Goal: Task Accomplishment & Management: Manage account settings

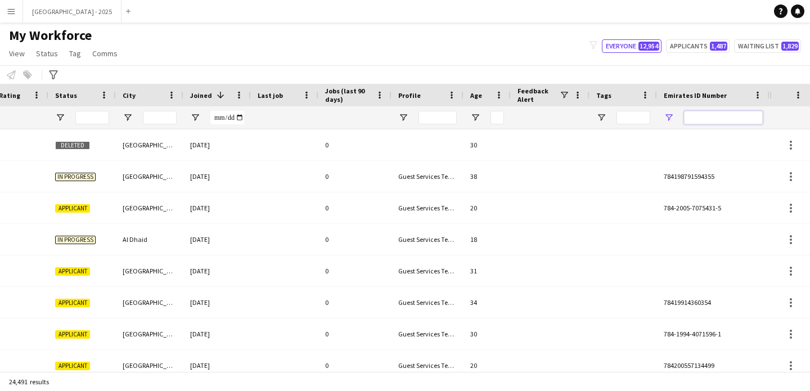
paste input "*******"
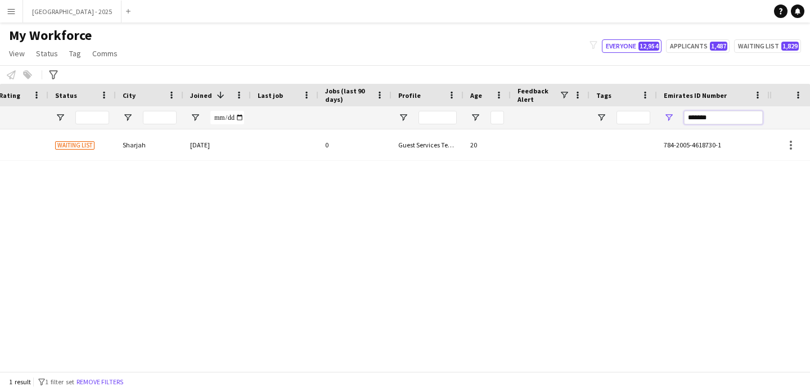
type input "*******"
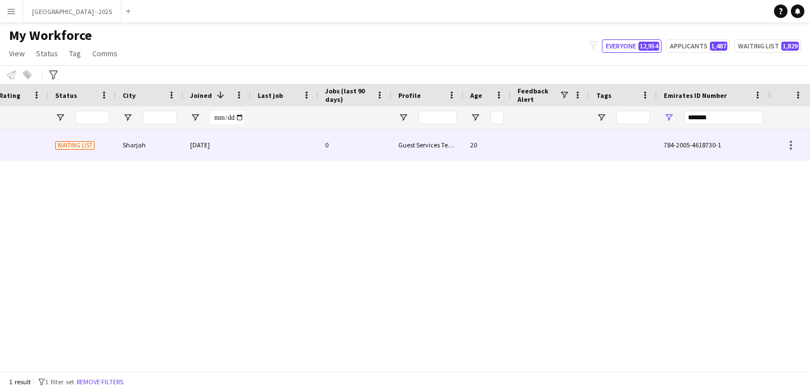
click at [291, 147] on div at bounding box center [284, 144] width 67 height 31
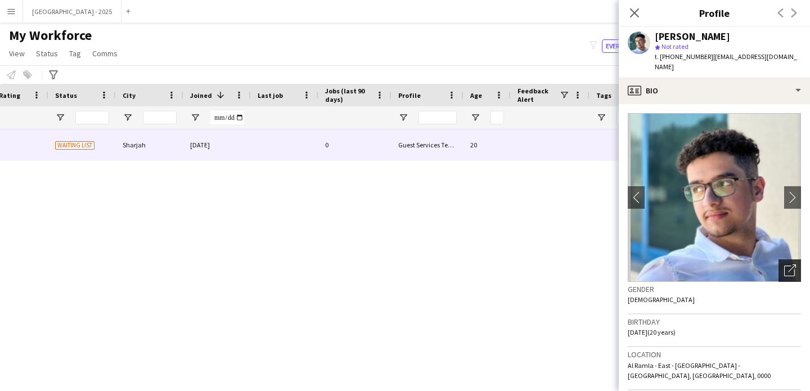
click at [785, 264] on icon "Open photos pop-in" at bounding box center [790, 270] width 12 height 12
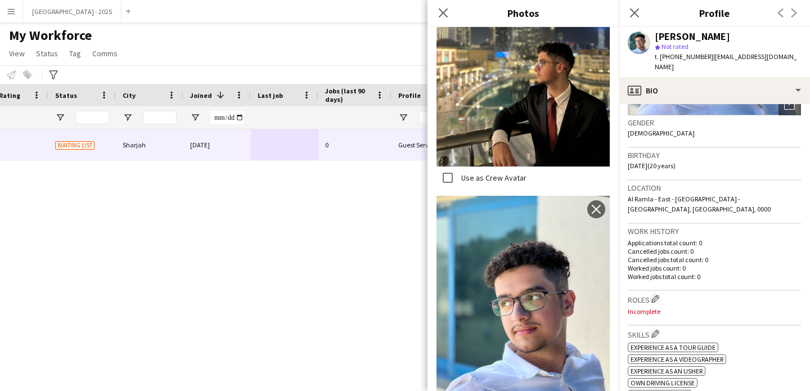
scroll to position [198, 0]
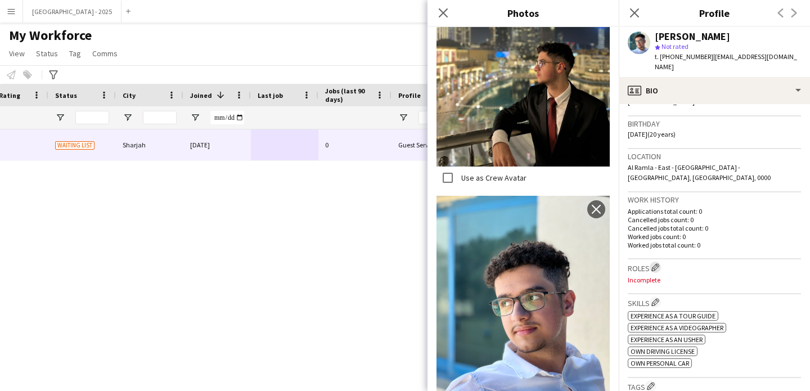
click at [655, 263] on app-icon "Edit crew company roles" at bounding box center [655, 267] width 8 height 8
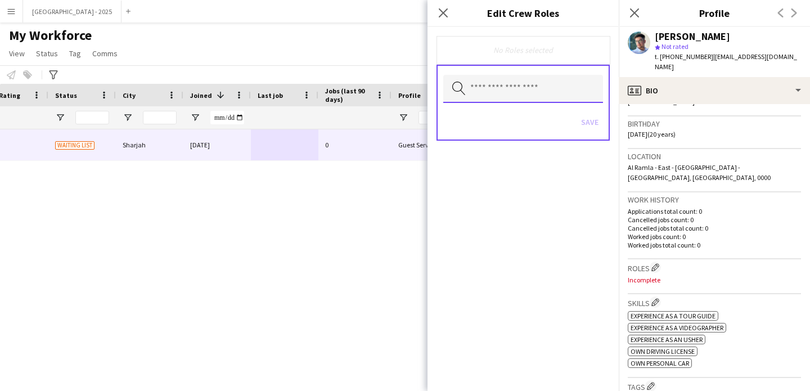
click at [512, 76] on input "text" at bounding box center [523, 89] width 160 height 28
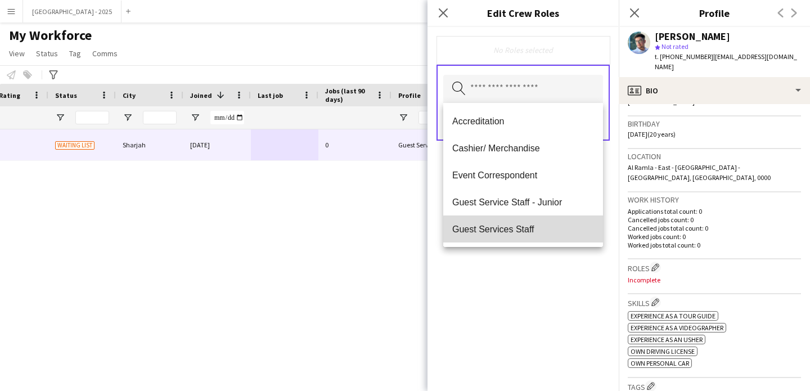
click at [534, 230] on span "Guest Services Staff" at bounding box center [523, 229] width 142 height 11
click at [534, 230] on span "Guest Services Staff - Senior" at bounding box center [523, 229] width 142 height 11
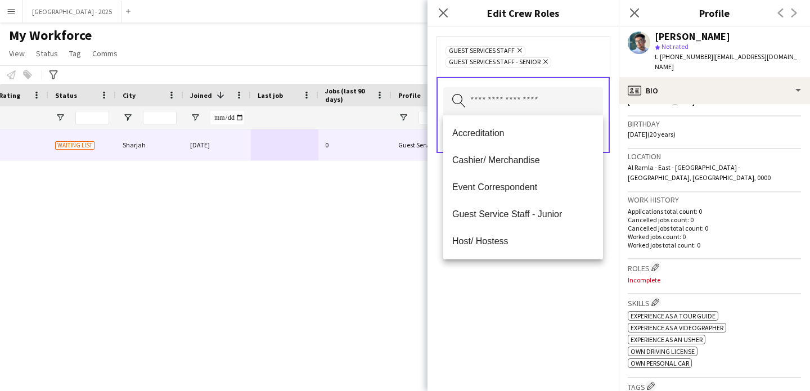
click at [537, 273] on div "Guest Services Staff Remove Guest Services Staff - Senior Remove Search by role…" at bounding box center [522, 209] width 191 height 364
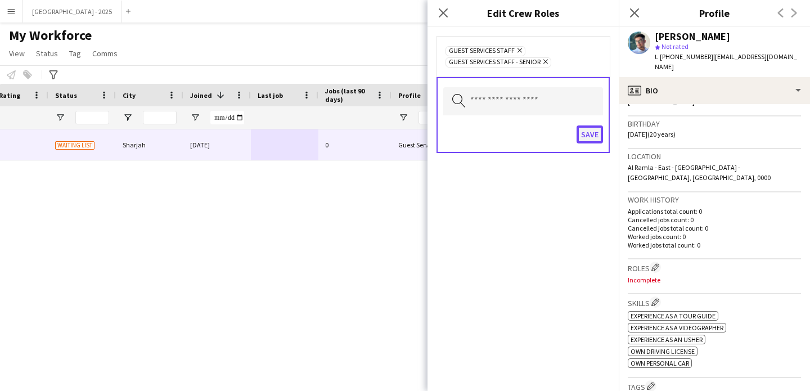
click at [591, 129] on button "Save" at bounding box center [590, 134] width 26 height 18
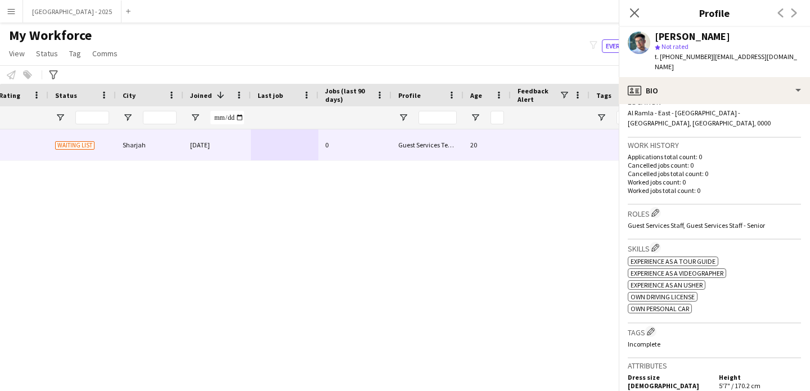
scroll to position [431, 0]
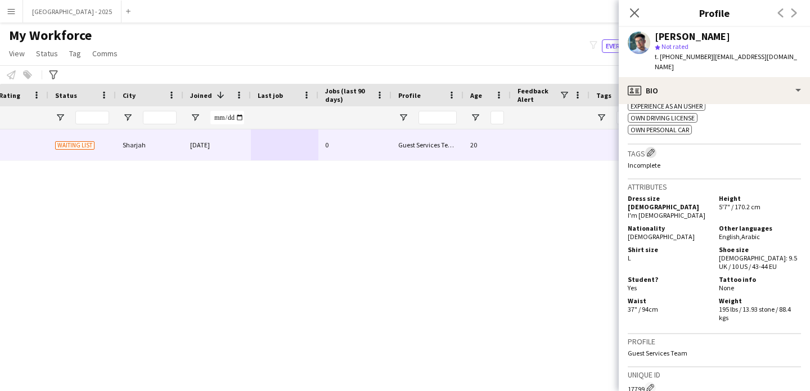
click at [652, 148] on app-icon "Edit crew company tags" at bounding box center [651, 152] width 8 height 8
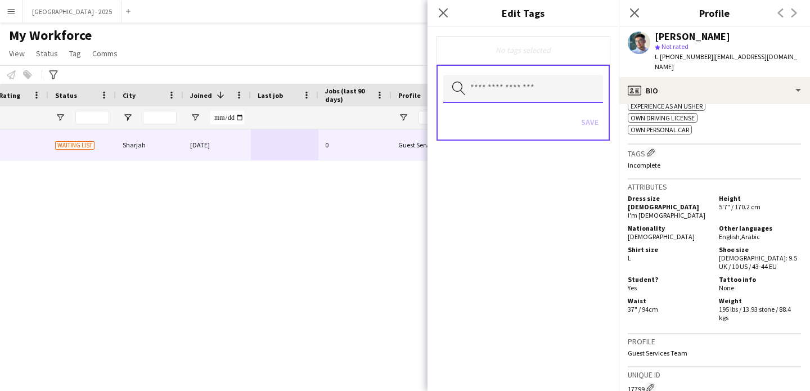
click at [495, 100] on input "text" at bounding box center [523, 89] width 160 height 28
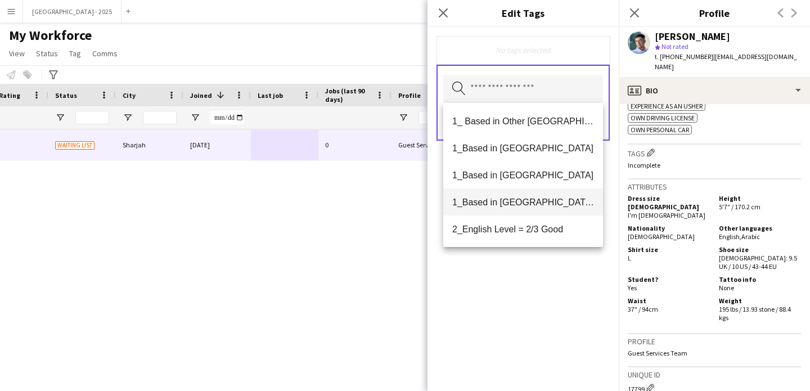
click at [535, 197] on span "1_Based in [GEOGRAPHIC_DATA]/[GEOGRAPHIC_DATA]/Ajman" at bounding box center [523, 202] width 142 height 11
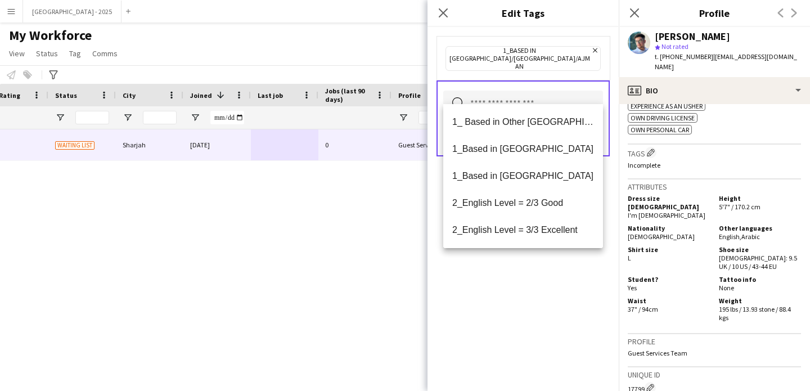
click at [539, 233] on span "2_English Level = 3/3 Excellent" at bounding box center [523, 229] width 142 height 11
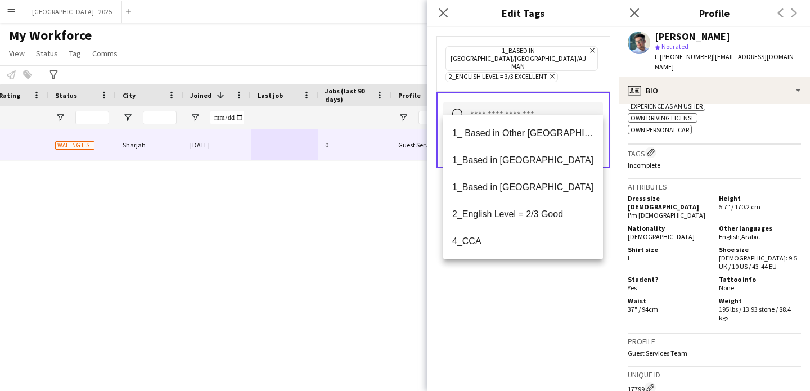
click at [542, 283] on div "1_Based in [GEOGRAPHIC_DATA]/[GEOGRAPHIC_DATA]/Ajman Remove 2_English Level = 3…" at bounding box center [522, 209] width 191 height 364
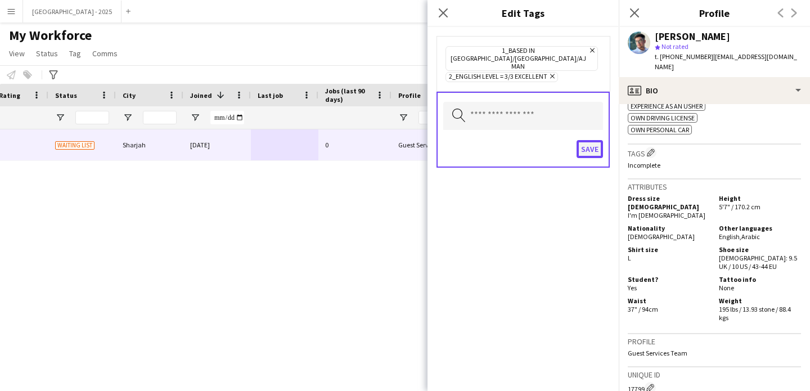
click at [589, 140] on button "Save" at bounding box center [590, 149] width 26 height 18
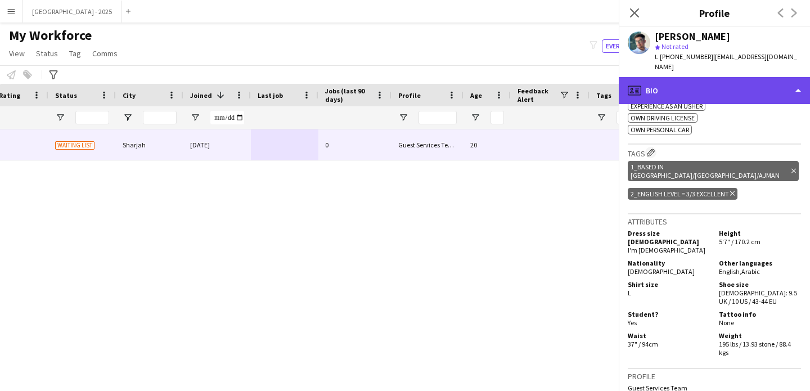
click at [668, 87] on div "profile Bio" at bounding box center [714, 90] width 191 height 27
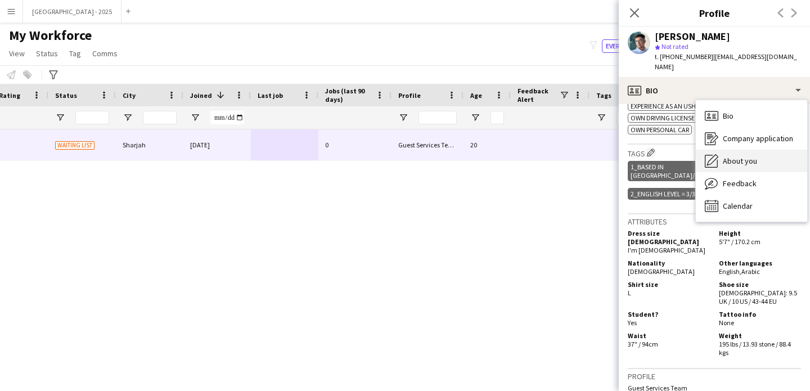
click at [719, 154] on div "About you About you" at bounding box center [751, 161] width 111 height 22
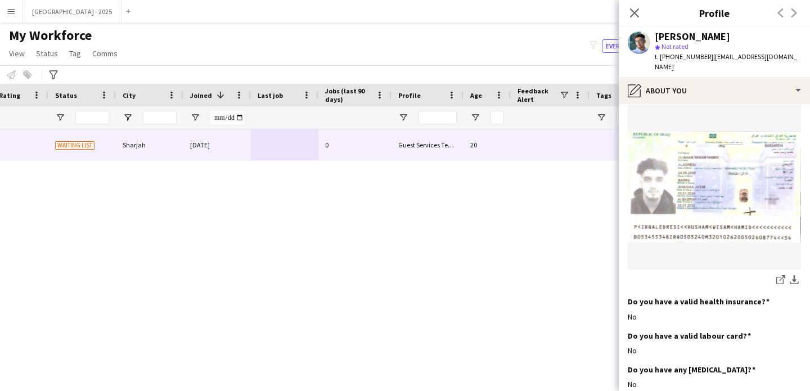
scroll to position [1054, 0]
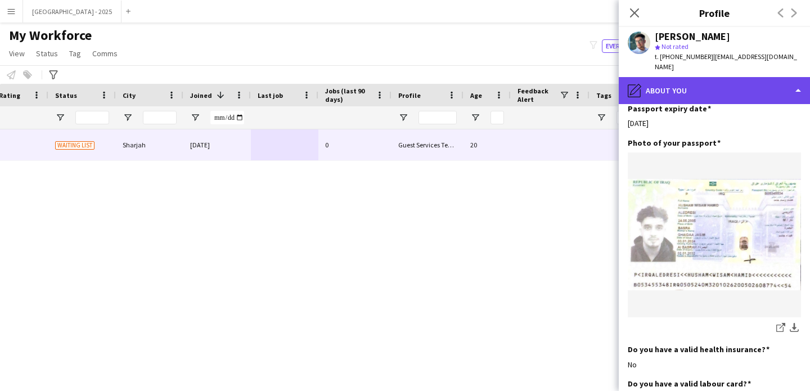
click at [647, 82] on div "pencil4 About you" at bounding box center [714, 90] width 191 height 27
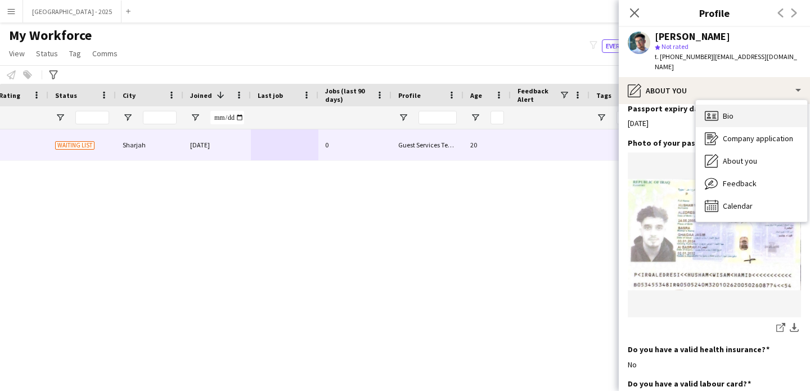
click at [718, 111] on icon at bounding box center [711, 116] width 13 height 10
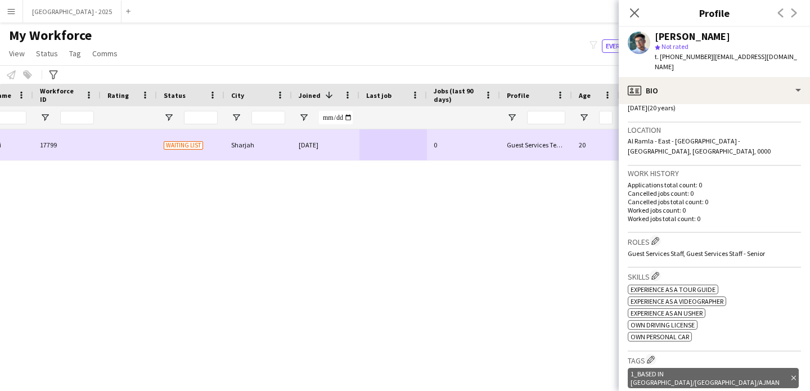
scroll to position [0, 0]
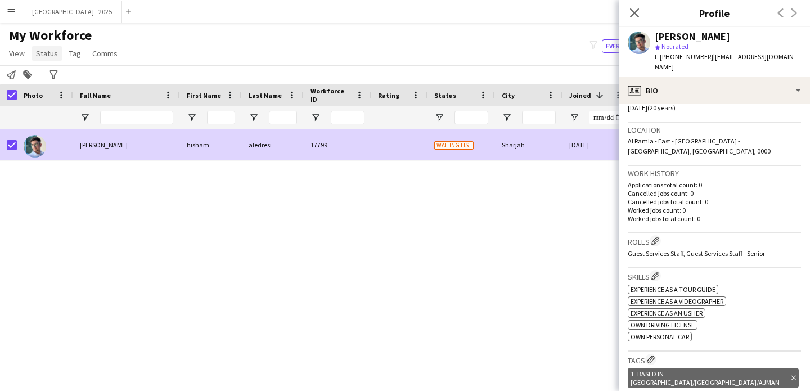
click at [49, 60] on link "Status" at bounding box center [46, 53] width 31 height 15
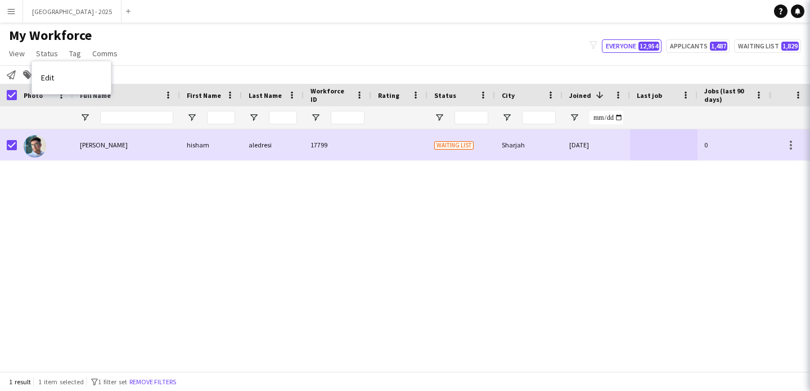
click at [75, 78] on link "Edit" at bounding box center [71, 78] width 79 height 24
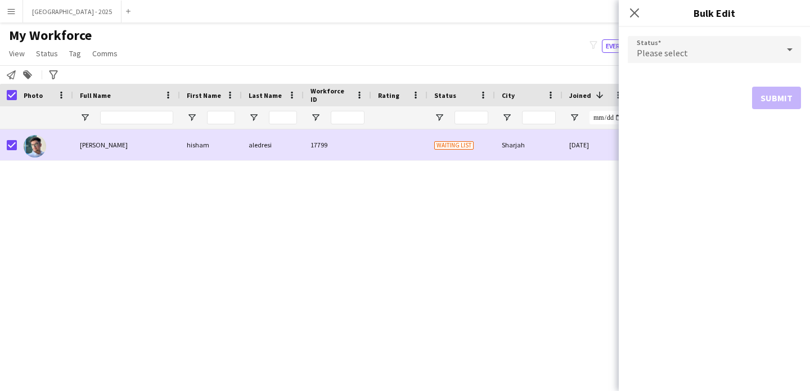
click at [711, 61] on div "Please select" at bounding box center [703, 49] width 151 height 27
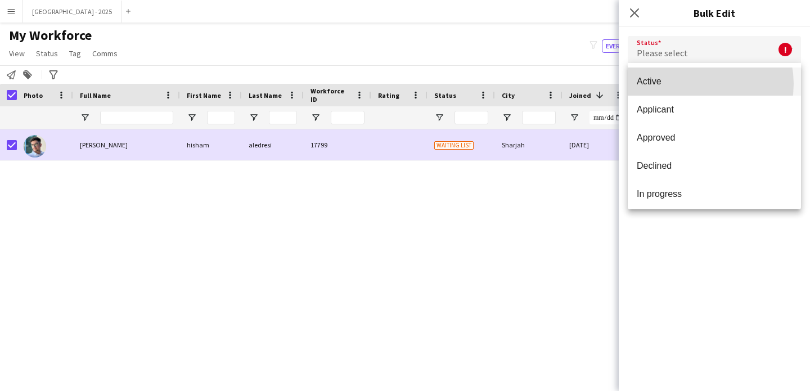
click at [690, 84] on span "Active" at bounding box center [714, 81] width 155 height 11
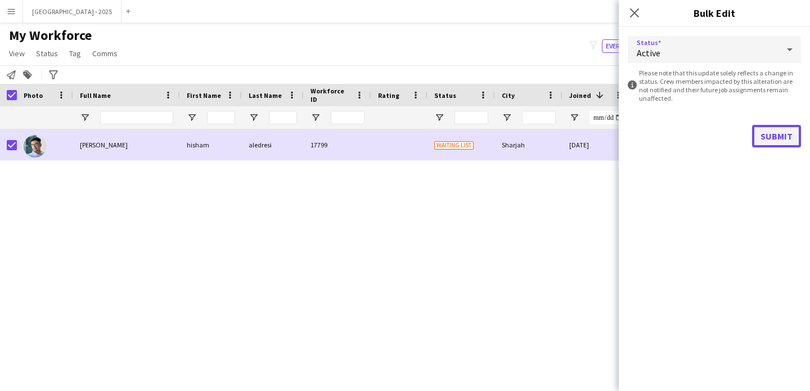
click at [797, 126] on button "Submit" at bounding box center [776, 136] width 49 height 22
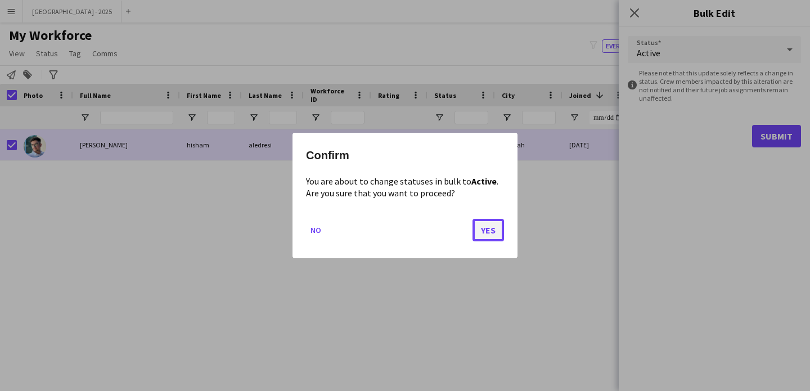
click at [498, 231] on button "Yes" at bounding box center [487, 230] width 31 height 22
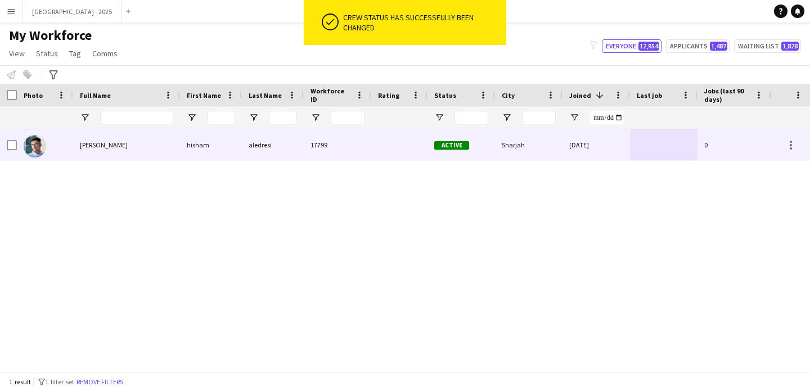
drag, startPoint x: 62, startPoint y: 142, endPoint x: 519, endPoint y: 238, distance: 466.2
click at [62, 142] on div at bounding box center [45, 144] width 56 height 31
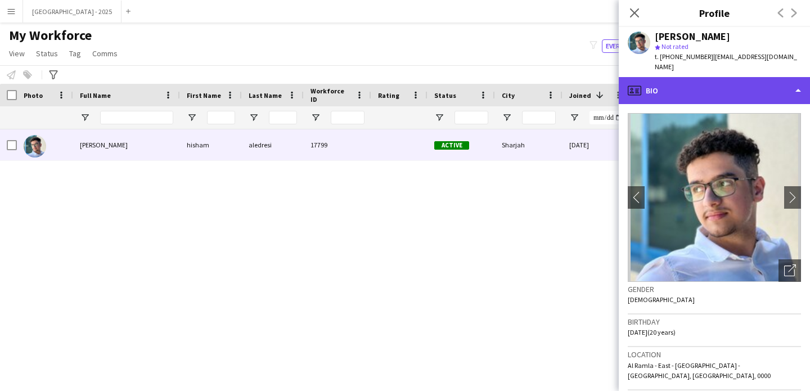
click at [697, 82] on div "profile Bio" at bounding box center [714, 90] width 191 height 27
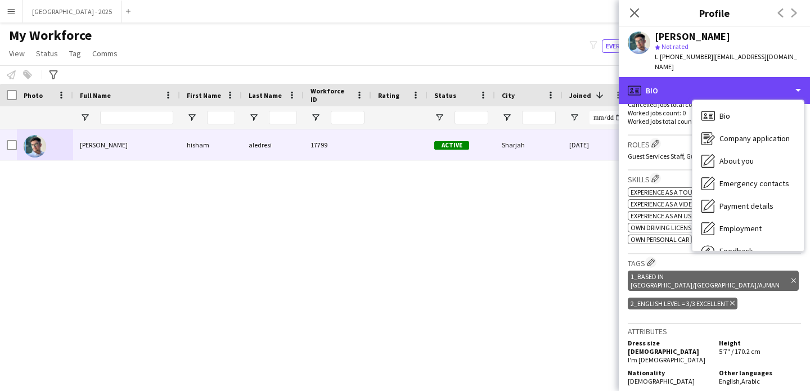
scroll to position [321, 0]
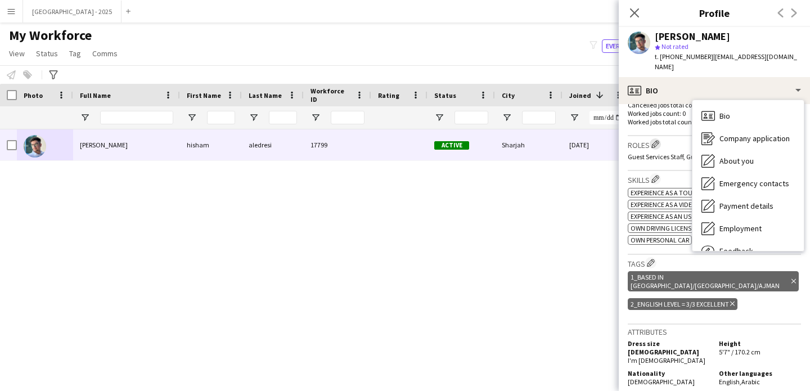
click at [659, 140] on app-icon "Edit crew company roles" at bounding box center [655, 144] width 8 height 8
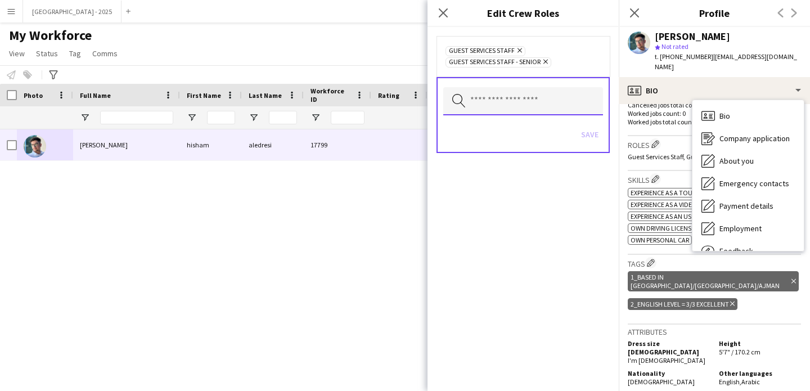
click at [518, 96] on input "text" at bounding box center [523, 101] width 160 height 28
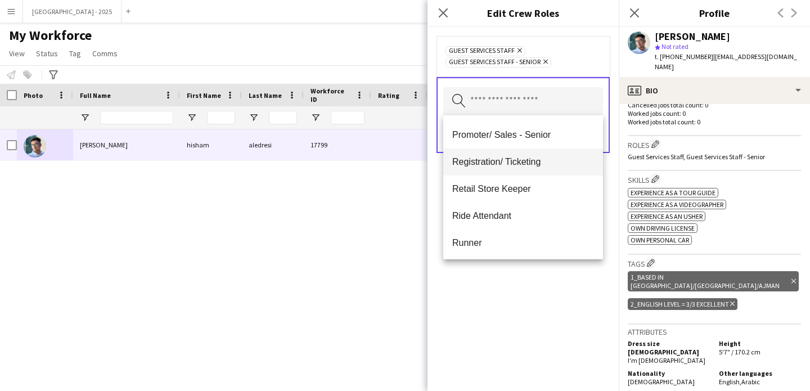
click at [526, 166] on span "Registration/ Ticketing" at bounding box center [523, 161] width 142 height 11
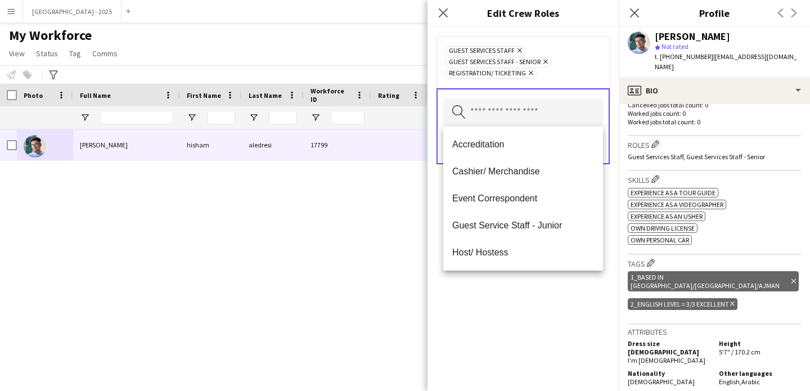
click at [521, 354] on div "Guest Services Staff Remove Guest Services Staff - Senior Remove Registration/ …" at bounding box center [522, 209] width 191 height 364
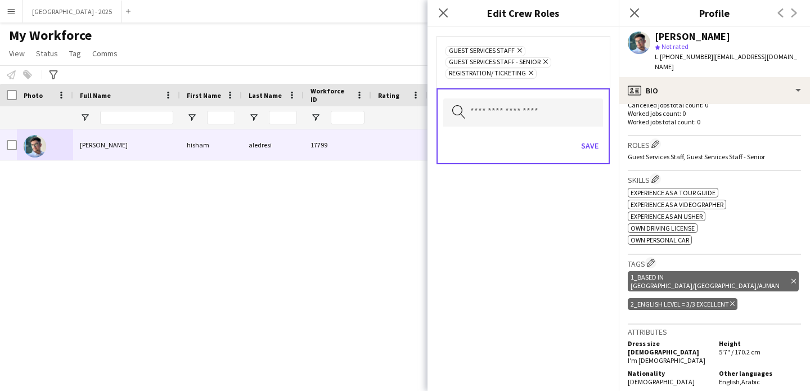
drag, startPoint x: 589, startPoint y: 154, endPoint x: 590, endPoint y: 136, distance: 18.0
click at [589, 151] on div "Save" at bounding box center [523, 147] width 160 height 32
click at [590, 136] on div "Save" at bounding box center [523, 147] width 160 height 32
click at [598, 146] on button "Save" at bounding box center [590, 146] width 26 height 18
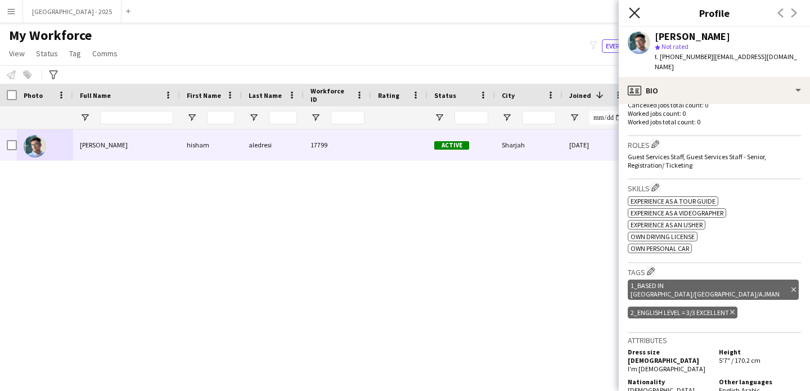
click at [636, 15] on icon at bounding box center [634, 12] width 11 height 11
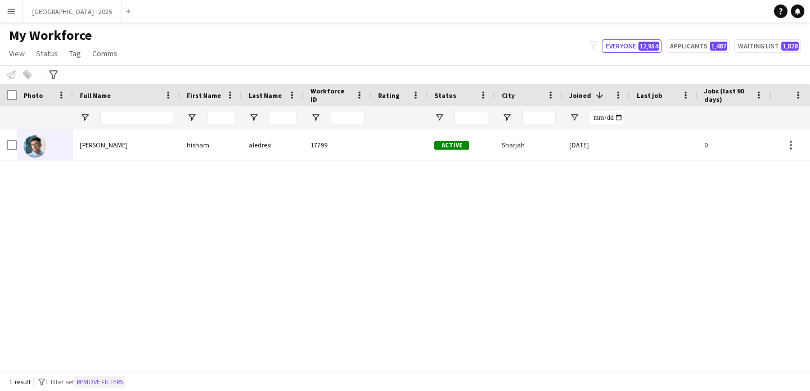
click at [84, 379] on button "Remove filters" at bounding box center [99, 382] width 51 height 12
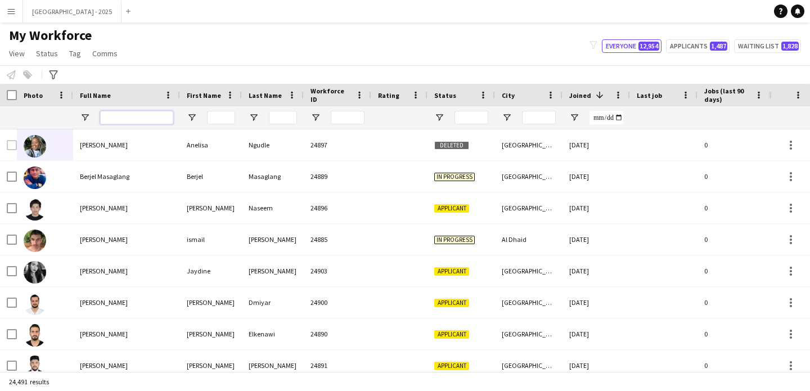
click at [124, 118] on input "Full Name Filter Input" at bounding box center [136, 117] width 73 height 13
paste input "*****"
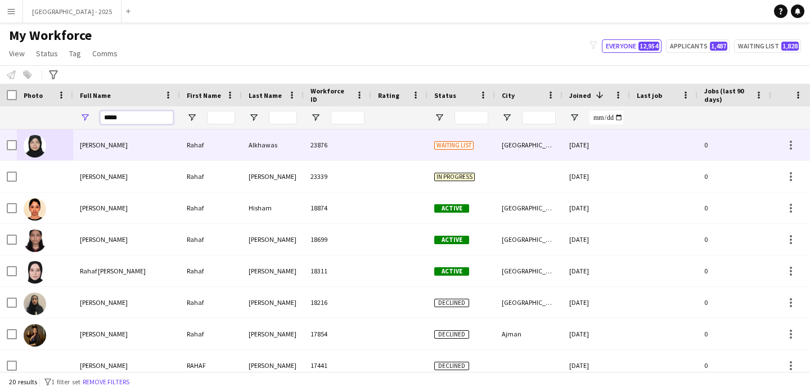
type input "*****"
click at [168, 150] on div "[PERSON_NAME]" at bounding box center [126, 144] width 107 height 31
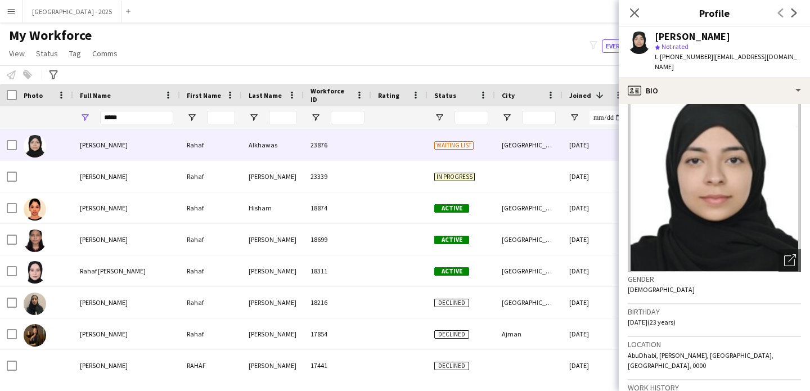
scroll to position [0, 0]
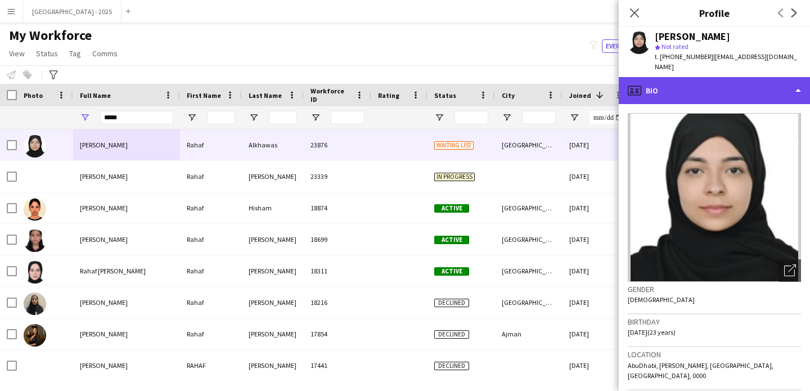
click at [695, 80] on div "profile Bio" at bounding box center [714, 90] width 191 height 27
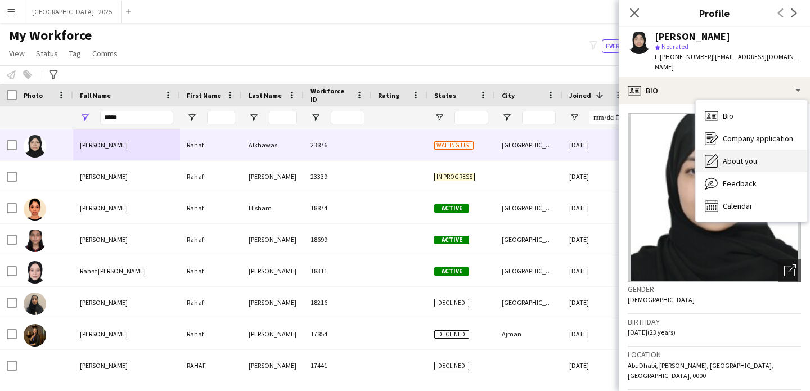
click at [731, 156] on span "About you" at bounding box center [740, 161] width 34 height 10
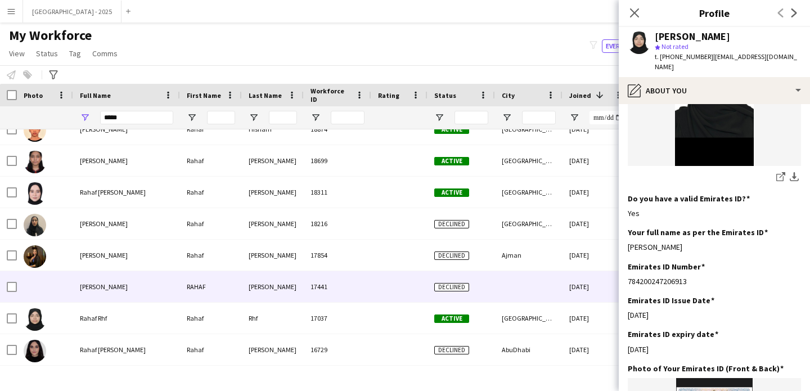
scroll to position [93, 0]
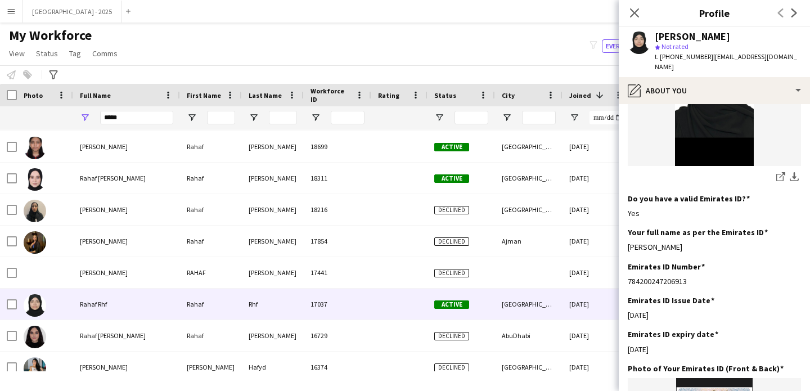
click at [148, 294] on div "Rahaf Rhf" at bounding box center [126, 304] width 107 height 31
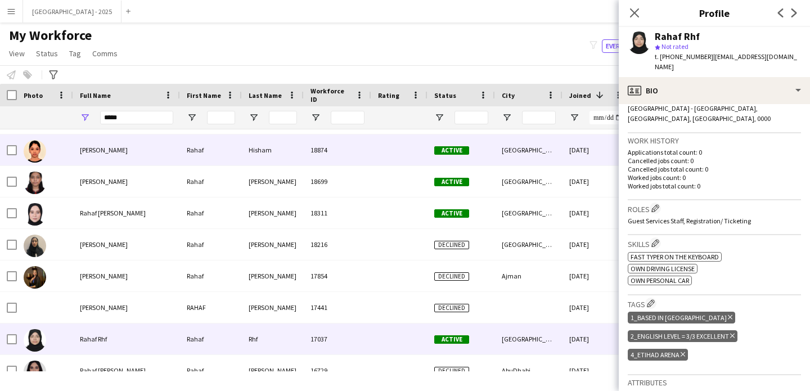
scroll to position [0, 0]
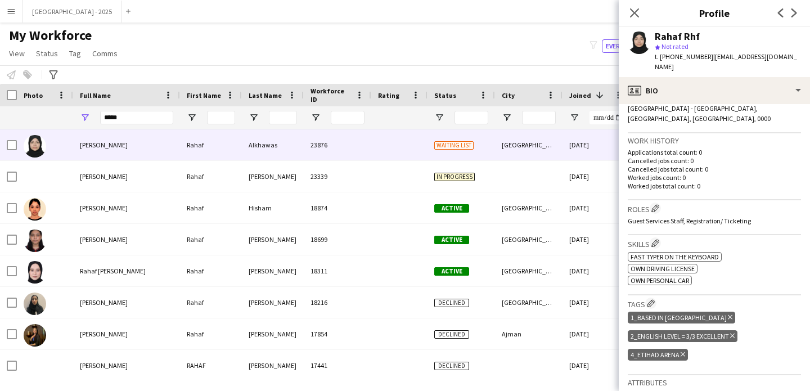
click at [72, 145] on div at bounding box center [45, 144] width 56 height 31
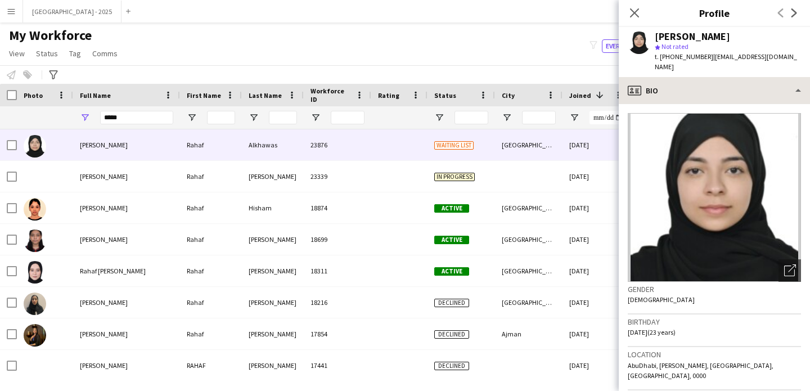
click at [716, 67] on app-crew-profile "Close pop-in Profile Previous Next Rahaf Alkhawas star Not rated t. [PHONE_NUMB…" at bounding box center [714, 195] width 191 height 391
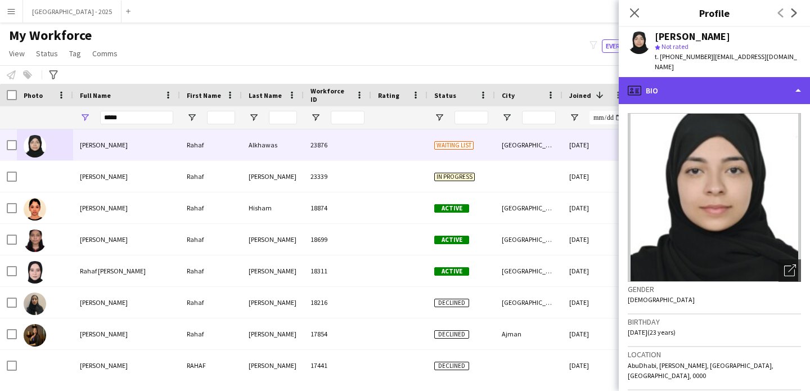
click at [721, 91] on div "profile Bio" at bounding box center [714, 90] width 191 height 27
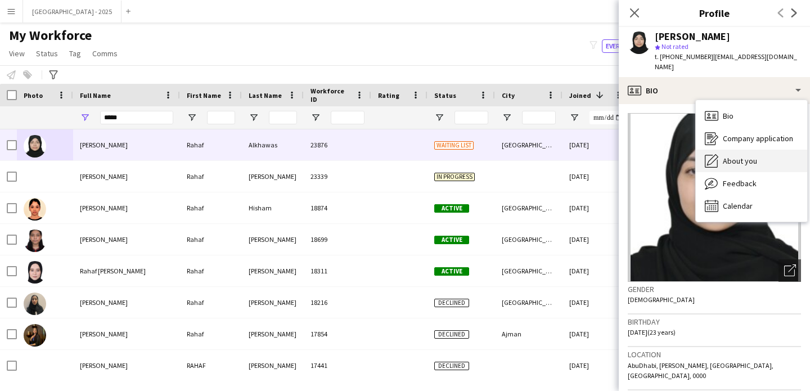
click at [751, 156] on span "About you" at bounding box center [740, 161] width 34 height 10
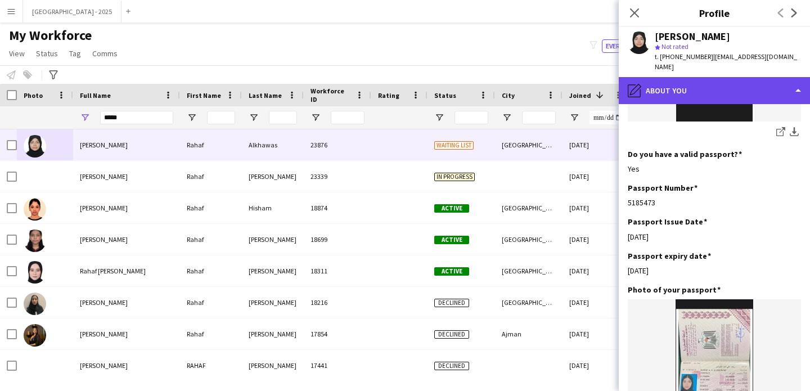
click at [677, 77] on div "pencil4 About you" at bounding box center [714, 90] width 191 height 27
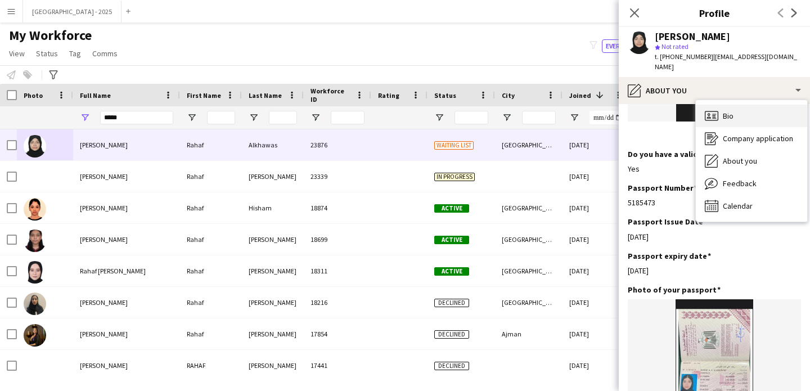
click at [711, 109] on icon "Bio" at bounding box center [711, 115] width 13 height 13
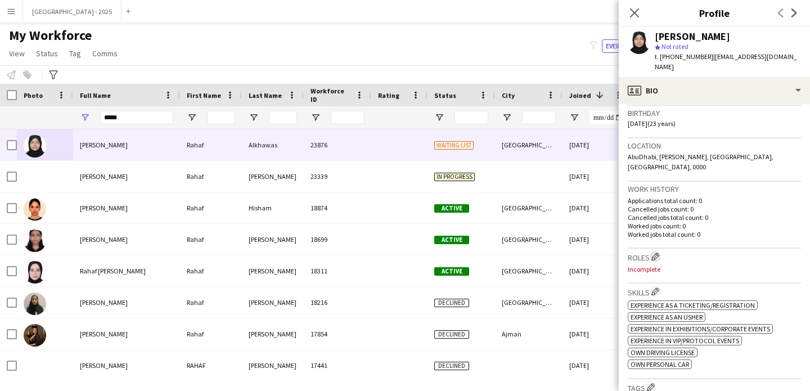
click at [661, 251] on button "Edit crew company roles" at bounding box center [655, 256] width 11 height 11
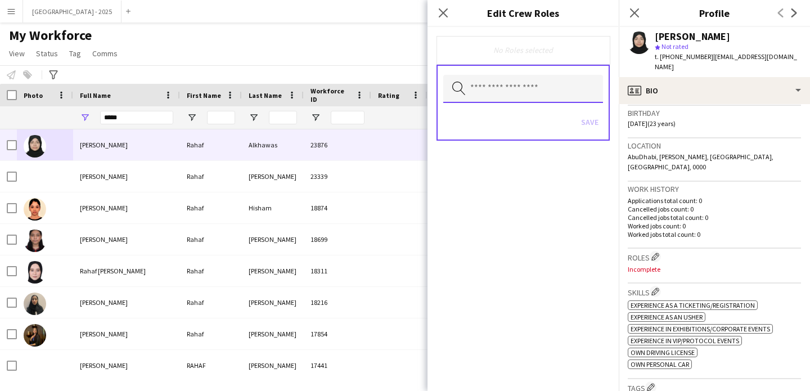
click at [510, 95] on input "text" at bounding box center [523, 89] width 160 height 28
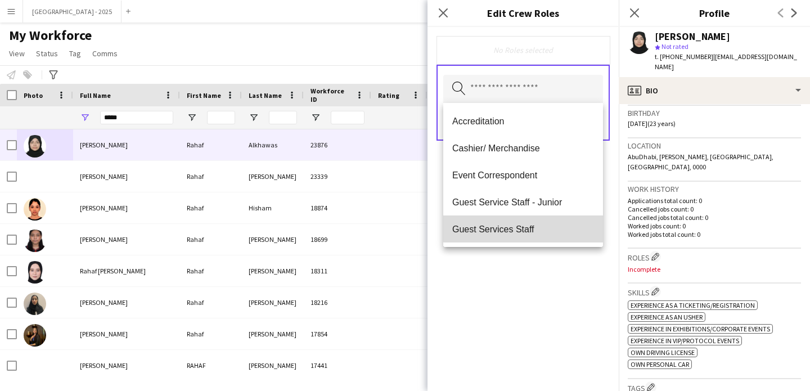
click at [532, 228] on span "Guest Services Staff" at bounding box center [523, 229] width 142 height 11
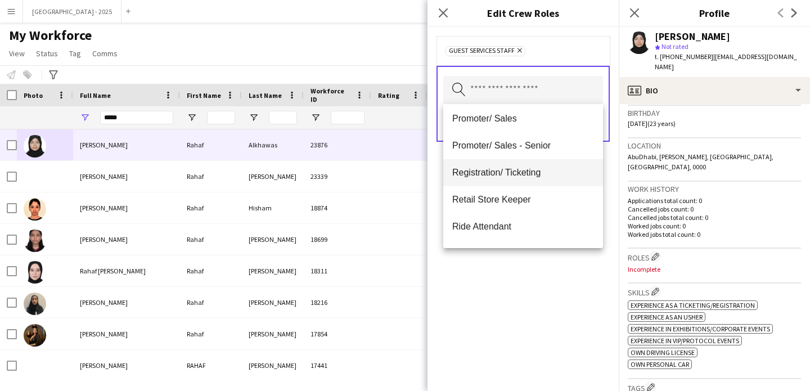
click at [522, 175] on span "Registration/ Ticketing" at bounding box center [523, 172] width 142 height 11
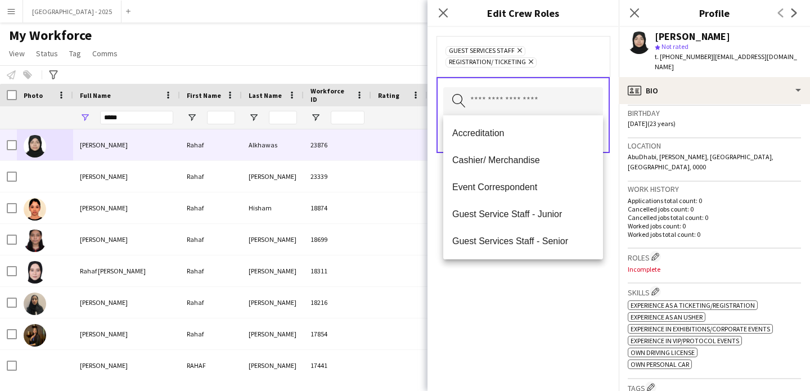
drag, startPoint x: 525, startPoint y: 276, endPoint x: 562, endPoint y: 161, distance: 121.0
click at [525, 276] on div "Guest Services Staff Remove Registration/ Ticketing Remove Search by role type …" at bounding box center [522, 209] width 191 height 364
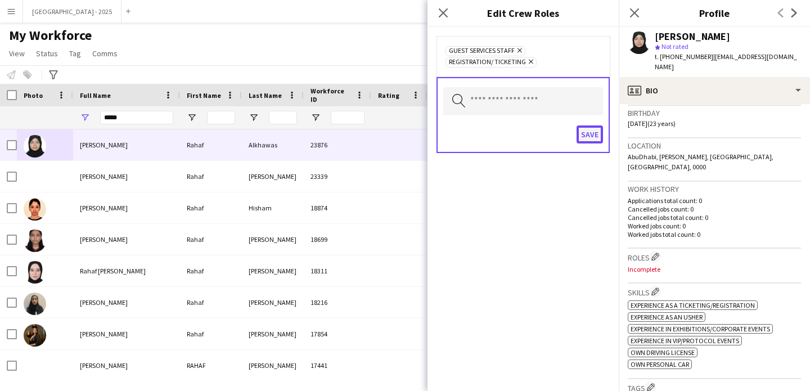
click at [593, 132] on button "Save" at bounding box center [590, 134] width 26 height 18
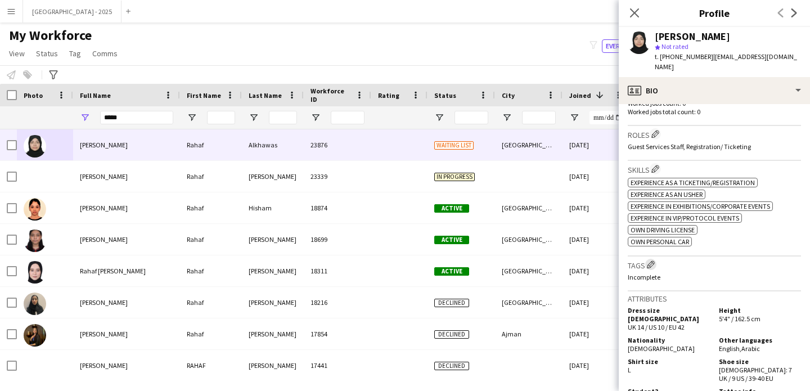
click at [654, 260] on app-icon "Edit crew company tags" at bounding box center [651, 264] width 8 height 8
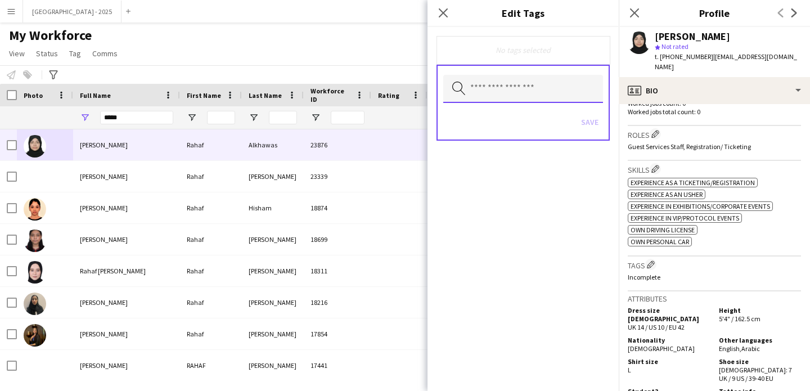
click at [530, 83] on input "text" at bounding box center [523, 89] width 160 height 28
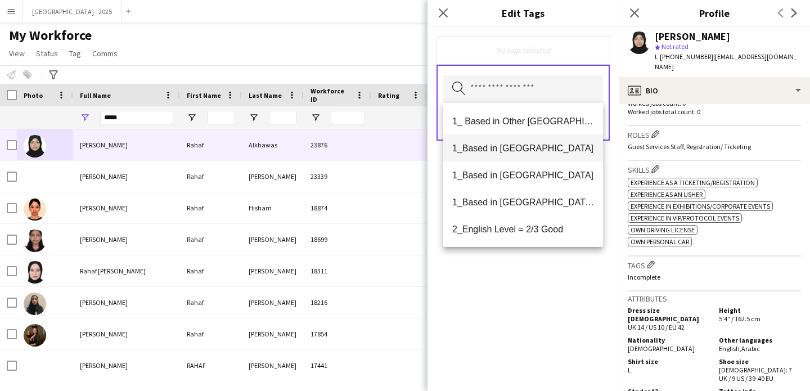
click at [528, 147] on span "1_Based in [GEOGRAPHIC_DATA]" at bounding box center [523, 148] width 142 height 11
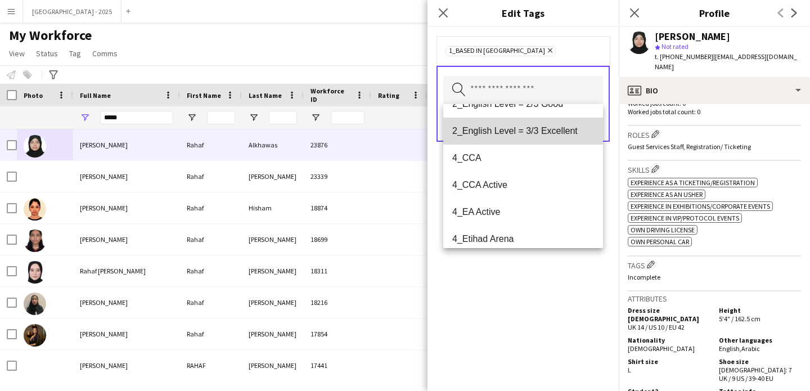
click at [541, 132] on span "2_English Level = 3/3 Excellent" at bounding box center [523, 130] width 142 height 11
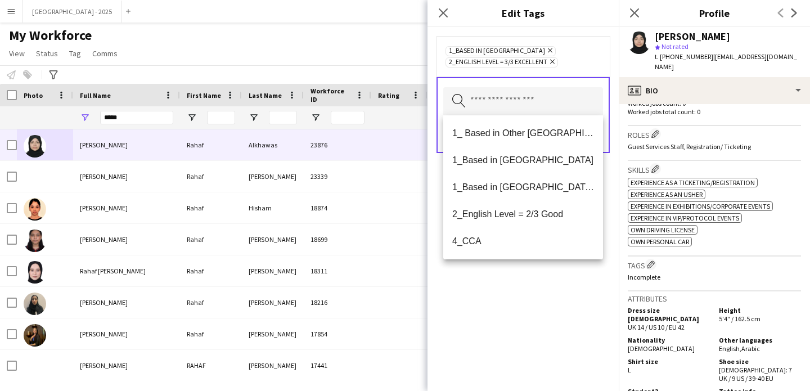
drag, startPoint x: 544, startPoint y: 307, endPoint x: 546, endPoint y: 299, distance: 8.5
click at [544, 307] on div "1_Based in [GEOGRAPHIC_DATA] Remove 2_English Level = 3/3 Excellent Remove Sear…" at bounding box center [522, 209] width 191 height 364
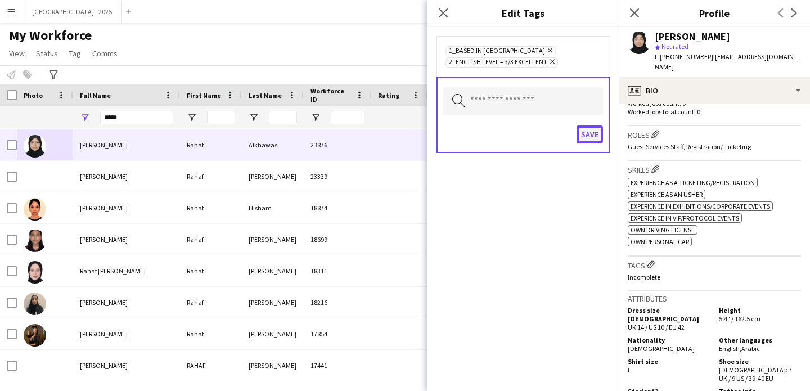
click at [588, 130] on button "Save" at bounding box center [590, 134] width 26 height 18
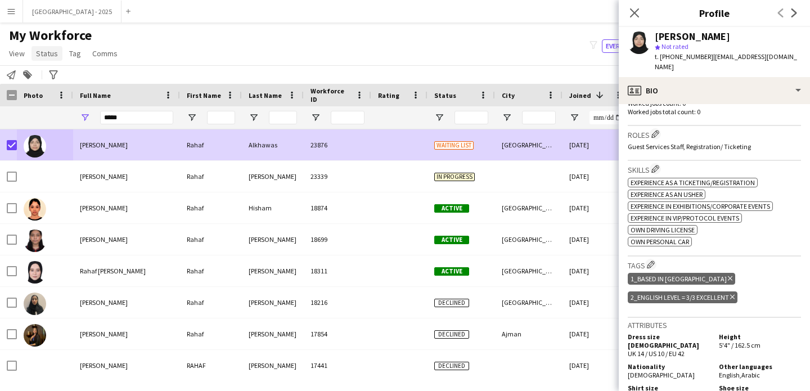
click at [38, 52] on span "Status" at bounding box center [47, 53] width 22 height 10
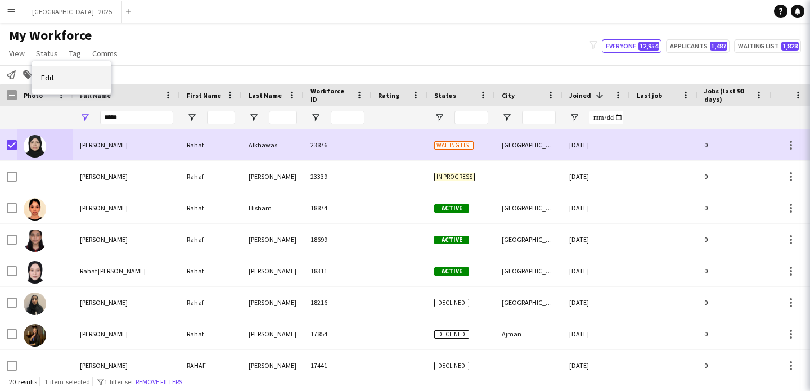
click at [58, 73] on link "Edit" at bounding box center [71, 78] width 79 height 24
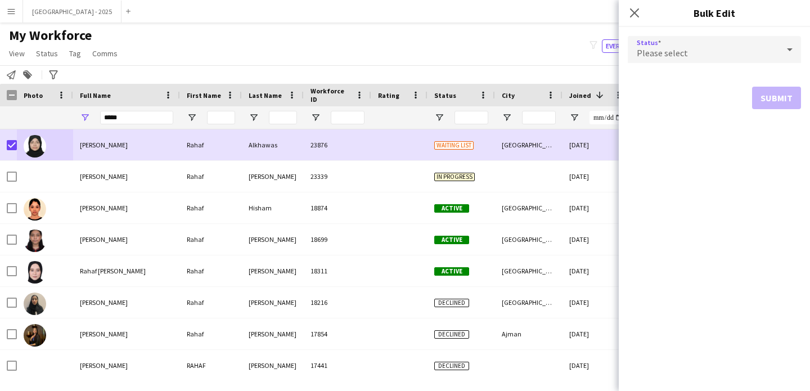
click at [652, 41] on div "Please select" at bounding box center [703, 49] width 151 height 27
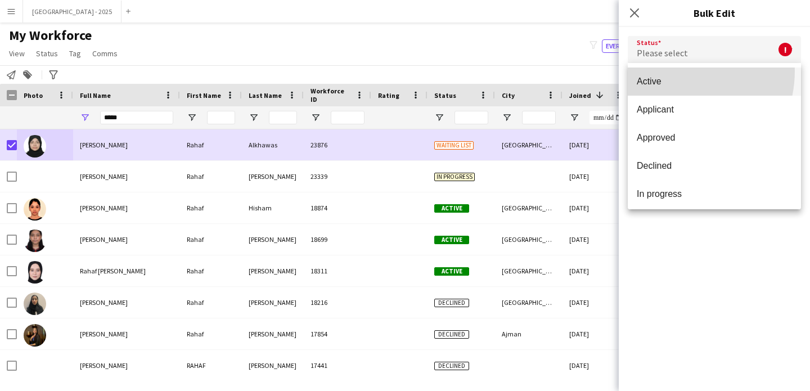
click at [672, 71] on mat-option "Active" at bounding box center [714, 81] width 173 height 28
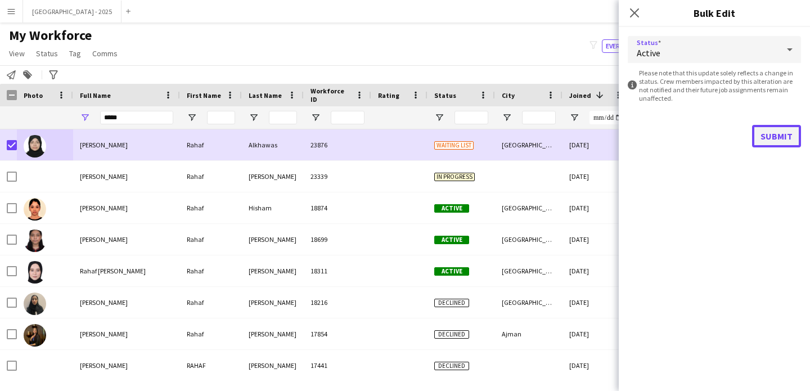
click at [770, 142] on button "Submit" at bounding box center [776, 136] width 49 height 22
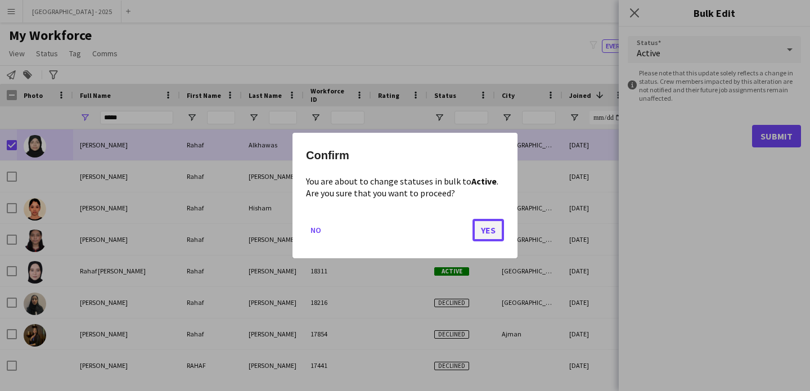
click at [482, 227] on button "Yes" at bounding box center [487, 230] width 31 height 22
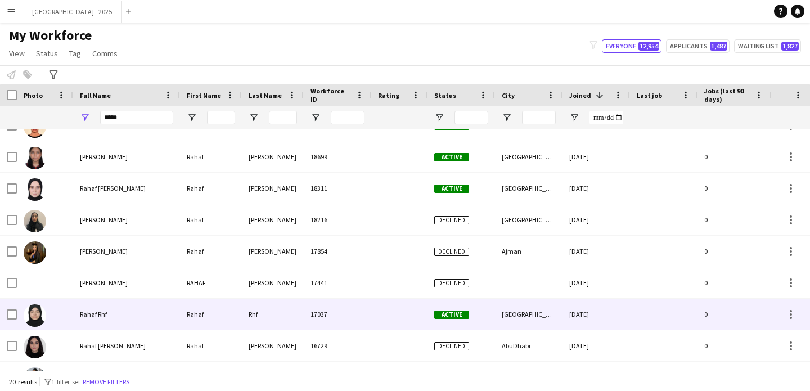
click at [143, 307] on div "Rahaf Rhf" at bounding box center [126, 314] width 107 height 31
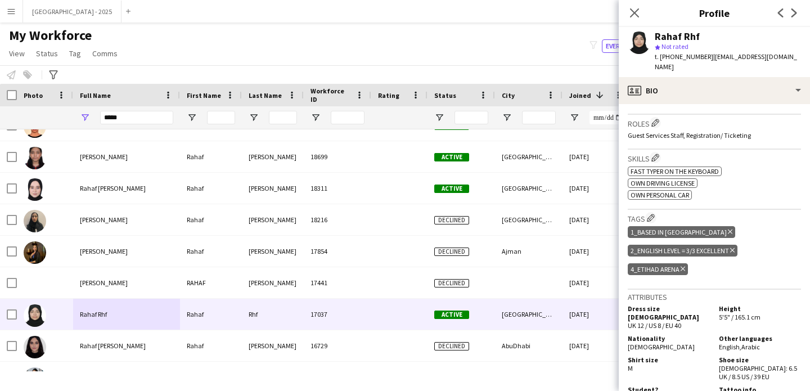
click at [728, 228] on icon "Delete tag" at bounding box center [730, 231] width 4 height 7
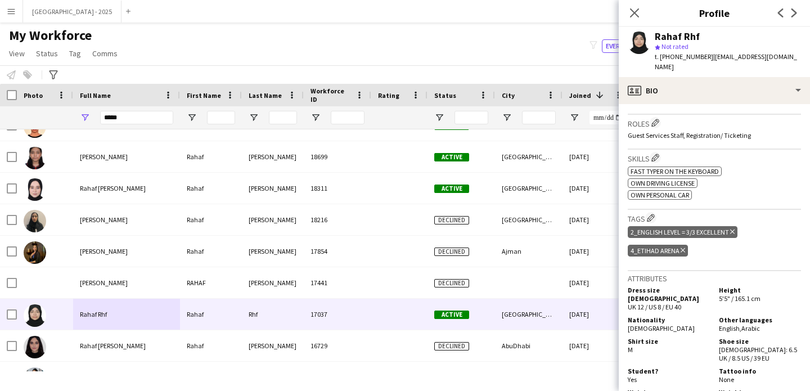
click at [734, 228] on icon "Delete tag" at bounding box center [732, 231] width 4 height 7
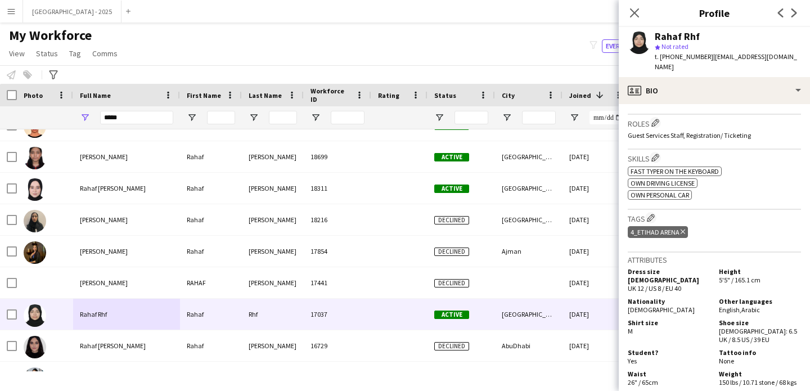
click at [681, 228] on icon "Delete tag" at bounding box center [683, 231] width 4 height 7
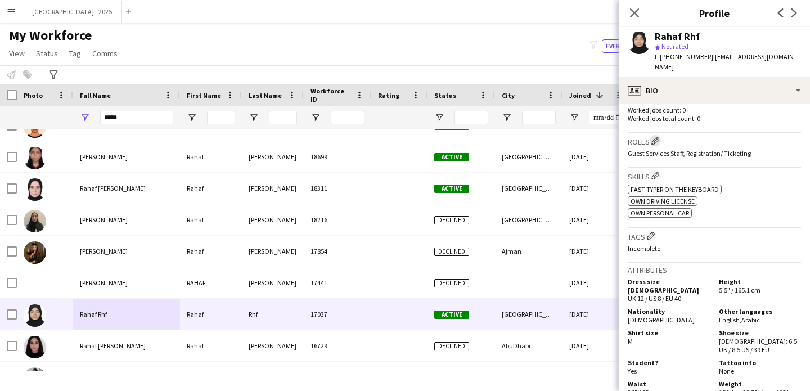
click at [658, 137] on app-icon "Edit crew company roles" at bounding box center [655, 141] width 8 height 8
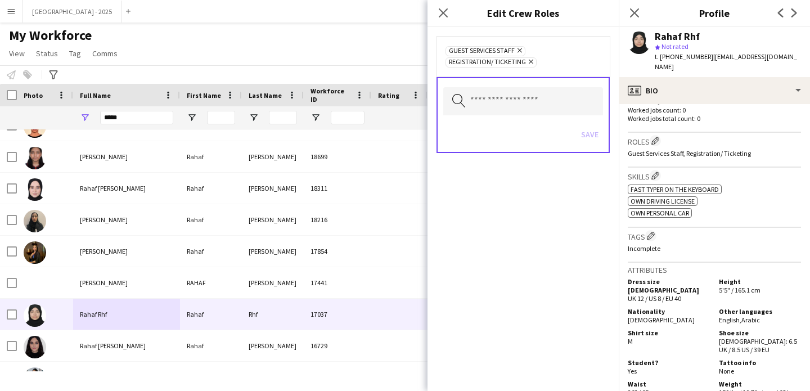
drag, startPoint x: 530, startPoint y: 62, endPoint x: 525, endPoint y: 55, distance: 9.4
click at [530, 62] on icon "Remove" at bounding box center [529, 61] width 7 height 7
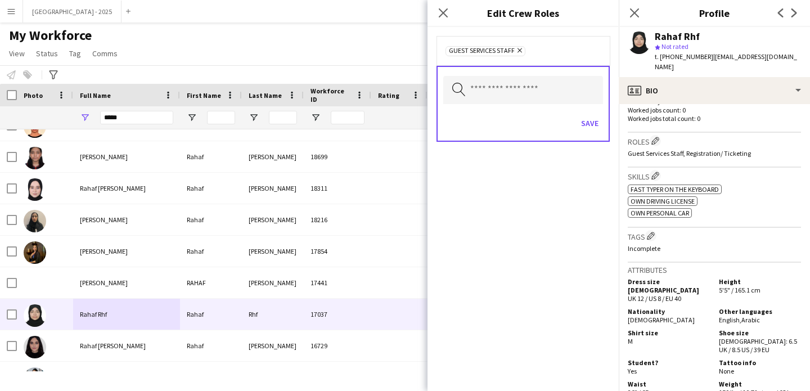
click at [521, 49] on icon "Remove" at bounding box center [518, 50] width 7 height 7
click at [578, 110] on div "Save" at bounding box center [523, 123] width 160 height 32
click at [580, 113] on button "Save" at bounding box center [590, 122] width 26 height 18
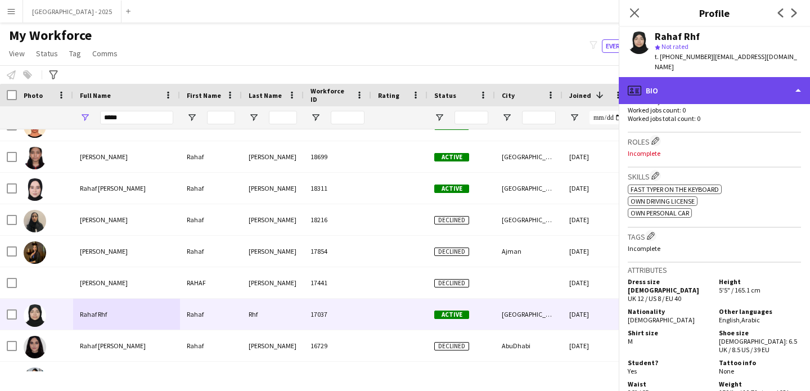
click at [658, 78] on div "profile Bio" at bounding box center [714, 90] width 191 height 27
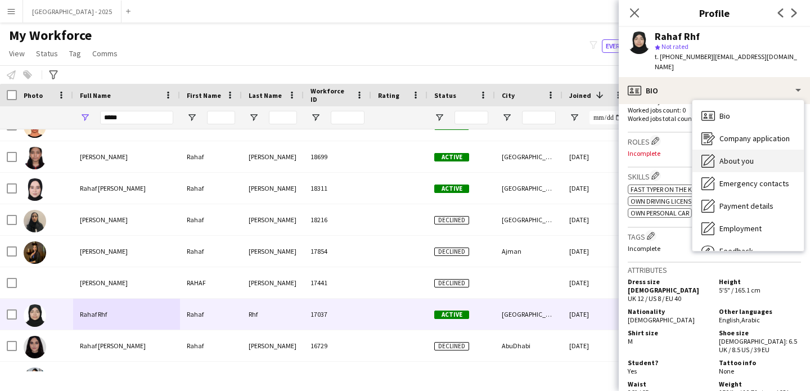
click at [713, 154] on icon "About you" at bounding box center [707, 160] width 13 height 13
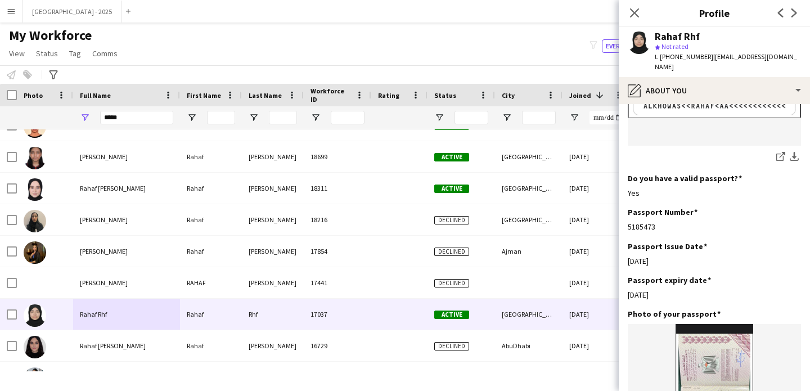
scroll to position [876, 0]
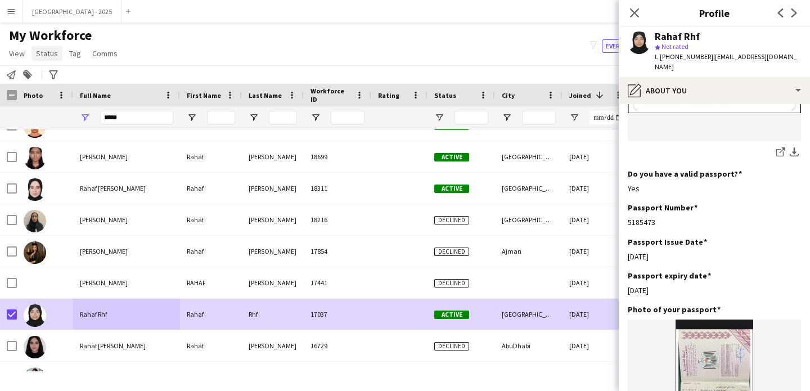
click at [53, 58] on link "Status" at bounding box center [46, 53] width 31 height 15
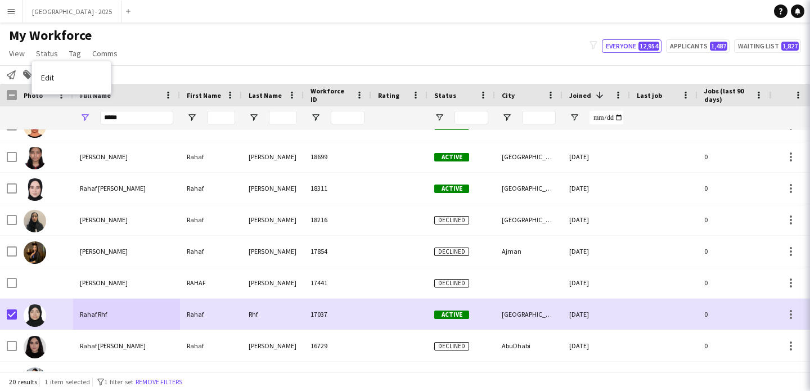
click at [58, 74] on link "Edit" at bounding box center [71, 78] width 79 height 24
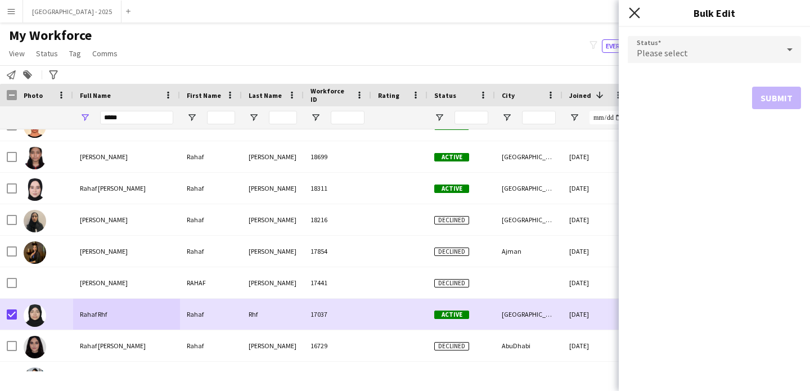
click at [634, 16] on icon "Close pop-in" at bounding box center [634, 12] width 11 height 11
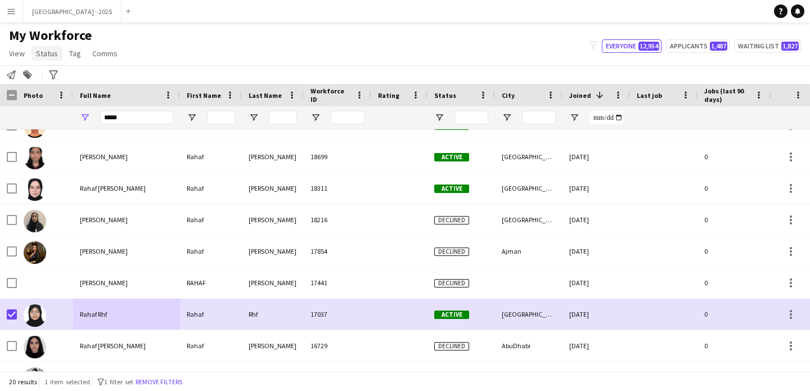
click at [46, 56] on span "Status" at bounding box center [47, 53] width 22 height 10
click at [62, 78] on link "Edit" at bounding box center [71, 78] width 79 height 24
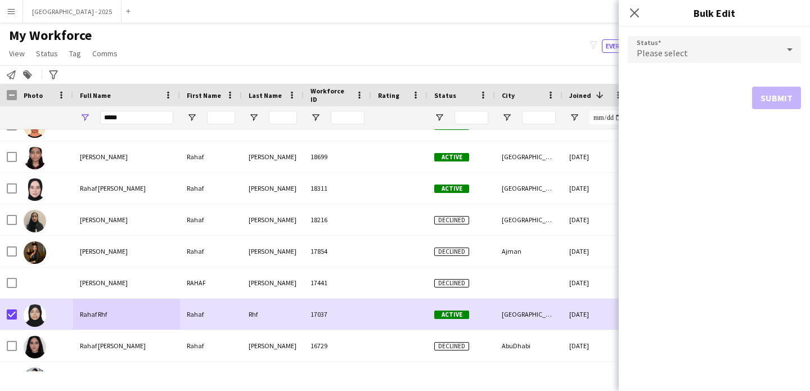
click at [741, 46] on div "Please select" at bounding box center [703, 49] width 151 height 27
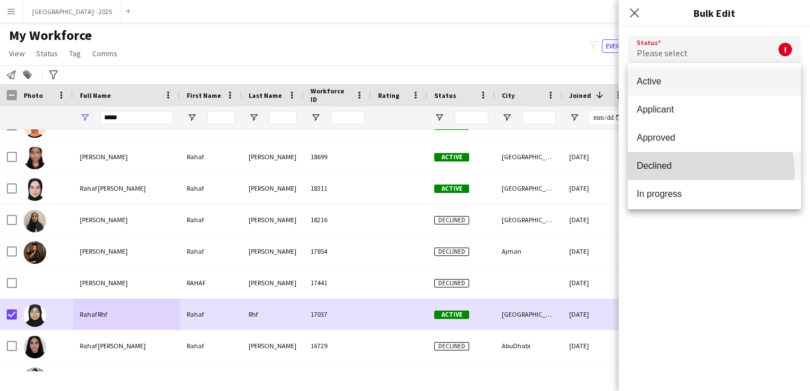
click at [674, 175] on mat-option "Declined" at bounding box center [714, 166] width 173 height 28
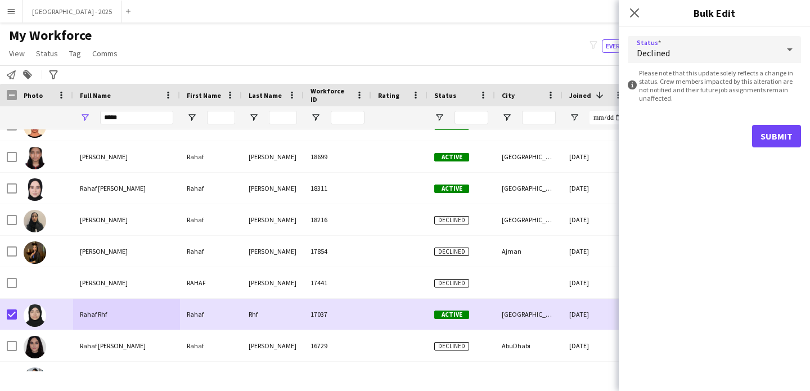
click at [668, 47] on span "Declined" at bounding box center [653, 52] width 33 height 11
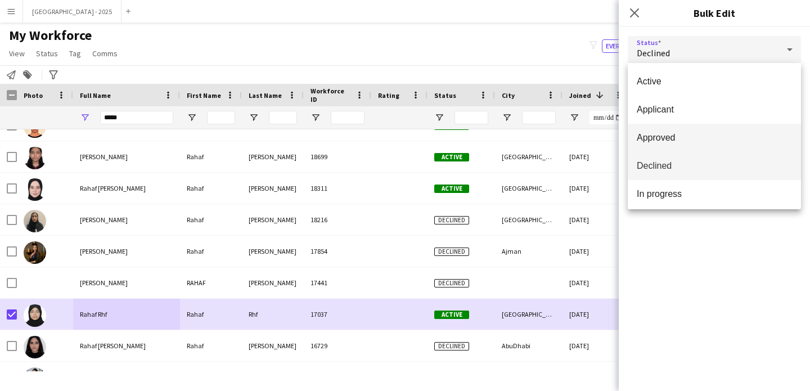
scroll to position [116, 0]
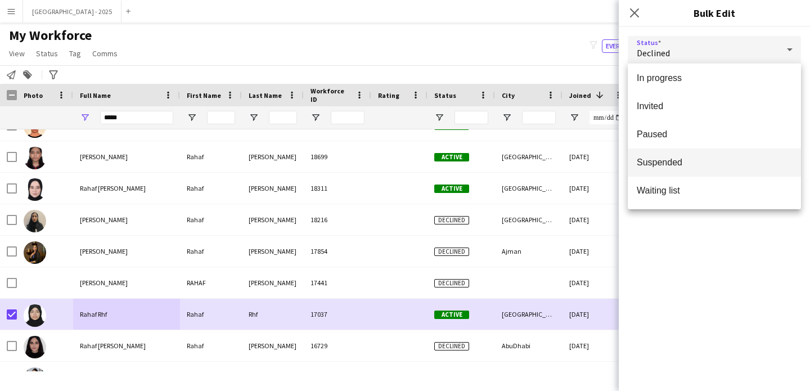
click at [679, 162] on span "Suspended" at bounding box center [714, 162] width 155 height 11
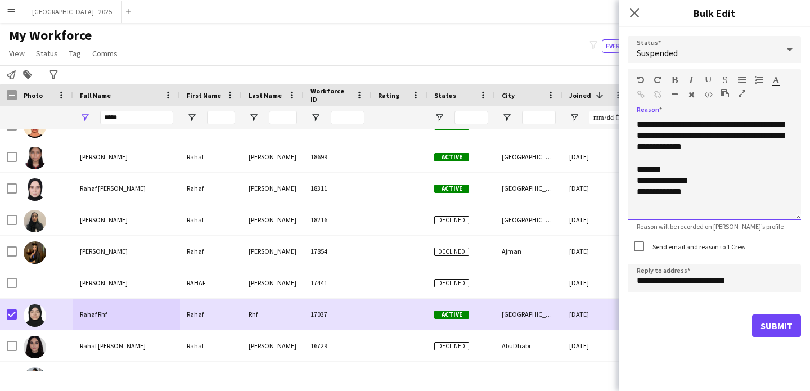
click at [744, 150] on div "**********" at bounding box center [714, 169] width 173 height 101
click at [713, 249] on label "Send email and reason to 1 Crew" at bounding box center [698, 246] width 96 height 8
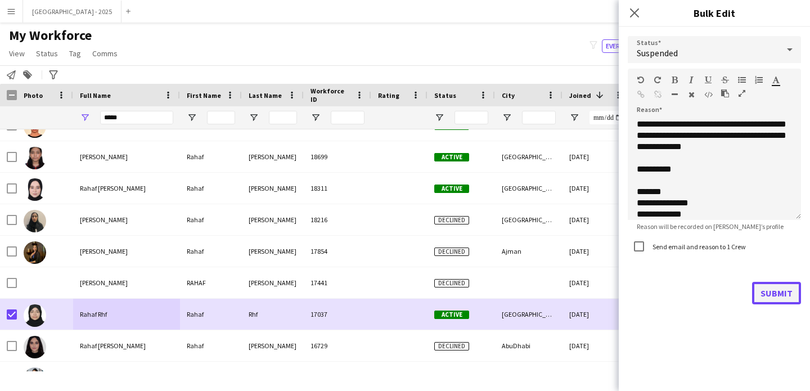
click at [783, 303] on button "Submit" at bounding box center [776, 293] width 49 height 22
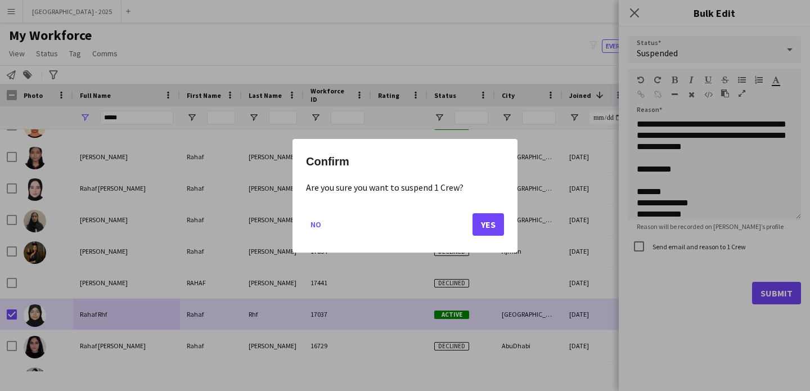
click at [484, 211] on mat-dialog-actions "No Yes" at bounding box center [405, 228] width 198 height 48
click at [485, 213] on mat-dialog-actions "No Yes" at bounding box center [405, 228] width 198 height 48
click at [489, 219] on button "Yes" at bounding box center [487, 224] width 31 height 22
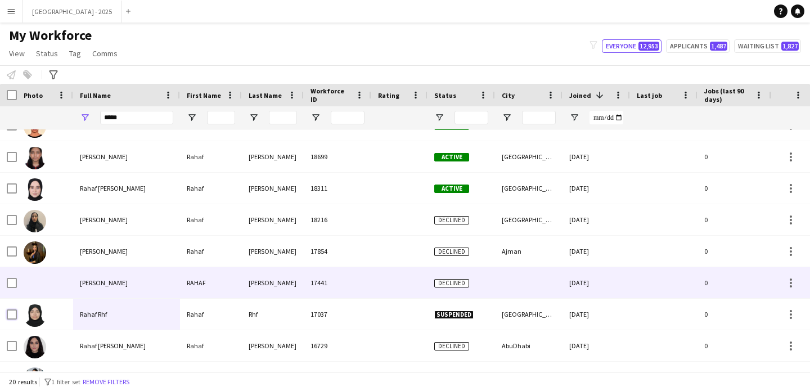
scroll to position [0, 0]
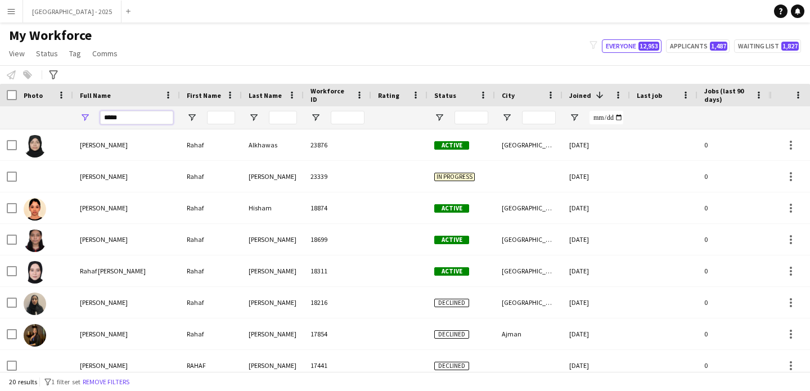
click at [151, 120] on input "*****" at bounding box center [136, 117] width 73 height 13
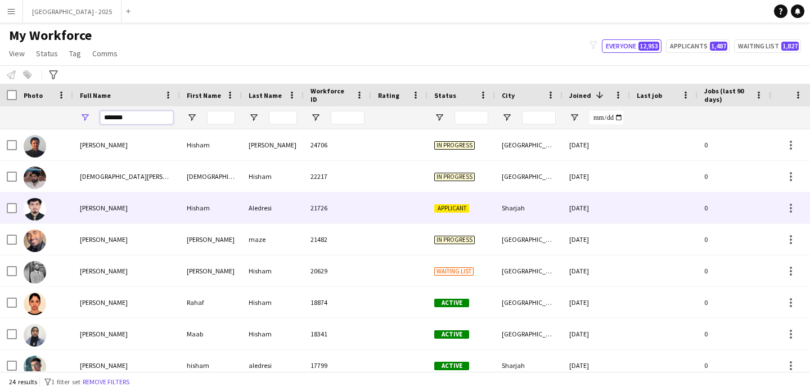
type input "******"
click at [143, 218] on div "[PERSON_NAME]" at bounding box center [126, 207] width 107 height 31
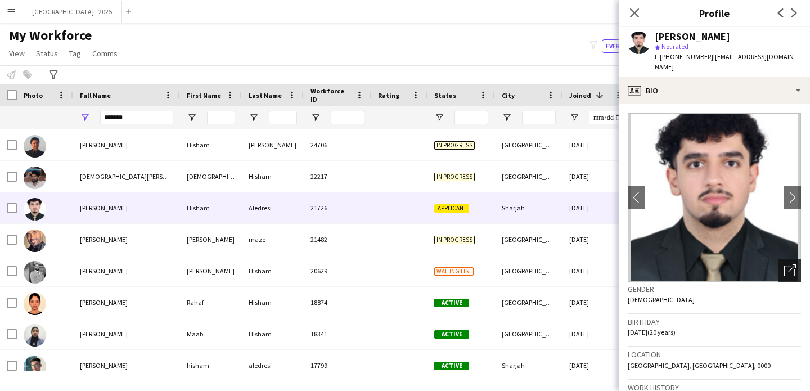
click at [784, 264] on icon "Open photos pop-in" at bounding box center [790, 270] width 12 height 12
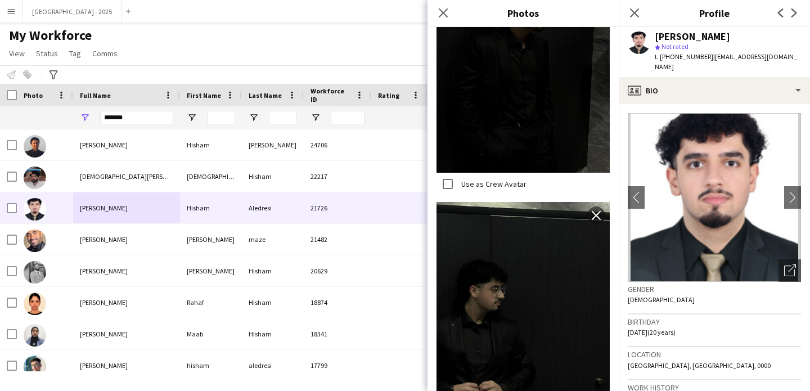
scroll to position [326, 0]
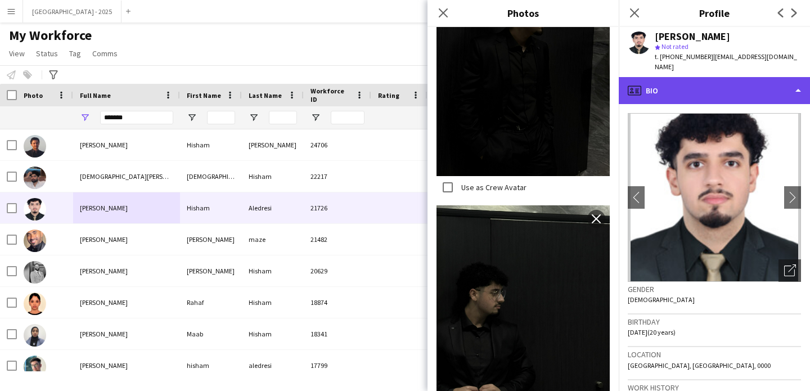
click at [678, 91] on div "profile Bio" at bounding box center [714, 90] width 191 height 27
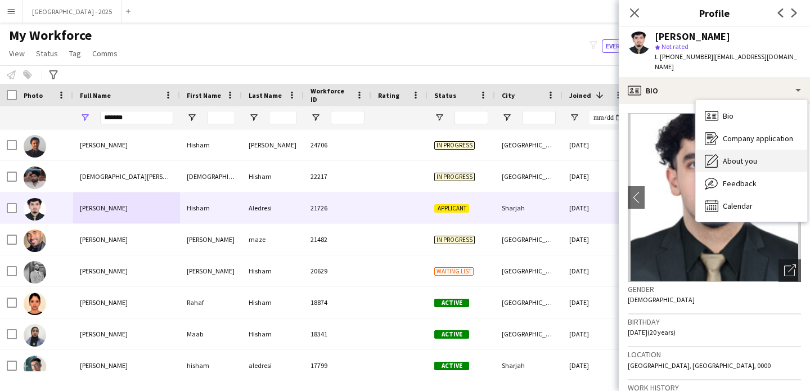
click at [740, 156] on div "About you About you" at bounding box center [751, 161] width 111 height 22
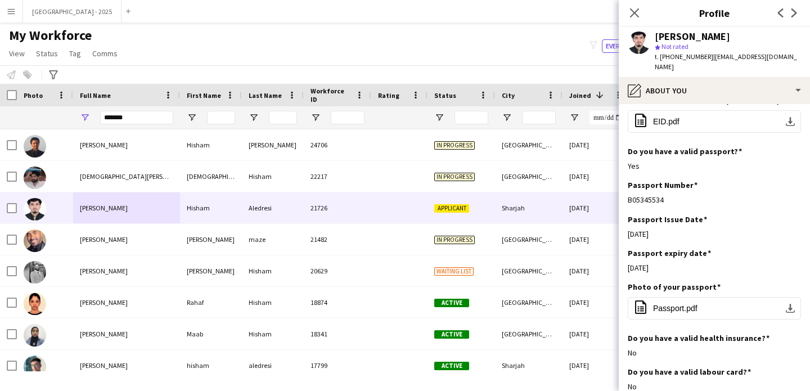
scroll to position [702, 0]
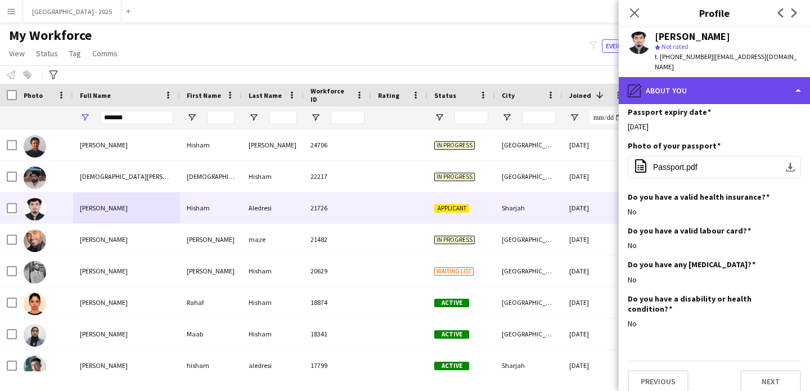
click at [683, 89] on div "pencil4 About you" at bounding box center [714, 90] width 191 height 27
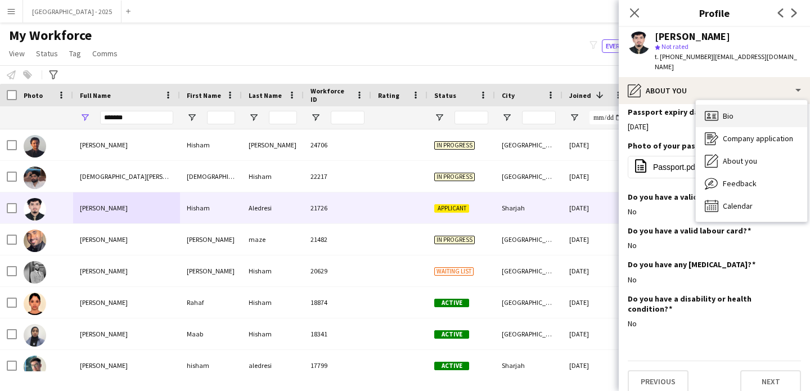
click at [739, 112] on div "Bio Bio" at bounding box center [751, 116] width 111 height 22
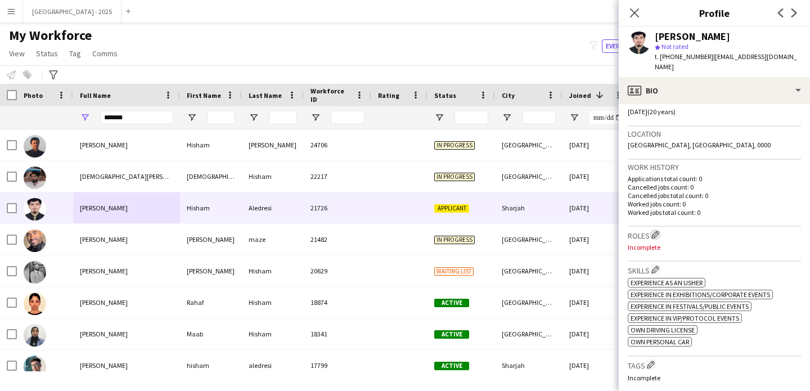
scroll to position [231, 0]
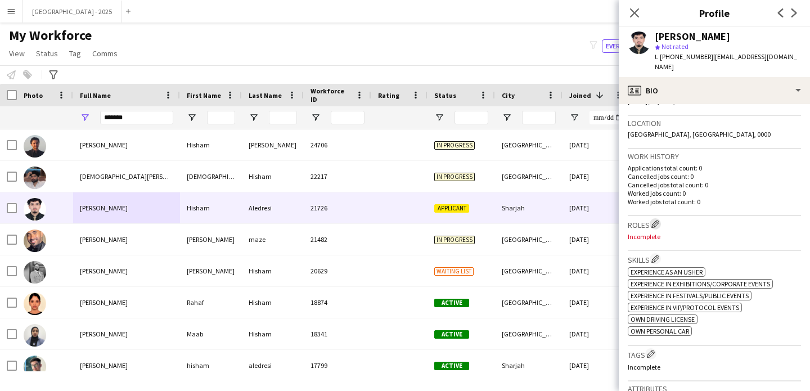
click at [658, 220] on app-icon "Edit crew company roles" at bounding box center [655, 224] width 8 height 8
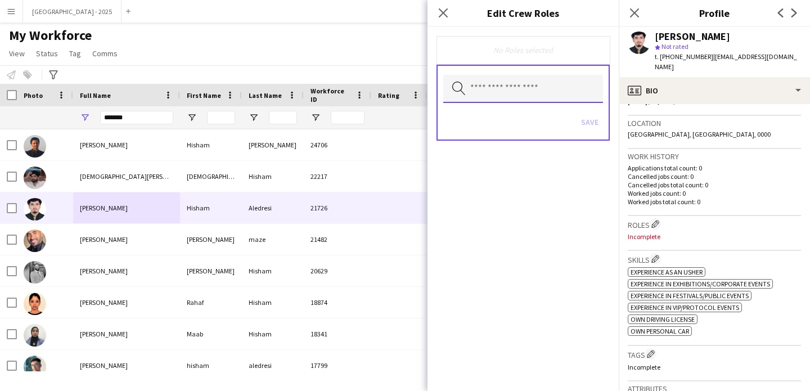
click at [542, 100] on input "text" at bounding box center [523, 89] width 160 height 28
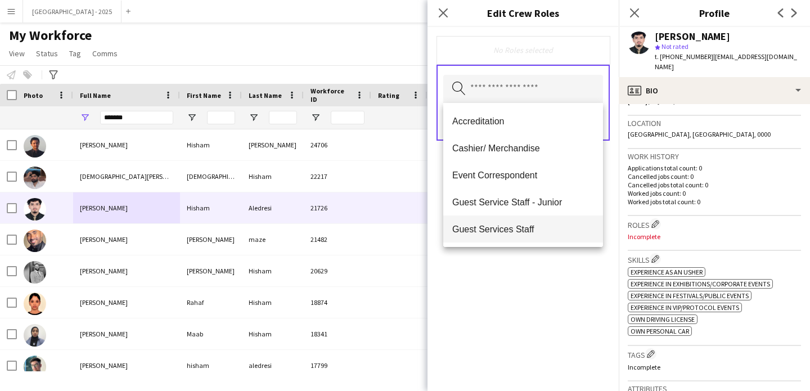
click at [539, 225] on span "Guest Services Staff" at bounding box center [523, 229] width 142 height 11
click at [559, 235] on span "Guest Services Staff - Senior" at bounding box center [523, 229] width 142 height 11
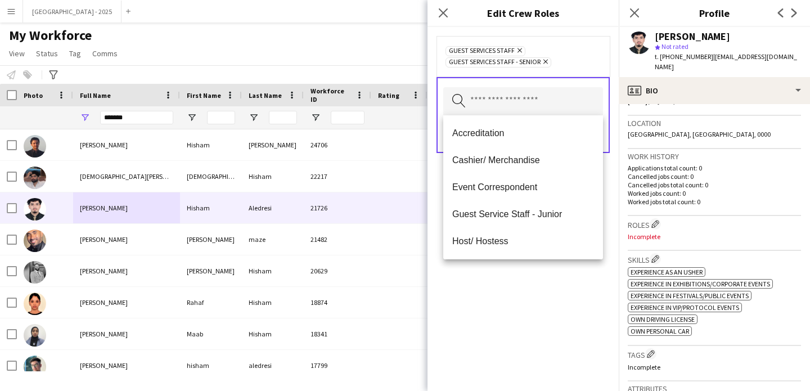
drag, startPoint x: 579, startPoint y: 287, endPoint x: 581, endPoint y: 264, distance: 23.1
click at [579, 287] on div "Guest Services Staff Remove Guest Services Staff - Senior Remove Search by role…" at bounding box center [522, 209] width 191 height 364
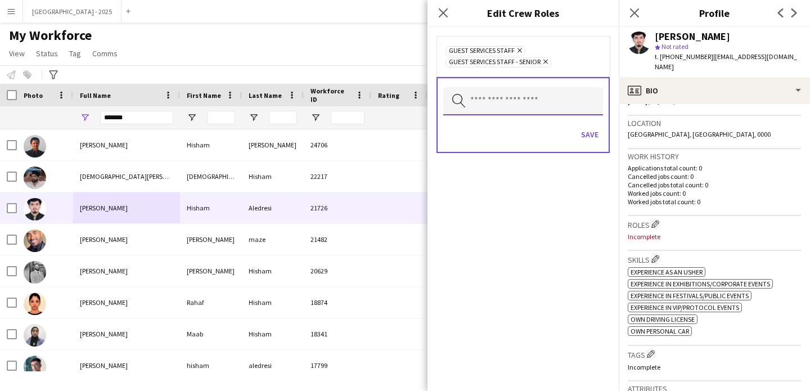
click at [538, 100] on input "text" at bounding box center [523, 101] width 160 height 28
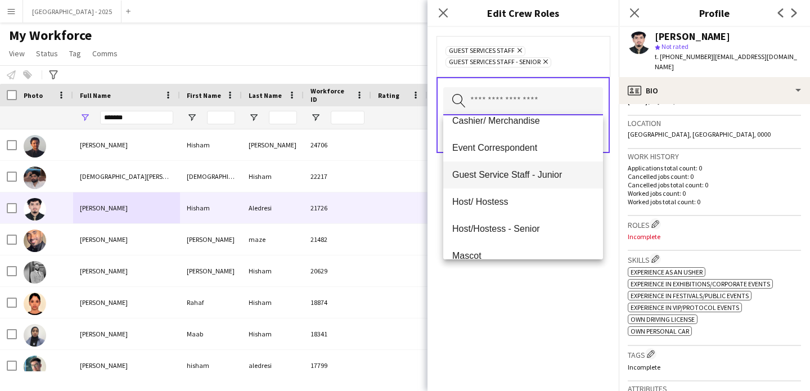
scroll to position [175, 0]
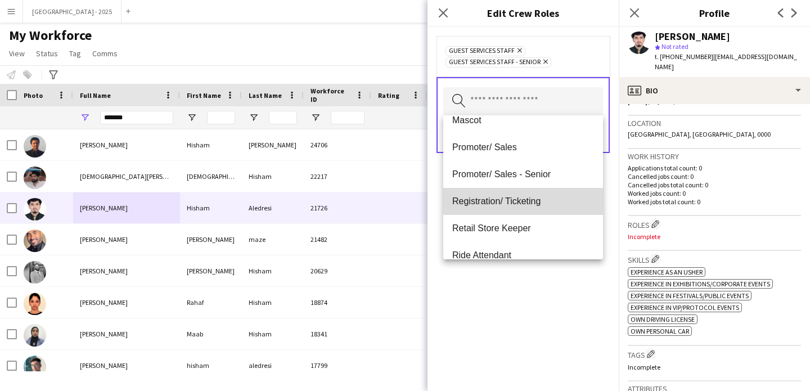
click at [525, 200] on span "Registration/ Ticketing" at bounding box center [523, 201] width 142 height 11
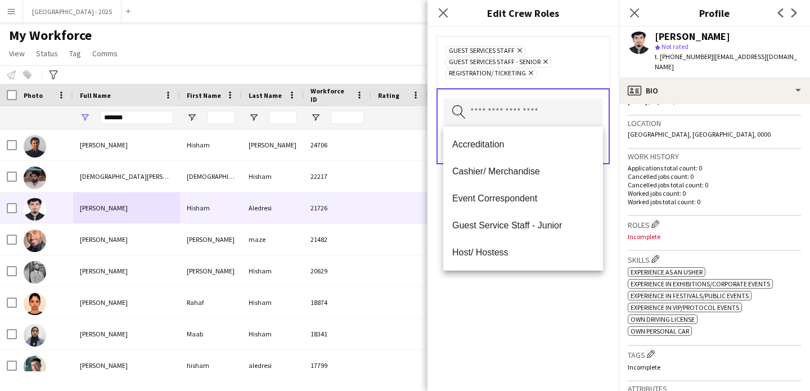
drag, startPoint x: 536, startPoint y: 372, endPoint x: 539, endPoint y: 331, distance: 40.6
click at [536, 369] on div "Guest Services Staff Remove Guest Services Staff - Senior Remove Registration/ …" at bounding box center [522, 209] width 191 height 364
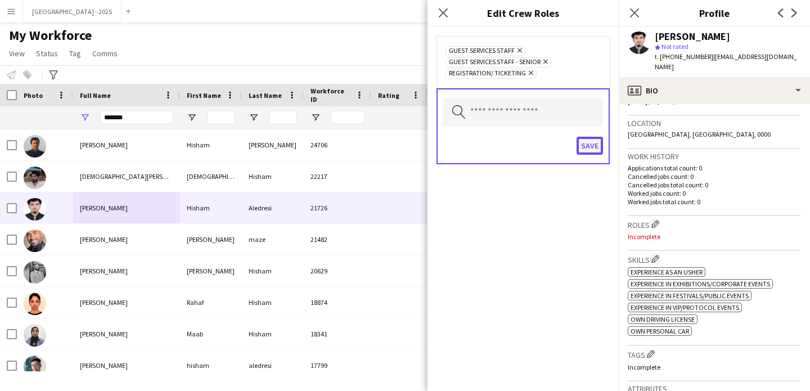
click at [588, 137] on button "Save" at bounding box center [590, 146] width 26 height 18
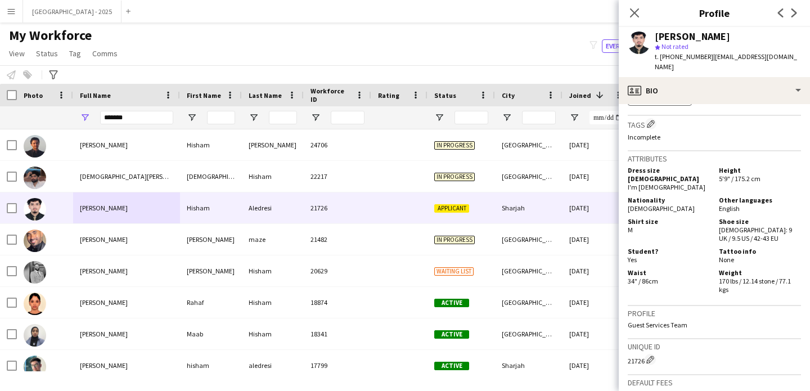
scroll to position [410, 0]
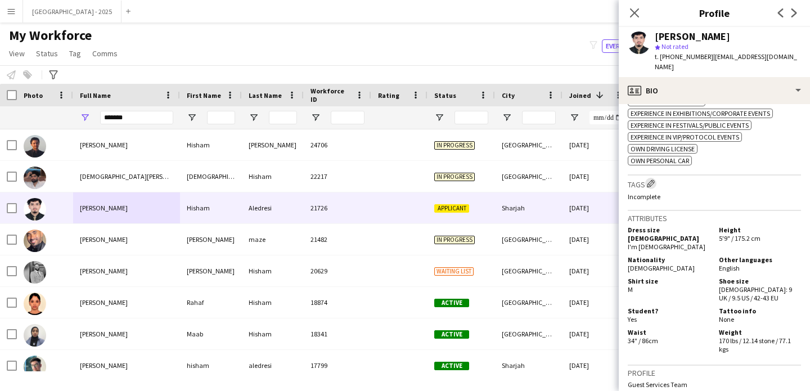
click at [655, 179] on app-icon "Edit crew company tags" at bounding box center [651, 183] width 8 height 8
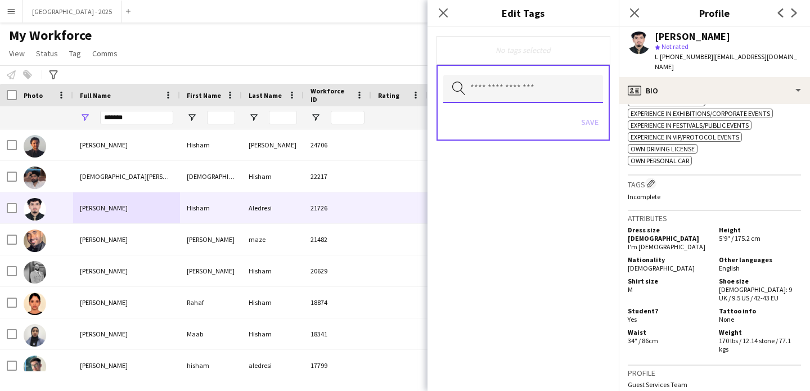
click at [502, 83] on input "text" at bounding box center [523, 89] width 160 height 28
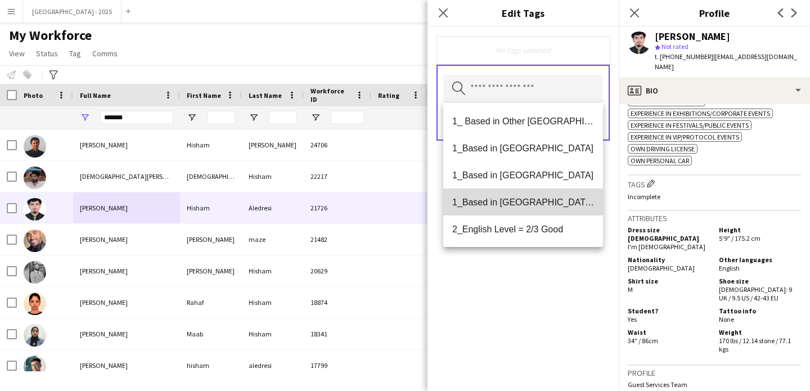
click at [537, 206] on span "1_Based in [GEOGRAPHIC_DATA]/[GEOGRAPHIC_DATA]/Ajman" at bounding box center [523, 202] width 142 height 11
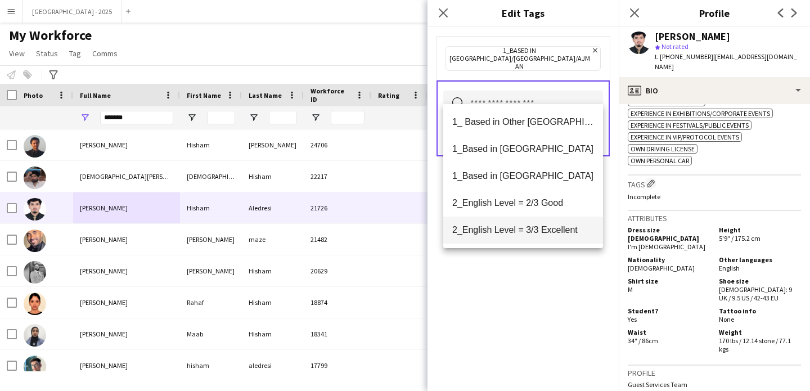
click at [542, 221] on mat-option "2_English Level = 3/3 Excellent" at bounding box center [523, 230] width 160 height 27
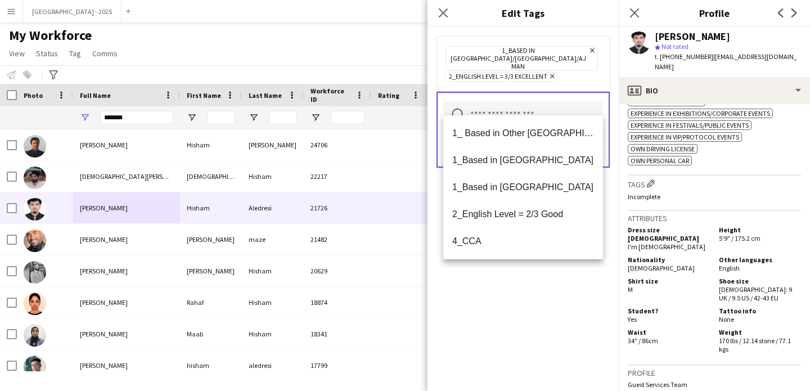
drag, startPoint x: 576, startPoint y: 282, endPoint x: 576, endPoint y: 276, distance: 6.2
click at [575, 280] on div "1_Based in [GEOGRAPHIC_DATA]/[GEOGRAPHIC_DATA]/Ajman Remove 2_English Level = 3…" at bounding box center [522, 209] width 191 height 364
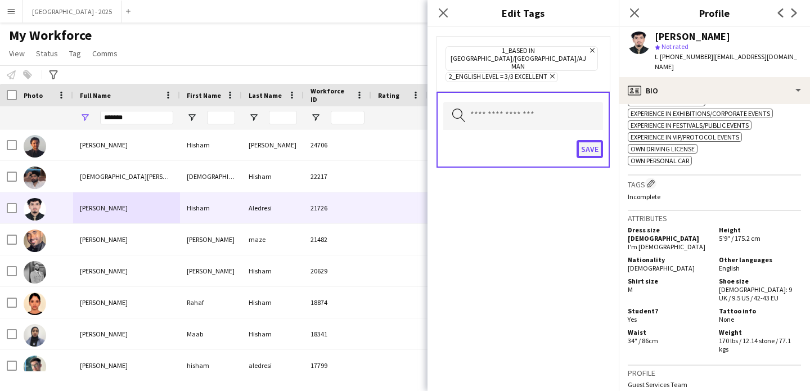
click at [585, 142] on button "Save" at bounding box center [590, 149] width 26 height 18
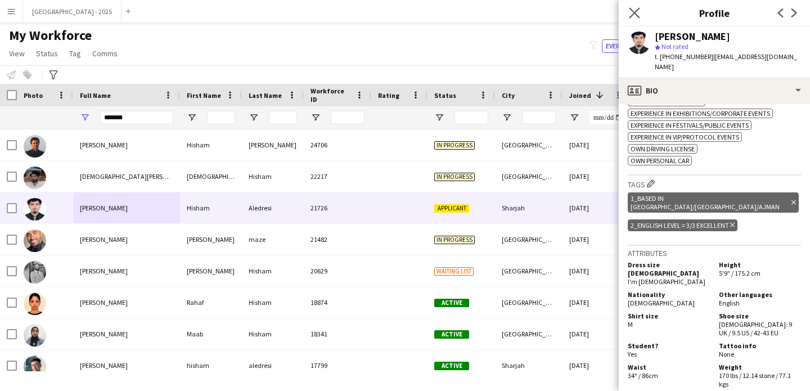
click at [632, 7] on app-icon "Close pop-in" at bounding box center [635, 13] width 16 height 16
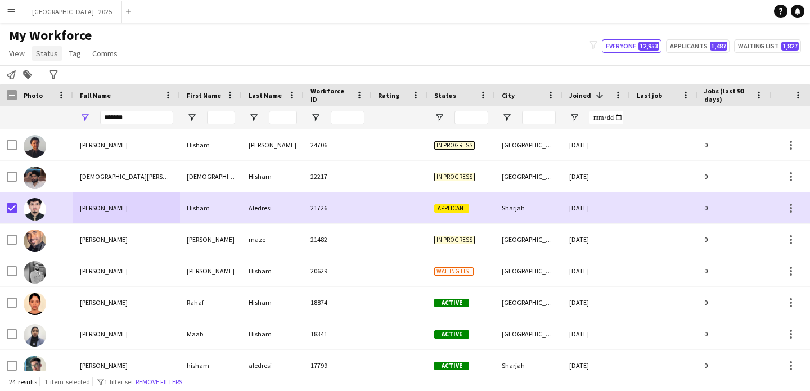
click at [37, 52] on span "Status" at bounding box center [47, 53] width 22 height 10
click at [64, 81] on link "Edit" at bounding box center [71, 78] width 79 height 24
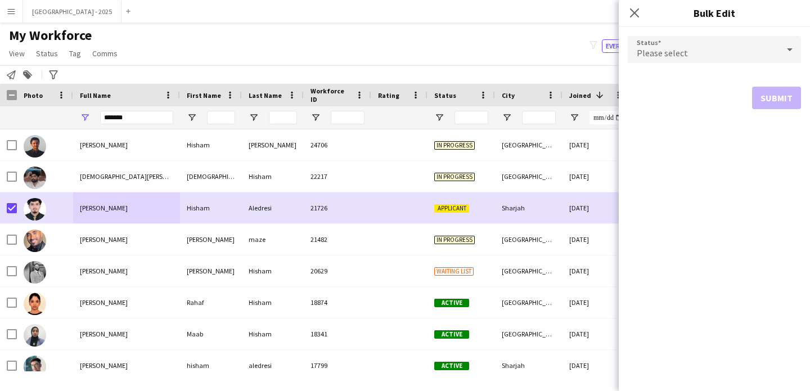
click at [639, 46] on div "Please select" at bounding box center [703, 49] width 151 height 27
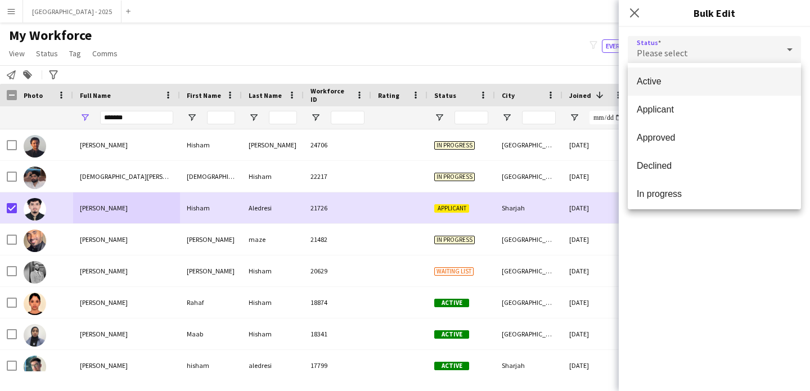
click at [658, 84] on span "Active" at bounding box center [714, 81] width 155 height 11
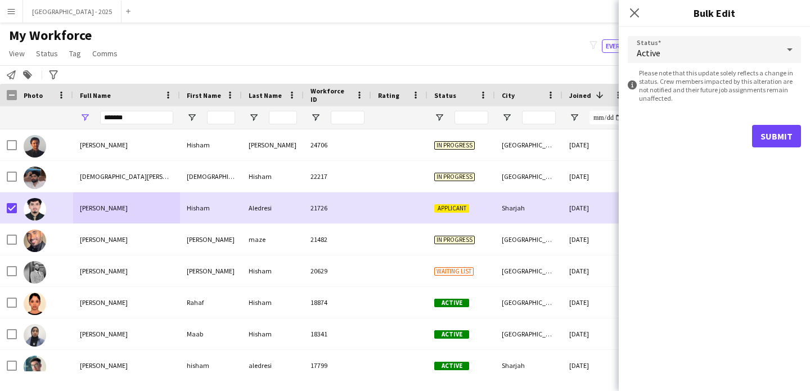
click at [737, 124] on form "Status Active information-circle Please note that this update solely reflects a…" at bounding box center [714, 91] width 173 height 129
click at [769, 137] on button "Submit" at bounding box center [776, 136] width 49 height 22
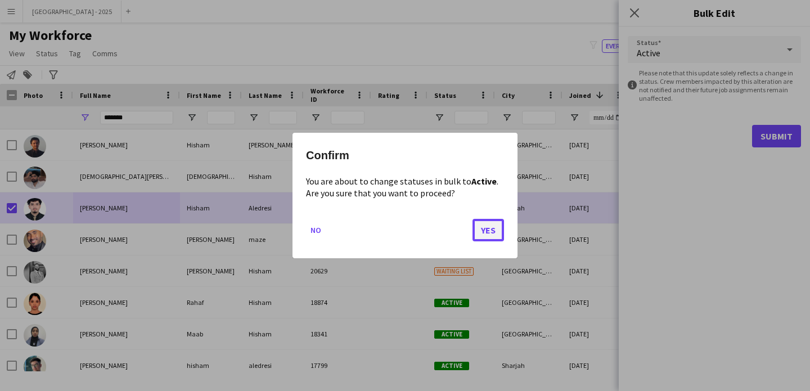
click at [481, 230] on button "Yes" at bounding box center [487, 230] width 31 height 22
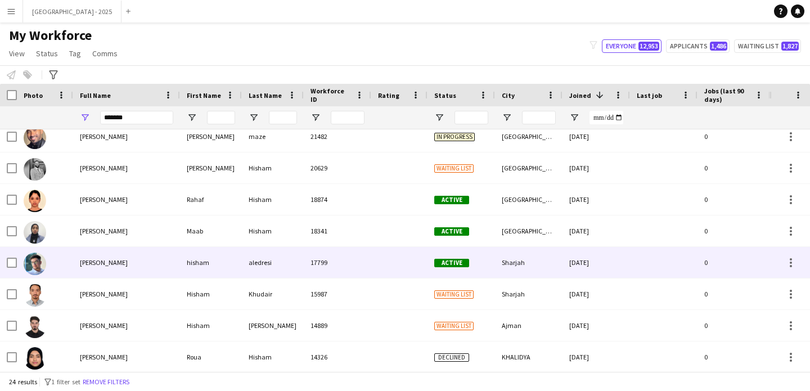
scroll to position [119, 0]
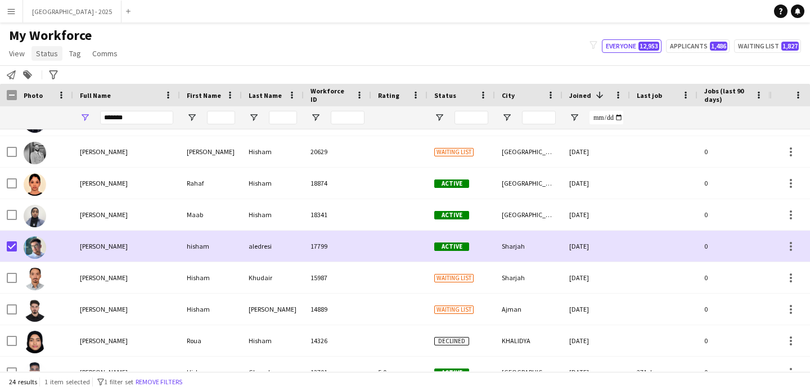
click at [51, 50] on span "Status" at bounding box center [47, 53] width 22 height 10
click at [63, 88] on link "Edit" at bounding box center [71, 78] width 79 height 24
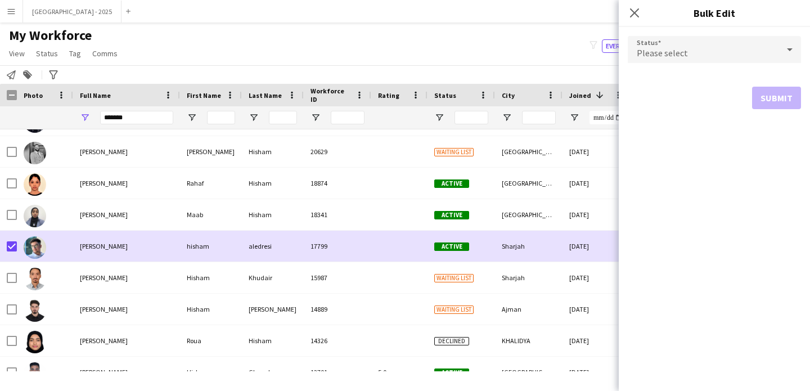
click at [762, 36] on form "Status Please select Submit" at bounding box center [714, 72] width 173 height 91
click at [735, 50] on div "Please select" at bounding box center [703, 49] width 151 height 27
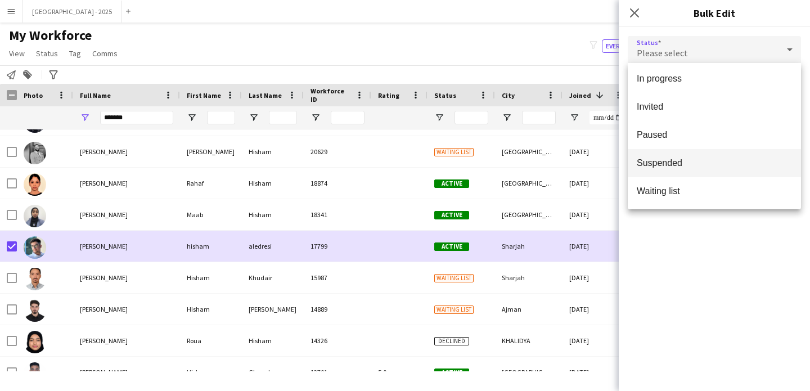
scroll to position [116, 0]
click at [671, 157] on span "Suspended" at bounding box center [714, 162] width 155 height 11
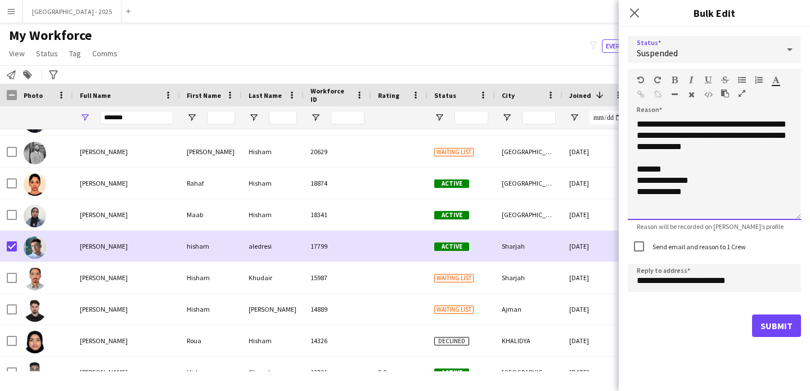
click at [732, 150] on div "**********" at bounding box center [714, 169] width 173 height 101
click at [717, 250] on label "Send email and reason to 1 Crew" at bounding box center [698, 246] width 96 height 8
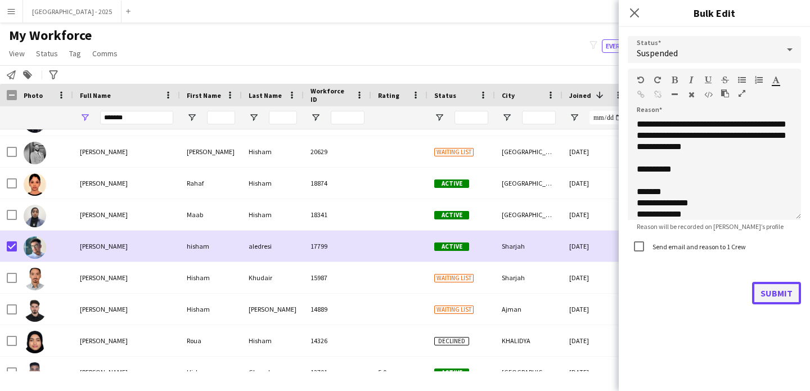
click at [795, 292] on button "Submit" at bounding box center [776, 293] width 49 height 22
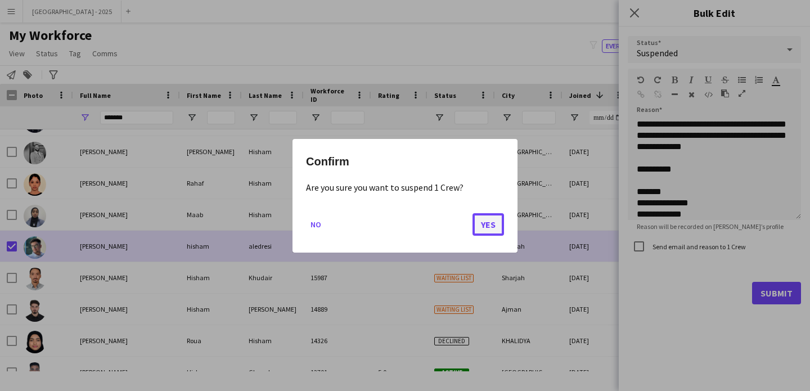
click at [488, 223] on button "Yes" at bounding box center [487, 224] width 31 height 22
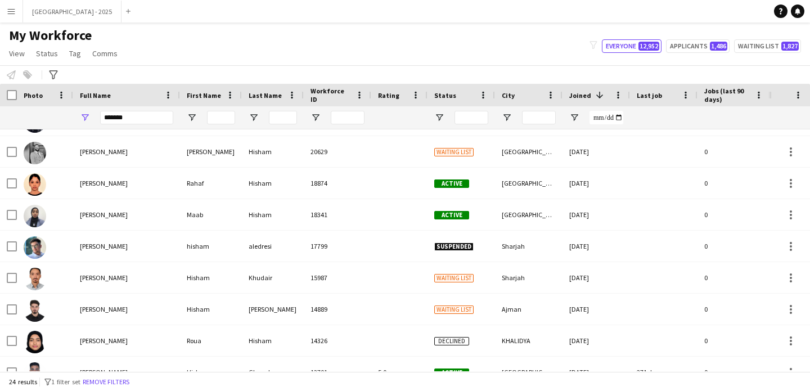
click at [114, 382] on button "Remove filters" at bounding box center [105, 382] width 51 height 12
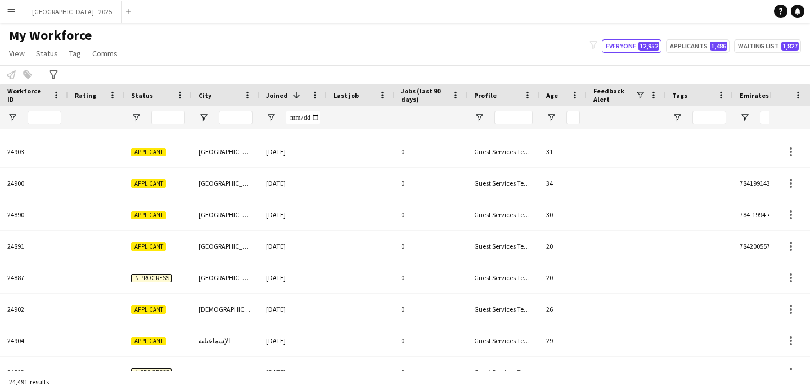
scroll to position [0, 379]
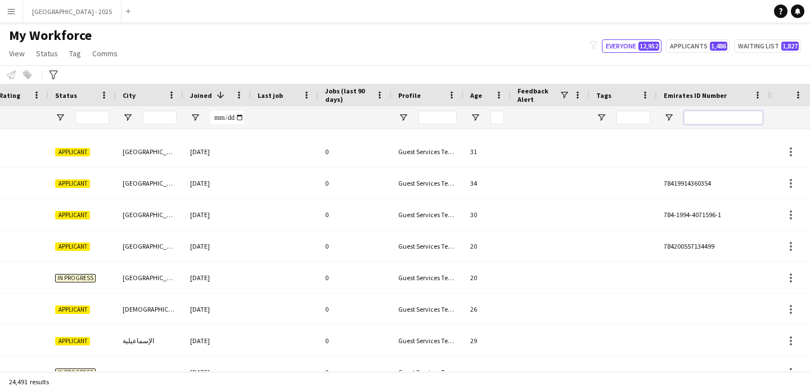
click at [736, 111] on input "Emirates ID Number Filter Input" at bounding box center [723, 117] width 79 height 13
paste input "*******"
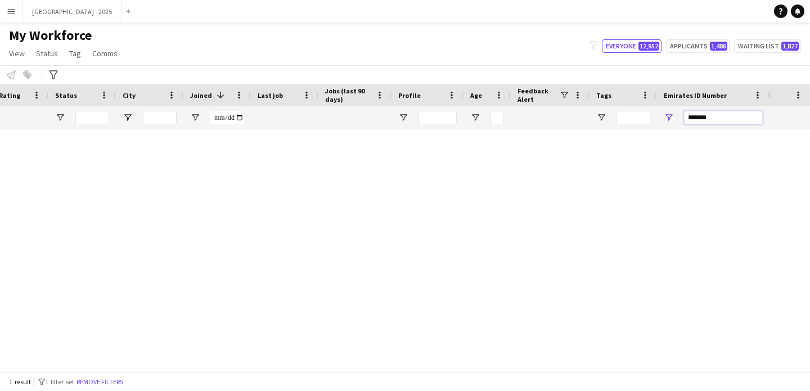
scroll to position [0, 0]
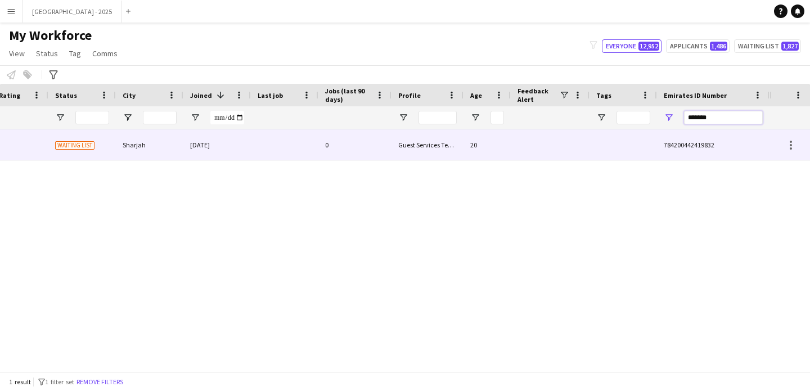
type input "*******"
click at [166, 138] on div "Sharjah" at bounding box center [149, 144] width 67 height 31
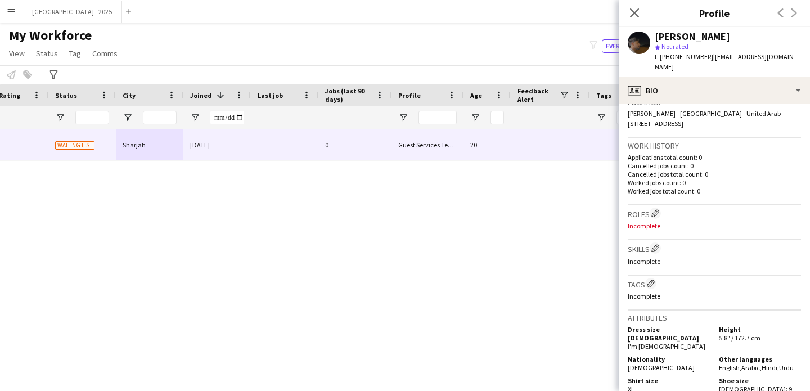
scroll to position [288, 0]
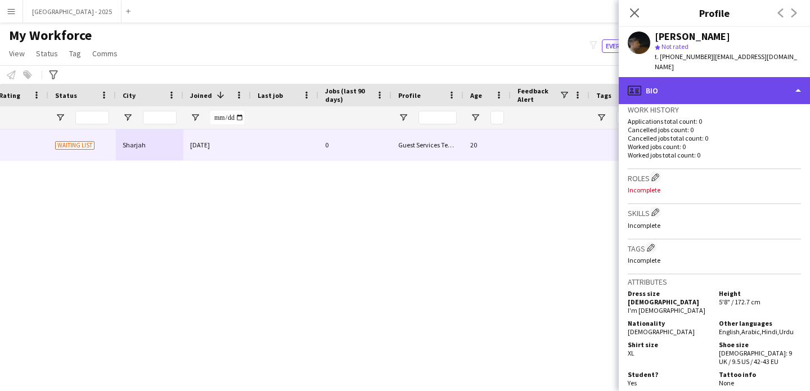
click at [711, 83] on div "profile Bio" at bounding box center [714, 90] width 191 height 27
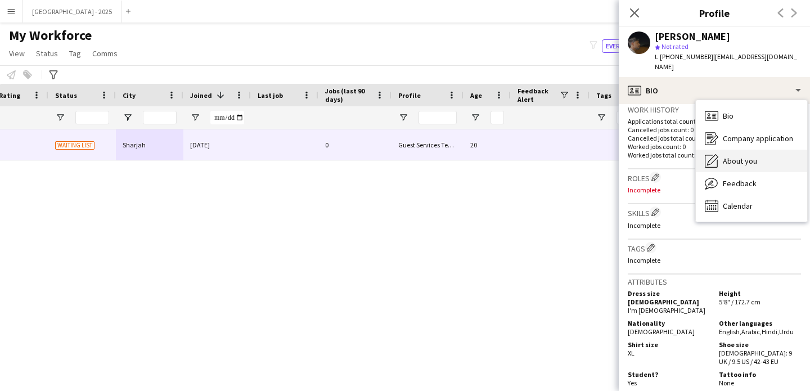
click at [750, 150] on div "About you About you" at bounding box center [751, 161] width 111 height 22
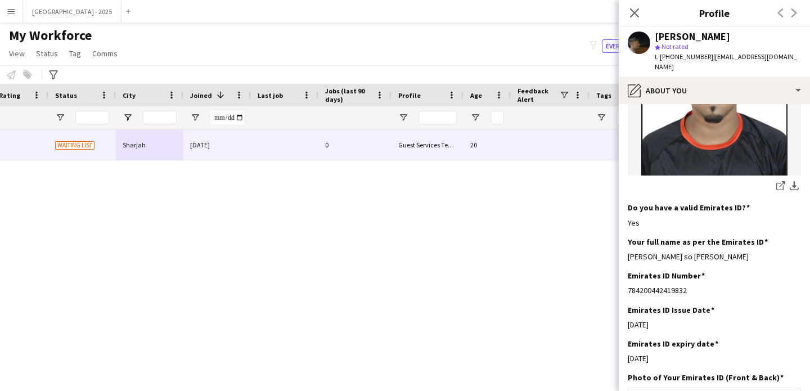
scroll to position [440, 0]
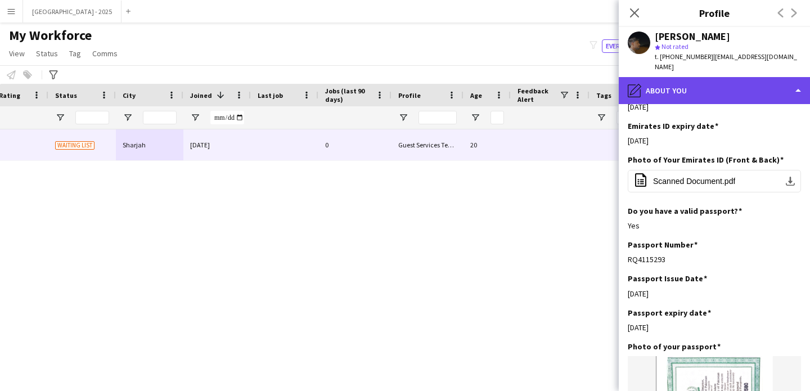
click at [707, 77] on div "pencil4 About you" at bounding box center [714, 90] width 191 height 27
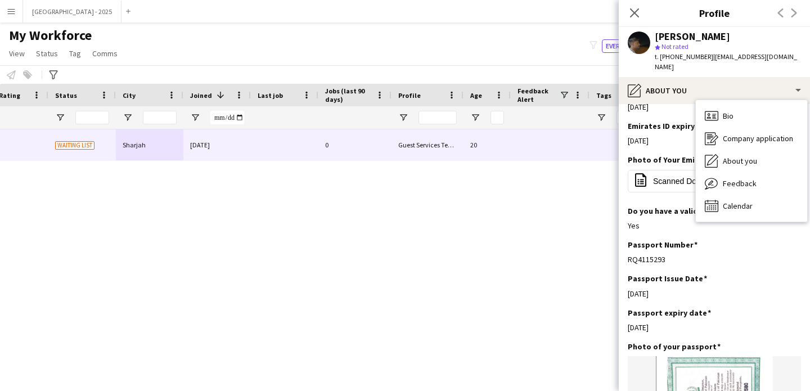
click at [659, 220] on div "Yes" at bounding box center [714, 225] width 173 height 10
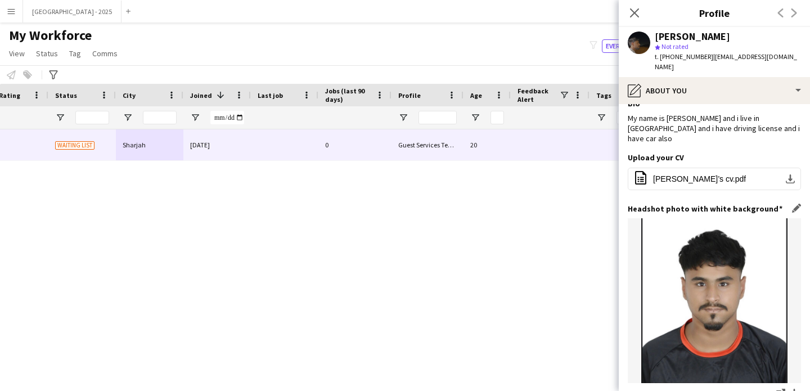
scroll to position [0, 0]
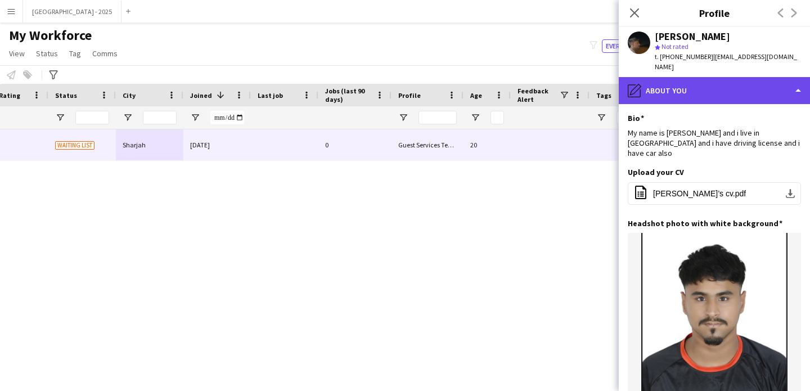
click at [700, 91] on div "pencil4 About you" at bounding box center [714, 90] width 191 height 27
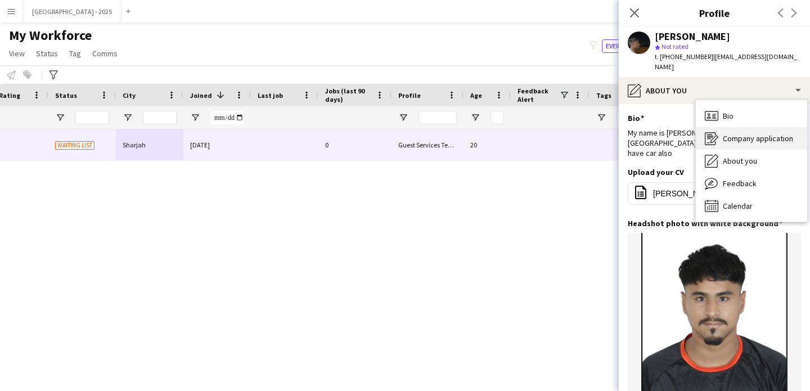
click at [748, 127] on div "Company application Company application" at bounding box center [751, 138] width 111 height 22
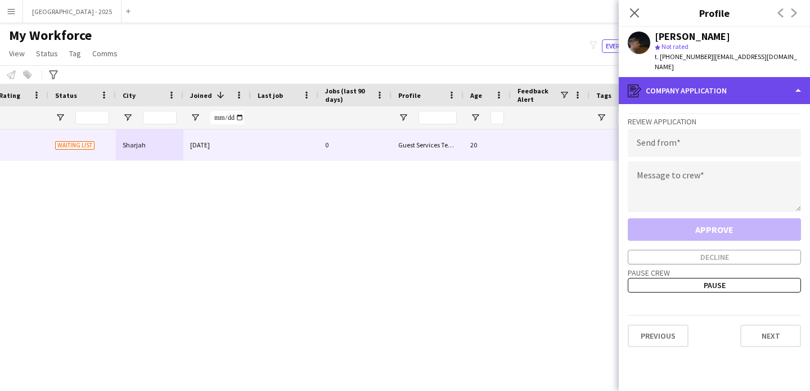
click at [699, 86] on div "register Company application" at bounding box center [714, 90] width 191 height 27
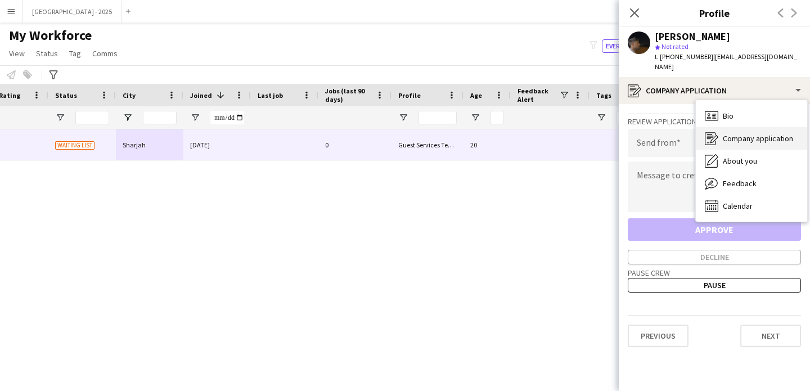
click at [742, 127] on div "Company application Company application" at bounding box center [751, 138] width 111 height 22
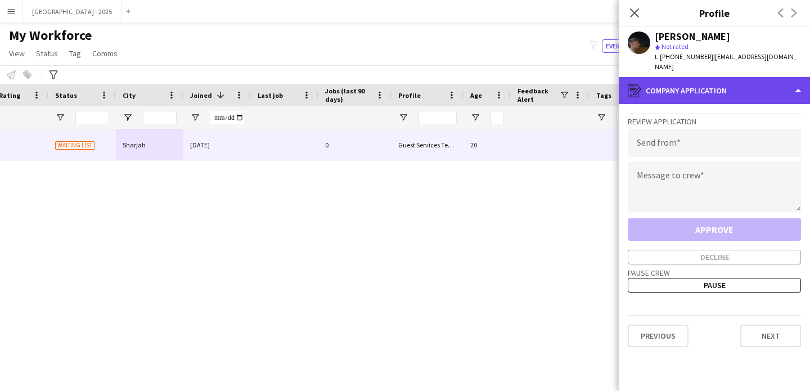
click at [729, 88] on div "register Company application" at bounding box center [714, 90] width 191 height 27
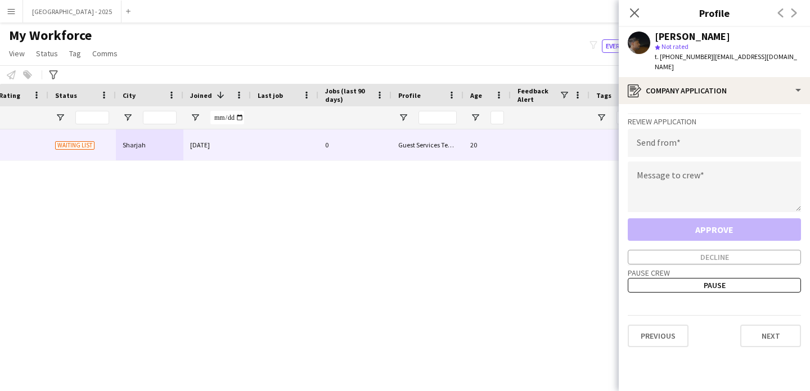
click at [0, 0] on div "Bio Bio" at bounding box center [0, 0] width 0 height 0
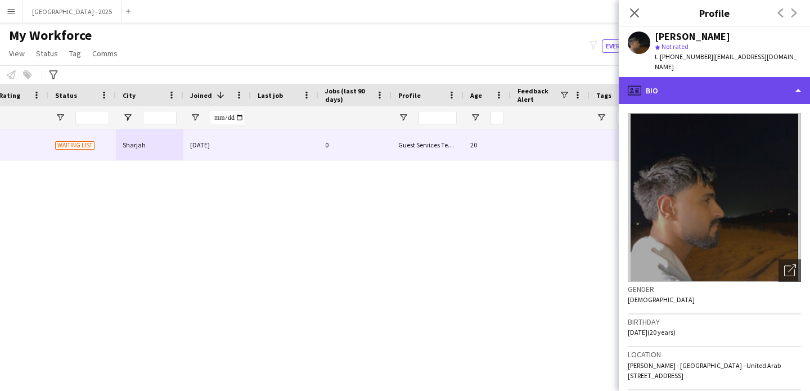
click at [709, 87] on div "profile Bio" at bounding box center [714, 90] width 191 height 27
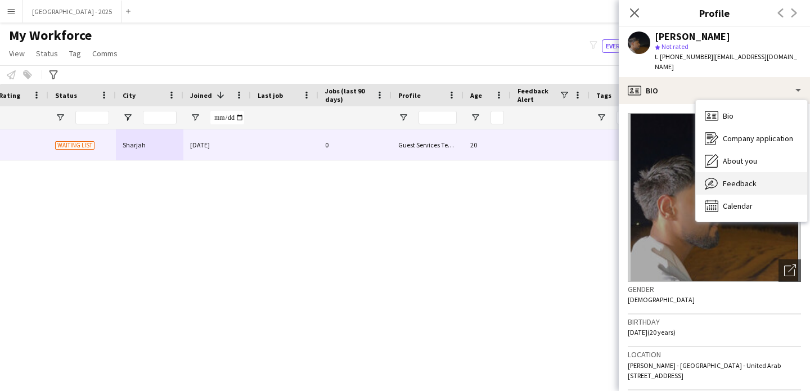
click at [740, 178] on span "Feedback" at bounding box center [740, 183] width 34 height 10
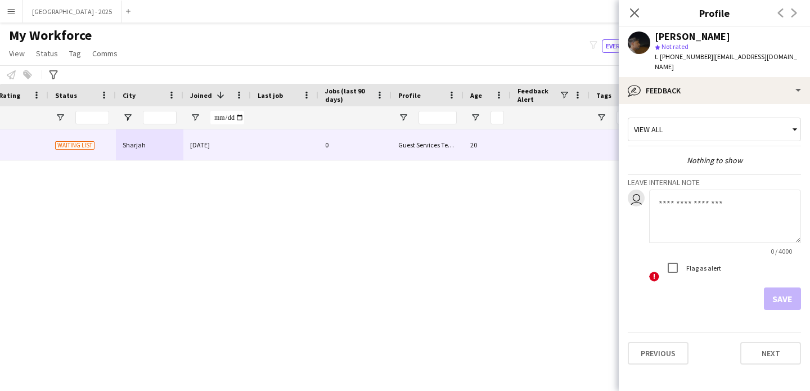
click at [691, 247] on div "0 / 4000" at bounding box center [725, 251] width 152 height 8
click at [699, 220] on textarea at bounding box center [725, 216] width 152 height 53
type textarea "**********"
drag, startPoint x: 772, startPoint y: 268, endPoint x: 783, endPoint y: 280, distance: 16.4
click at [776, 272] on div "**********" at bounding box center [725, 236] width 152 height 93
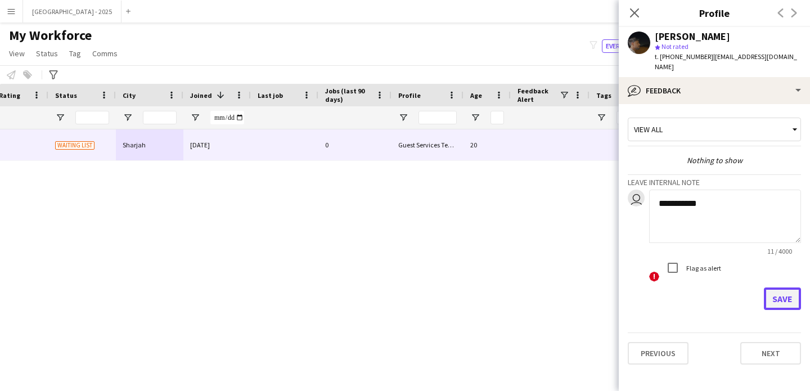
click at [783, 287] on button "Save" at bounding box center [782, 298] width 37 height 22
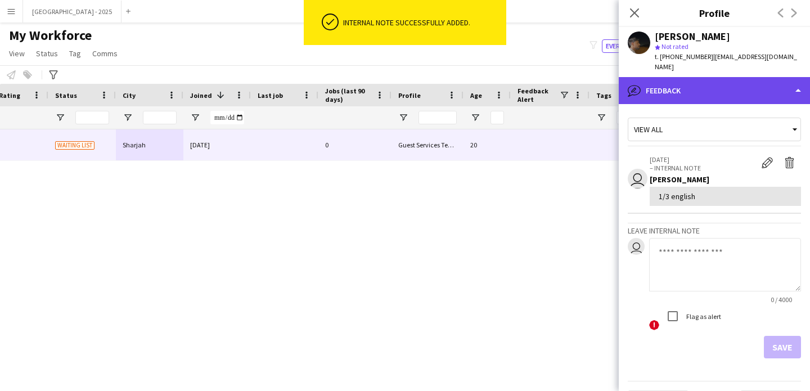
click at [663, 84] on div "bubble-pencil Feedback" at bounding box center [714, 90] width 191 height 27
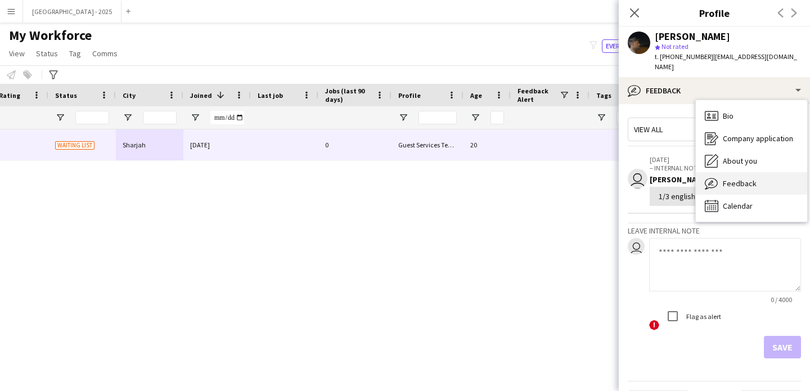
click at [735, 178] on span "Feedback" at bounding box center [740, 183] width 34 height 10
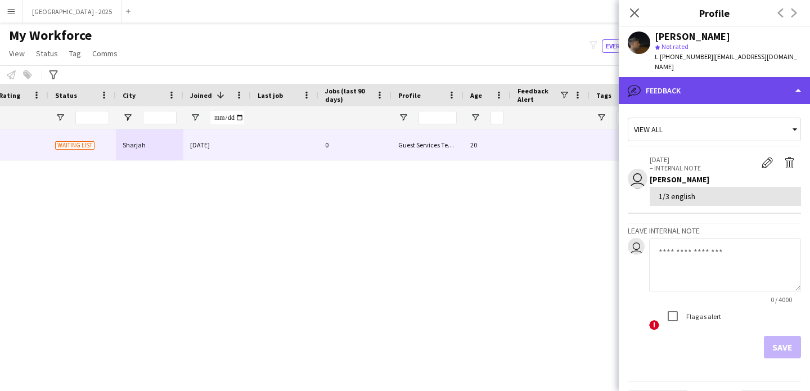
click at [644, 77] on div "bubble-pencil Feedback" at bounding box center [714, 90] width 191 height 27
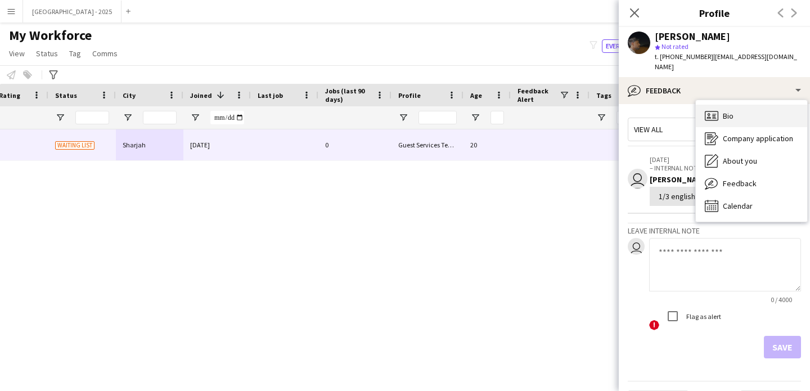
click at [730, 111] on span "Bio" at bounding box center [728, 116] width 11 height 10
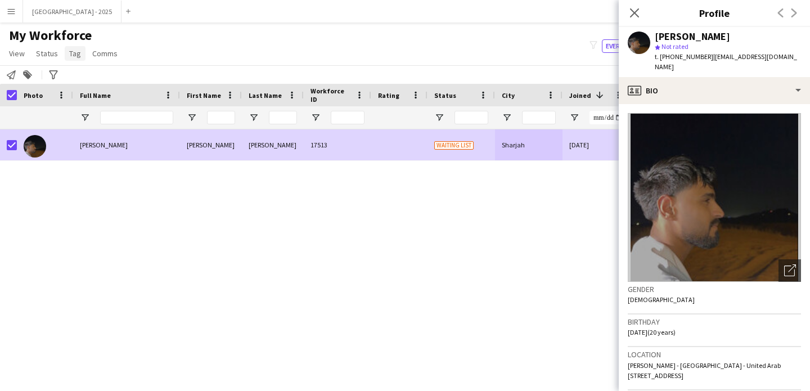
click at [70, 51] on span "Tag" at bounding box center [75, 53] width 12 height 10
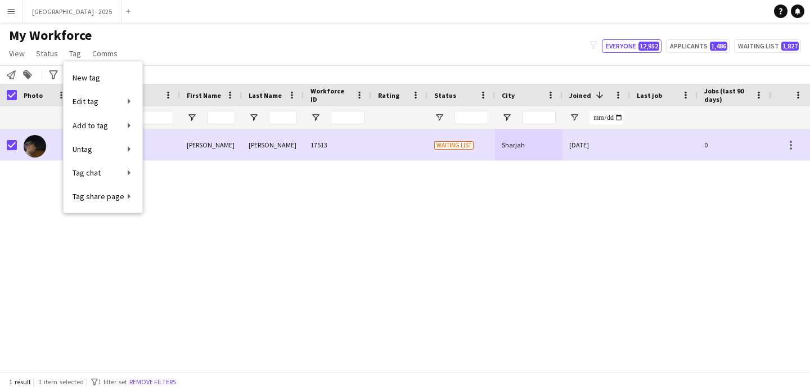
click at [53, 62] on app-page-menu "View Views Default view New view Update view Delete view Edit name Customise vi…" at bounding box center [64, 54] width 129 height 21
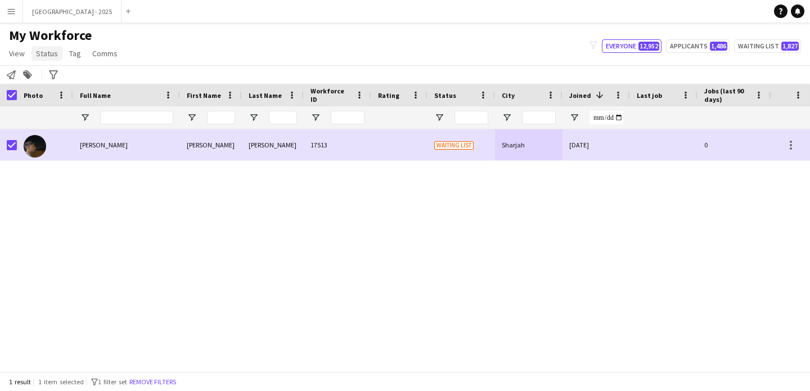
click at [50, 55] on span "Status" at bounding box center [47, 53] width 22 height 10
click at [86, 82] on link "Edit" at bounding box center [71, 78] width 79 height 24
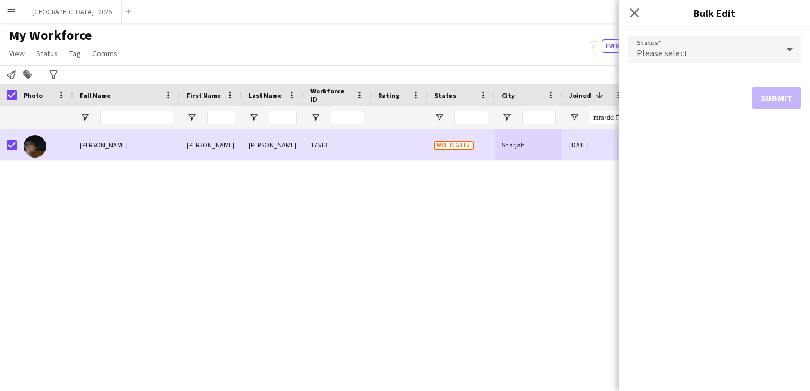
click at [668, 49] on span "Please select" at bounding box center [662, 52] width 51 height 11
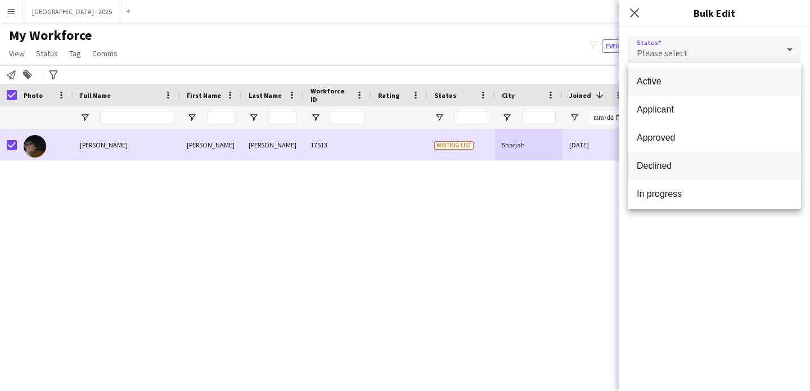
drag, startPoint x: 696, startPoint y: 165, endPoint x: 760, endPoint y: 155, distance: 64.9
click at [696, 165] on span "Declined" at bounding box center [714, 165] width 155 height 11
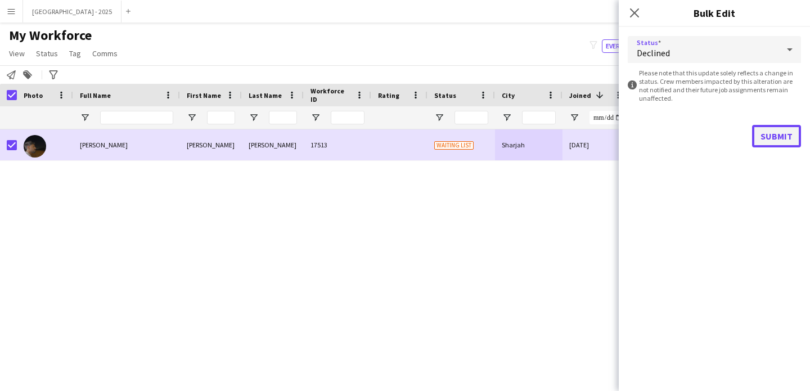
click at [766, 127] on button "Submit" at bounding box center [776, 136] width 49 height 22
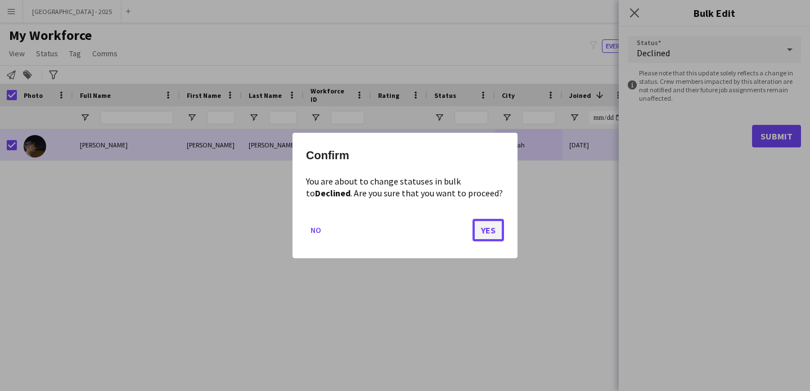
click at [487, 226] on button "Yes" at bounding box center [487, 230] width 31 height 22
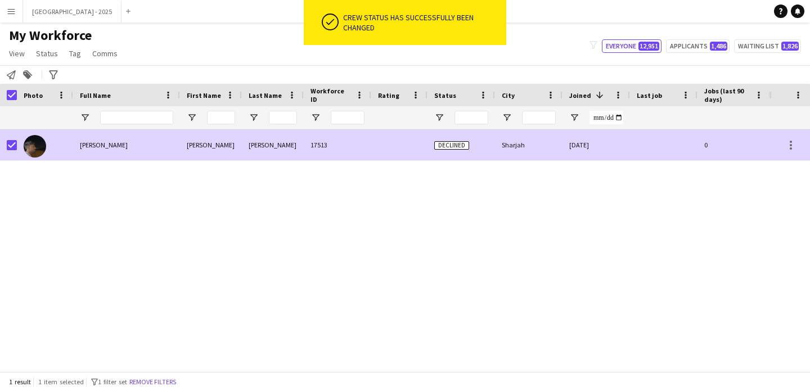
click at [17, 144] on div at bounding box center [45, 144] width 56 height 31
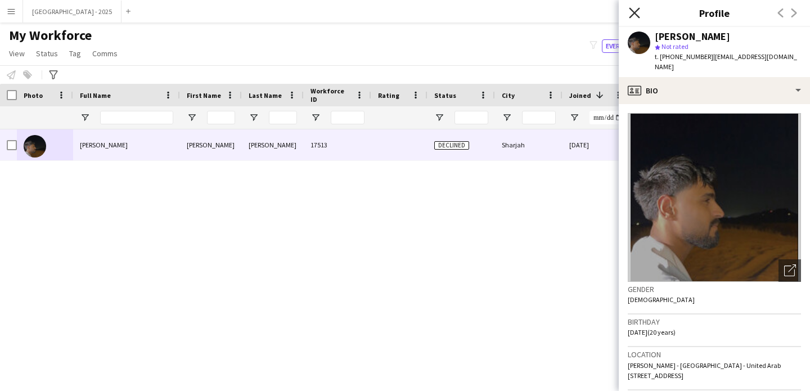
click at [634, 13] on icon "Close pop-in" at bounding box center [634, 12] width 11 height 11
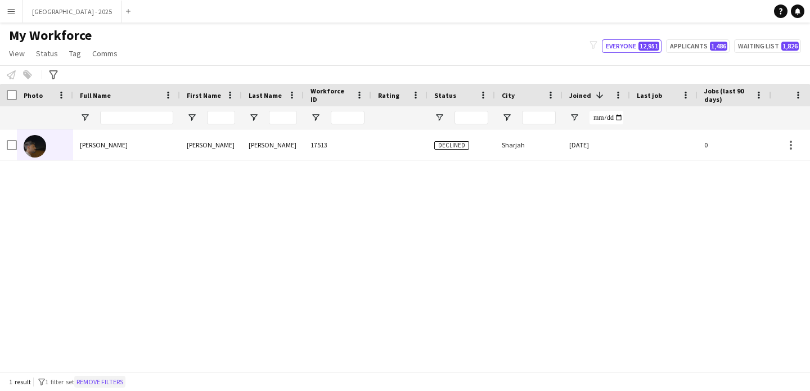
click at [125, 383] on button "Remove filters" at bounding box center [99, 382] width 51 height 12
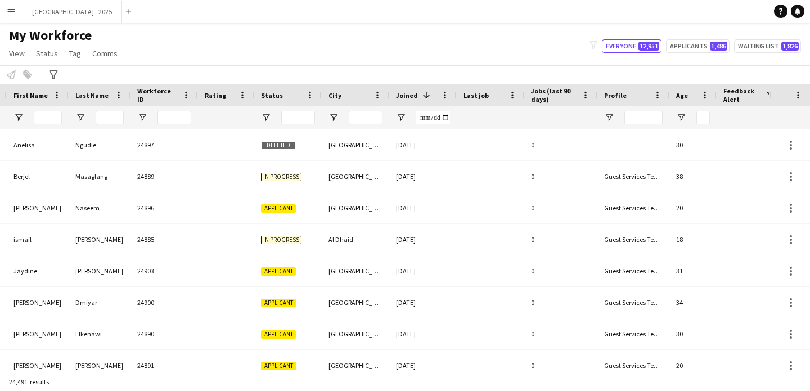
scroll to position [0, 379]
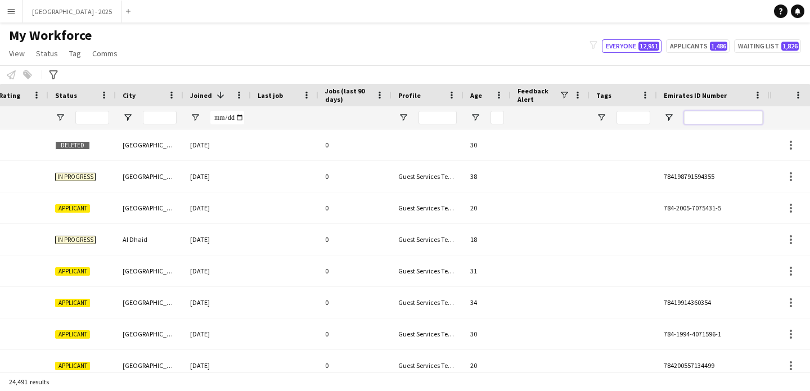
click at [717, 119] on input "Emirates ID Number Filter Input" at bounding box center [723, 117] width 79 height 13
paste input "*******"
type input "*******"
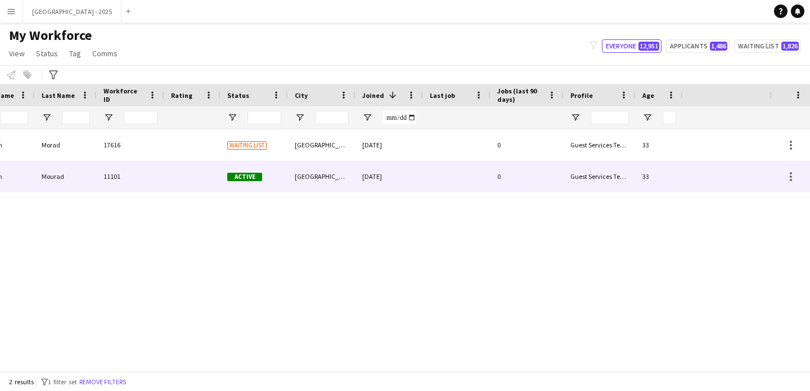
scroll to position [0, 0]
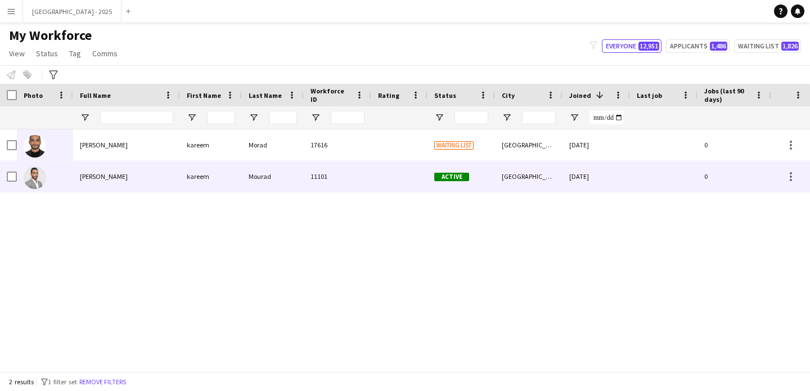
click at [335, 159] on div "17616" at bounding box center [337, 144] width 67 height 31
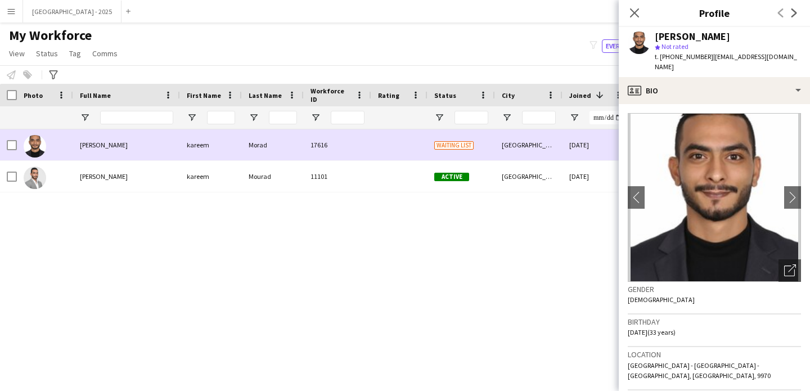
click at [254, 167] on div "Mourad" at bounding box center [273, 176] width 62 height 31
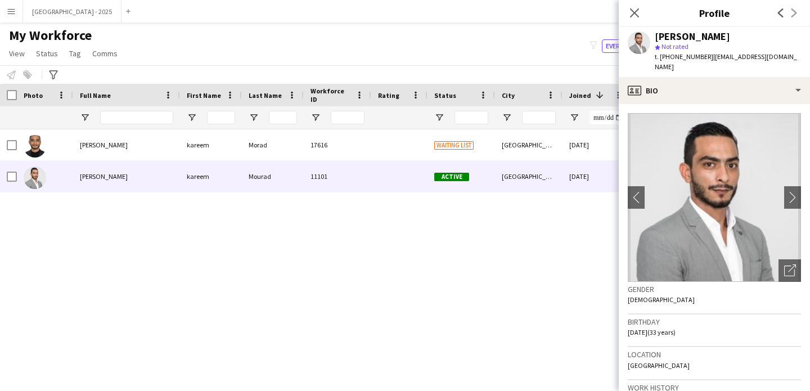
click at [793, 259] on app-crew-profile-bio "chevron-left chevron-right Open photos pop-in Gender [DEMOGRAPHIC_DATA] Birthda…" at bounding box center [714, 247] width 191 height 287
click at [784, 264] on icon "Open photos pop-in" at bounding box center [790, 270] width 12 height 12
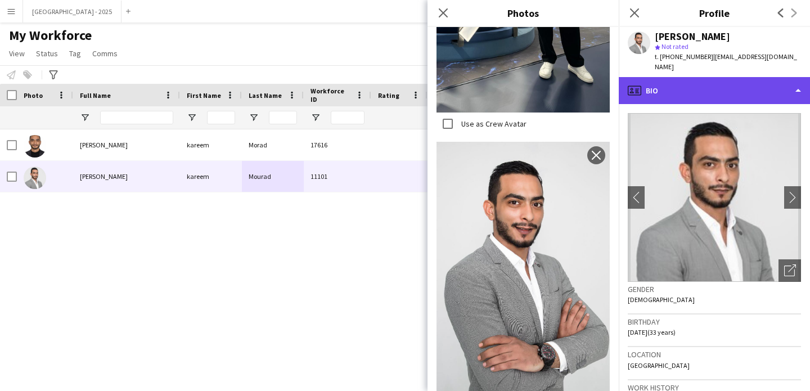
click at [711, 89] on div "profile Bio" at bounding box center [714, 90] width 191 height 27
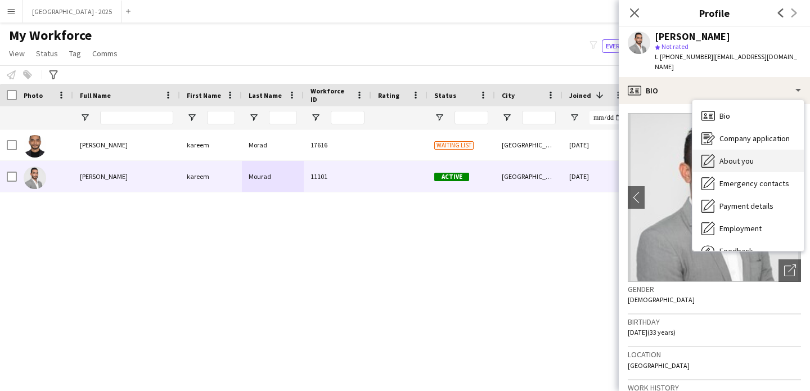
click at [745, 156] on span "About you" at bounding box center [736, 161] width 34 height 10
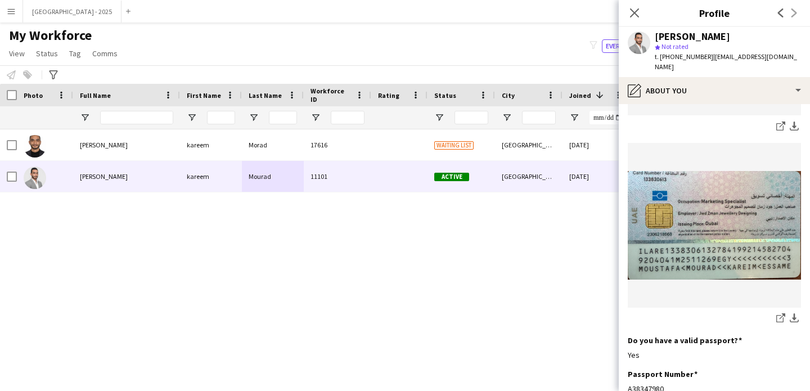
scroll to position [751, 0]
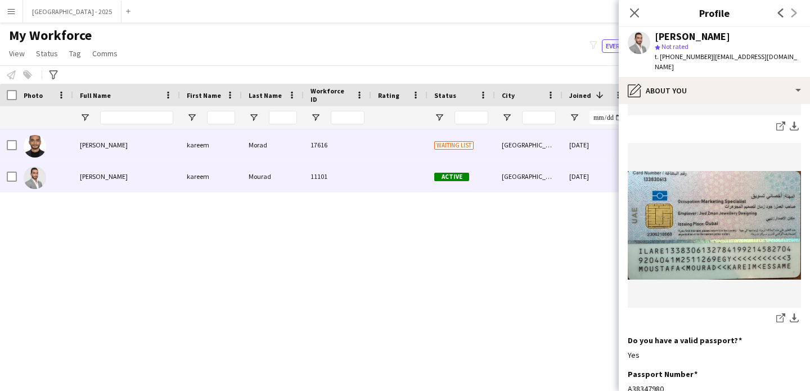
drag, startPoint x: 21, startPoint y: 136, endPoint x: 198, endPoint y: 179, distance: 181.9
click at [21, 136] on div at bounding box center [45, 144] width 56 height 31
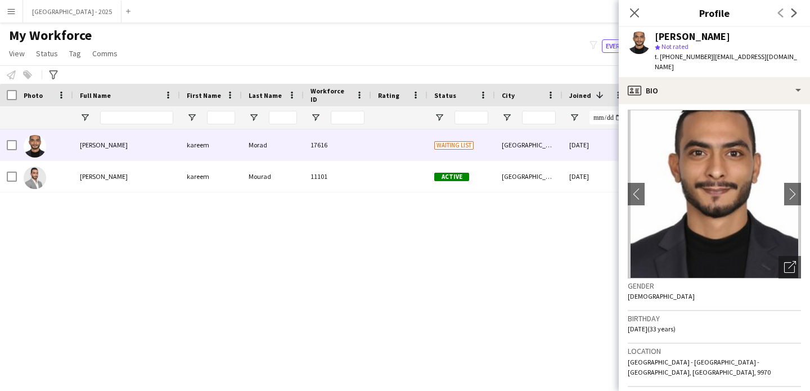
scroll to position [0, 0]
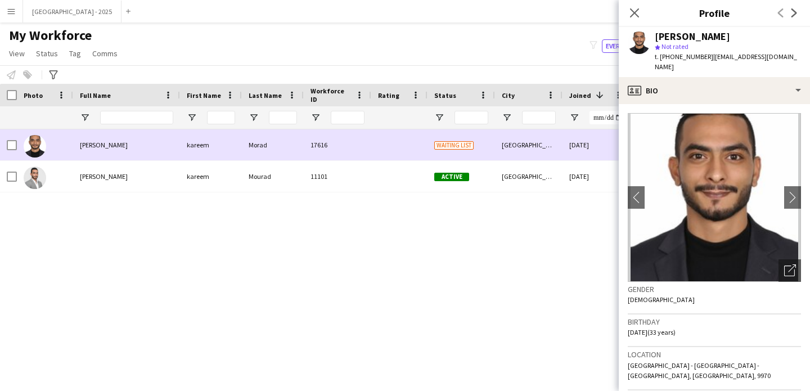
click at [540, 157] on div "[GEOGRAPHIC_DATA]" at bounding box center [528, 144] width 67 height 31
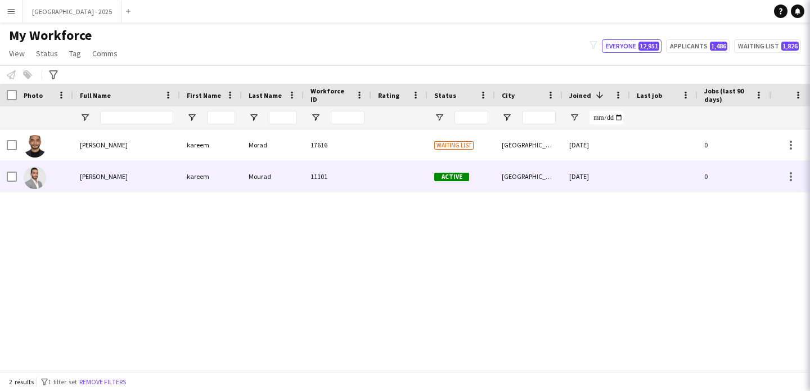
click at [546, 178] on div "[GEOGRAPHIC_DATA]" at bounding box center [528, 176] width 67 height 31
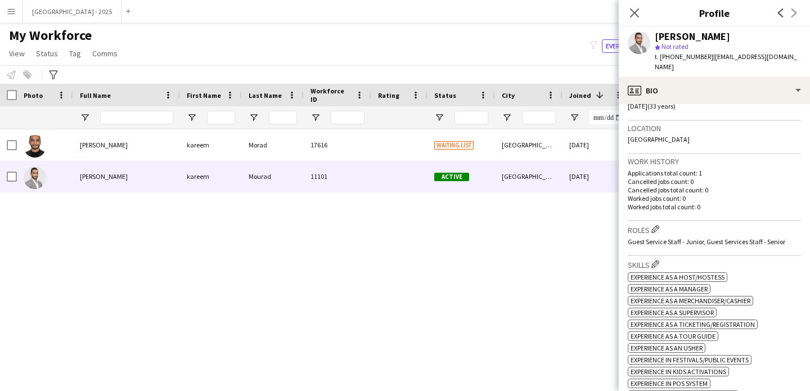
scroll to position [228, 0]
click at [656, 223] on app-icon "Edit crew company roles" at bounding box center [655, 227] width 8 height 8
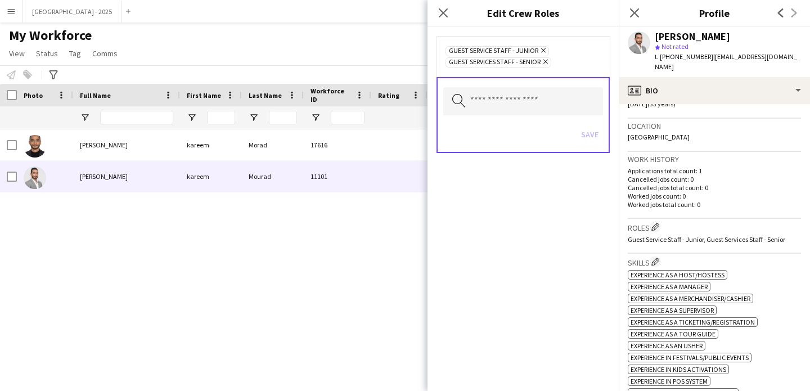
click at [542, 51] on icon at bounding box center [543, 50] width 4 height 4
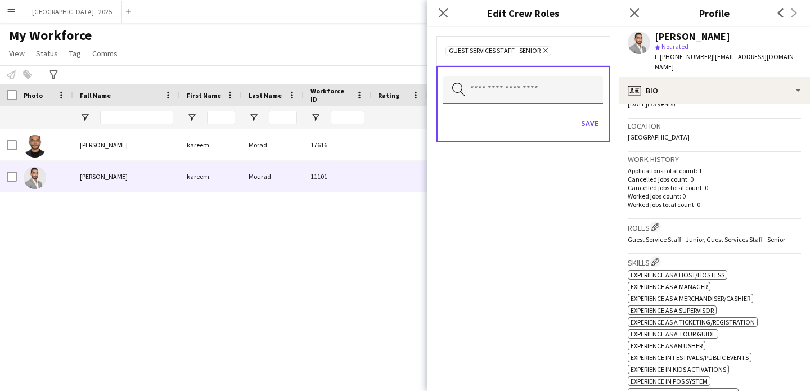
click at [529, 99] on input "text" at bounding box center [523, 90] width 160 height 28
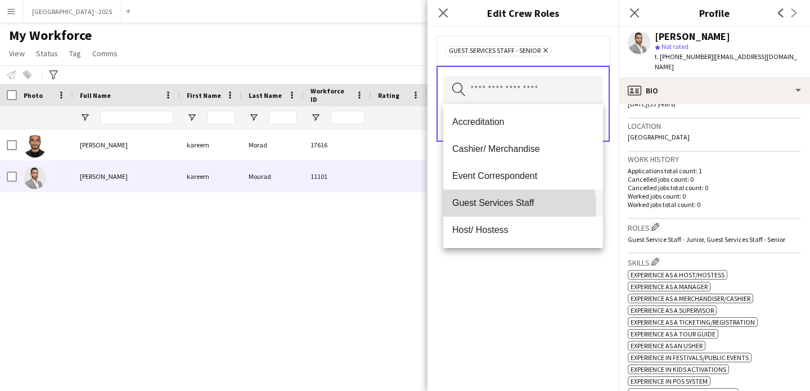
click at [514, 206] on span "Guest Services Staff" at bounding box center [523, 202] width 142 height 11
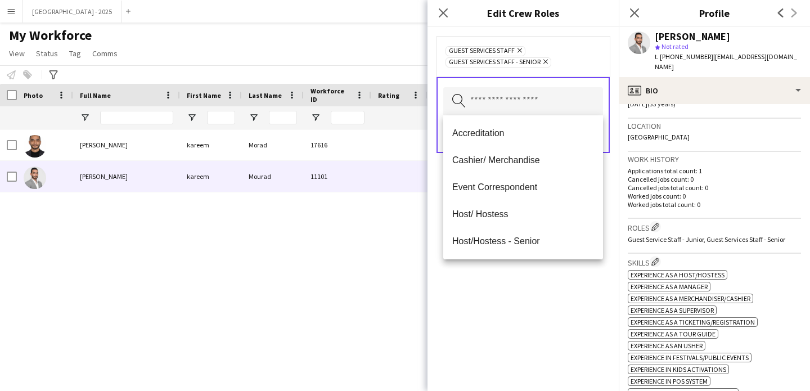
click at [538, 278] on div "Guest Services Staff Remove Guest Services Staff - Senior Remove Search by role…" at bounding box center [522, 209] width 191 height 364
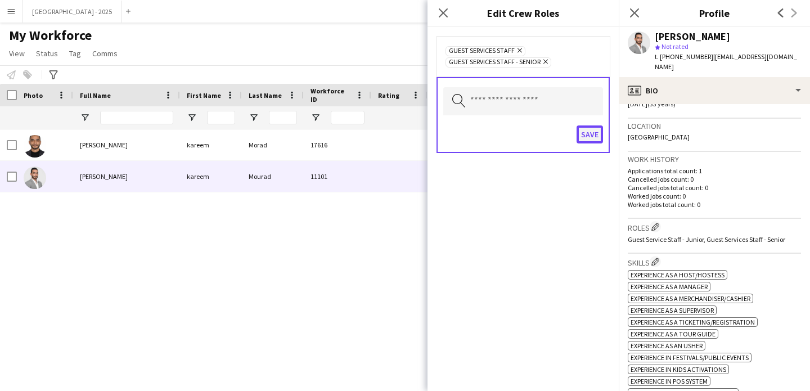
click at [583, 138] on button "Save" at bounding box center [590, 134] width 26 height 18
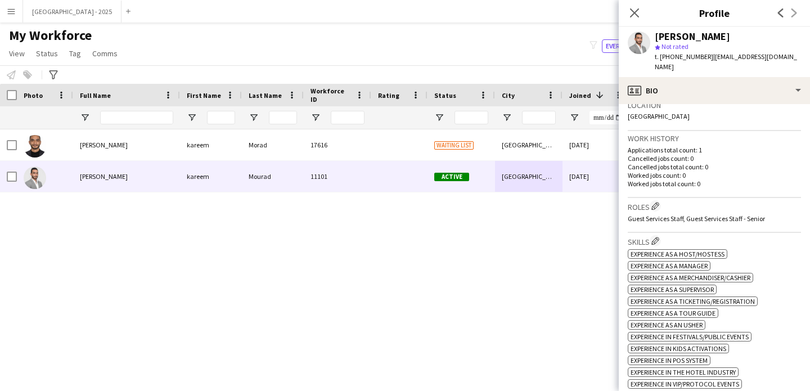
scroll to position [495, 0]
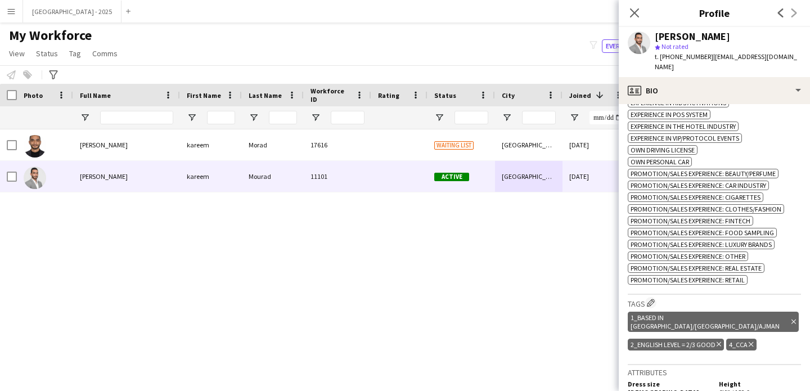
click at [637, 15] on icon at bounding box center [634, 12] width 9 height 9
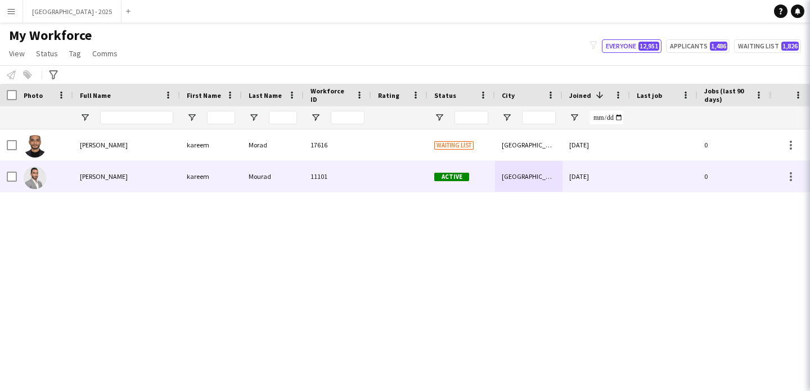
click at [809, 15] on icon at bounding box center [825, 12] width 9 height 9
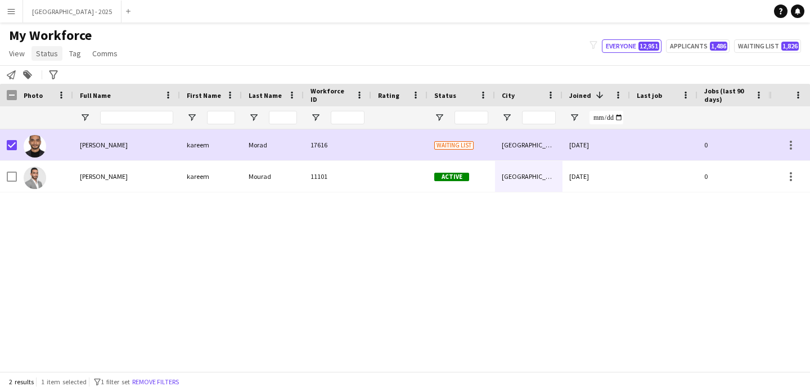
click at [53, 54] on span "Status" at bounding box center [47, 53] width 22 height 10
click at [62, 73] on link "Edit" at bounding box center [71, 78] width 79 height 24
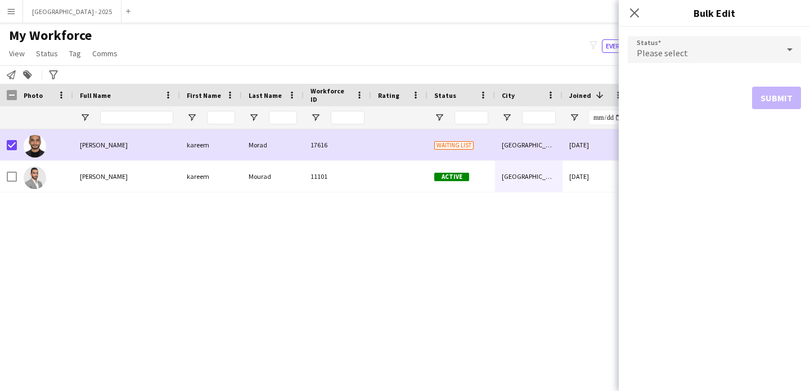
click at [662, 50] on span "Please select" at bounding box center [662, 52] width 51 height 11
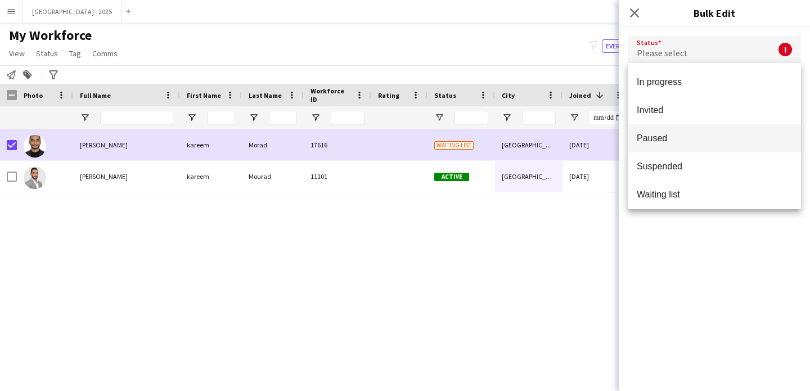
scroll to position [116, 0]
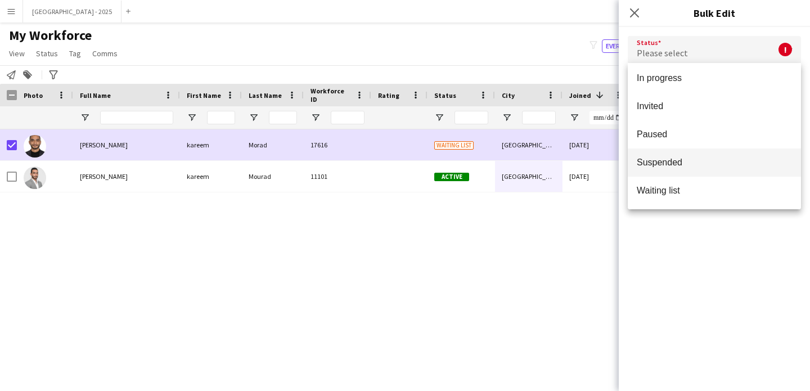
click at [683, 156] on mat-option "Suspended" at bounding box center [714, 162] width 173 height 28
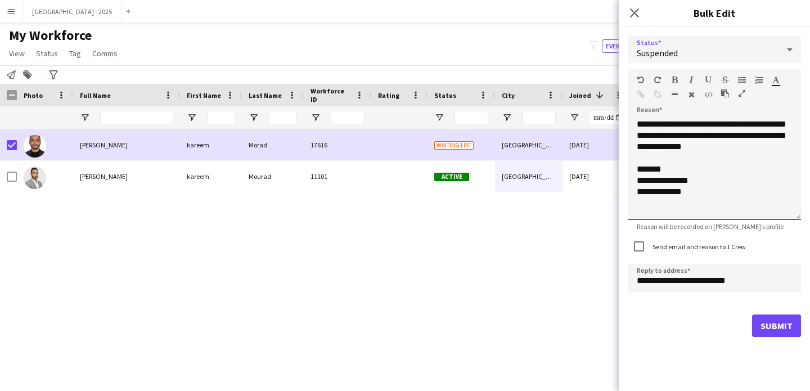
click at [729, 151] on div "**********" at bounding box center [714, 169] width 173 height 101
click at [692, 246] on label "Send email and reason to 1 Crew" at bounding box center [698, 246] width 96 height 8
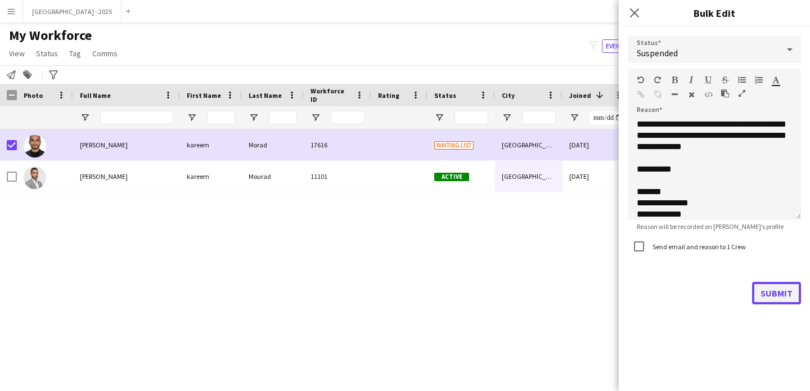
click at [762, 286] on button "Submit" at bounding box center [776, 293] width 49 height 22
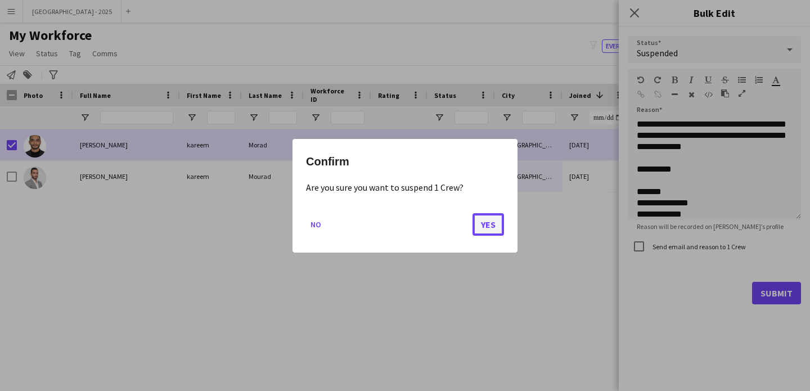
click at [487, 222] on button "Yes" at bounding box center [487, 224] width 31 height 22
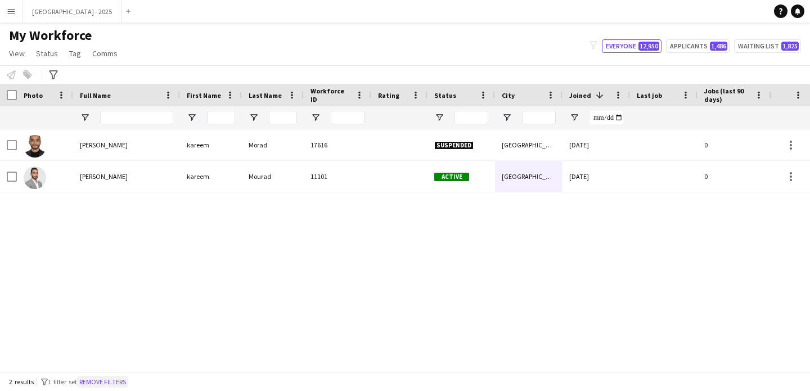
click at [114, 377] on button "Remove filters" at bounding box center [102, 382] width 51 height 12
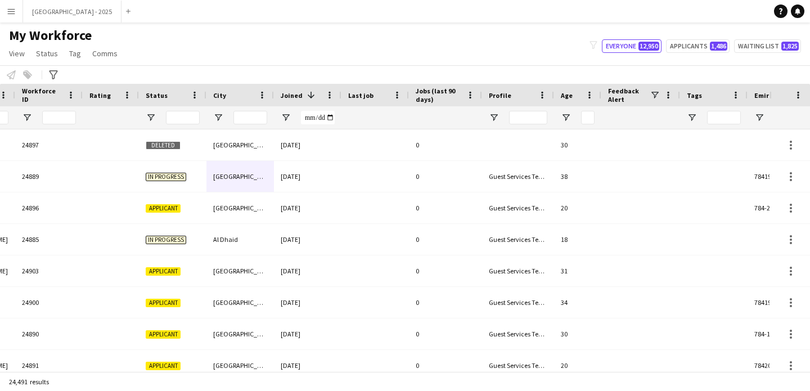
scroll to position [0, 379]
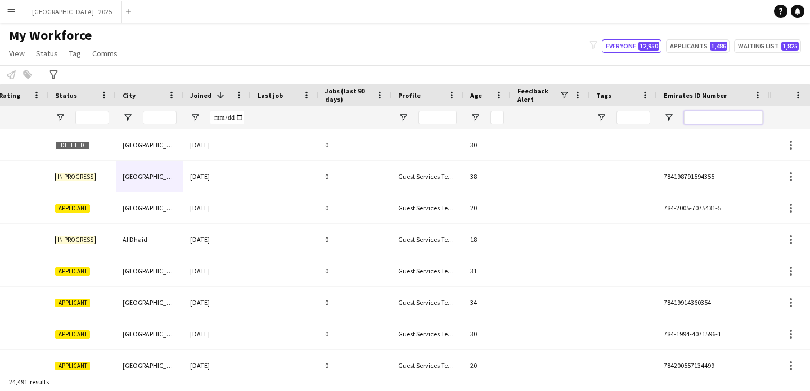
click at [703, 122] on input "Emirates ID Number Filter Input" at bounding box center [723, 117] width 79 height 13
paste input "*******"
type input "*******"
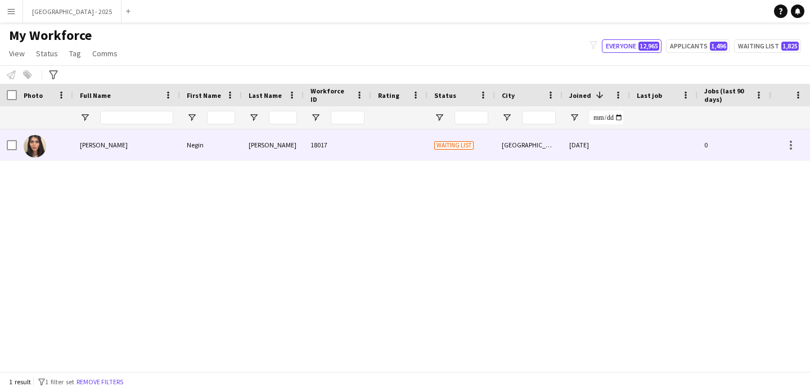
click at [160, 149] on div "[PERSON_NAME]" at bounding box center [126, 144] width 107 height 31
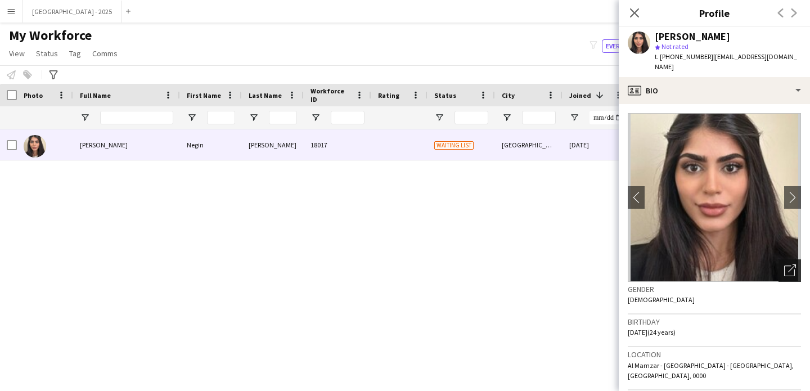
click at [786, 264] on icon "Open photos pop-in" at bounding box center [790, 270] width 12 height 12
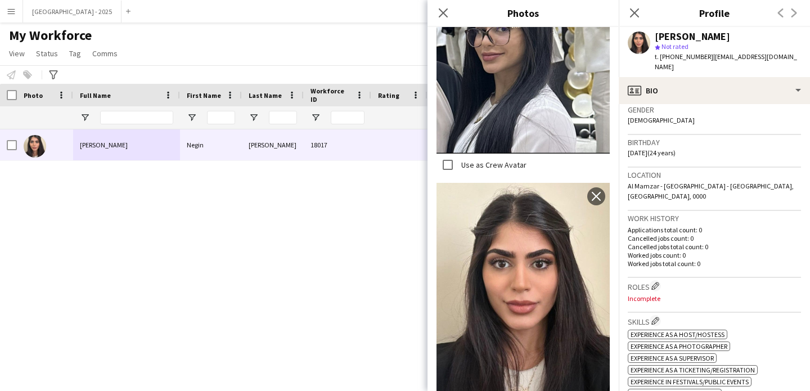
scroll to position [195, 0]
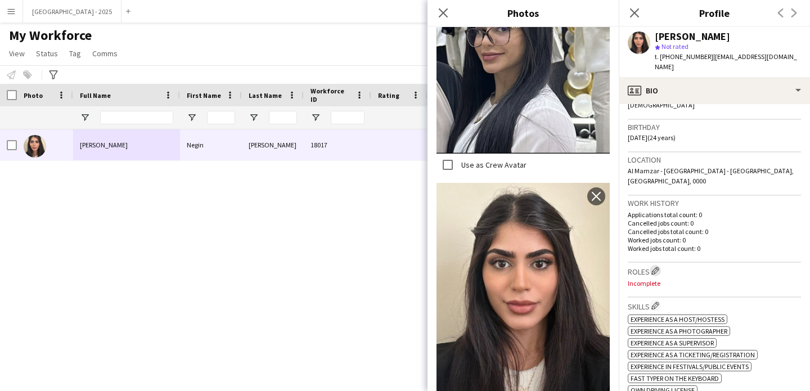
click at [660, 265] on button "Edit crew company roles" at bounding box center [655, 270] width 11 height 11
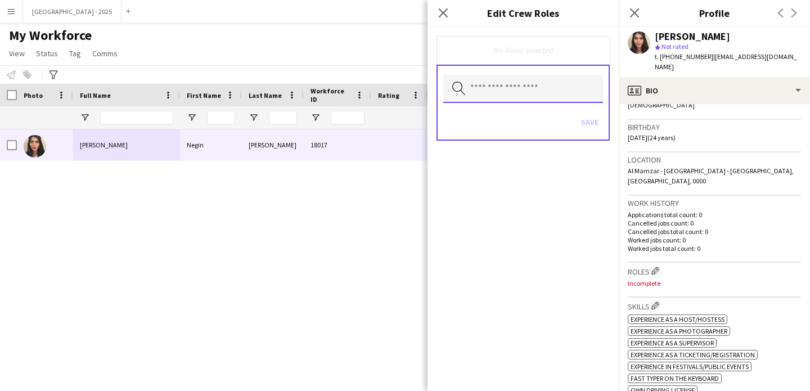
click at [549, 92] on input "text" at bounding box center [523, 89] width 160 height 28
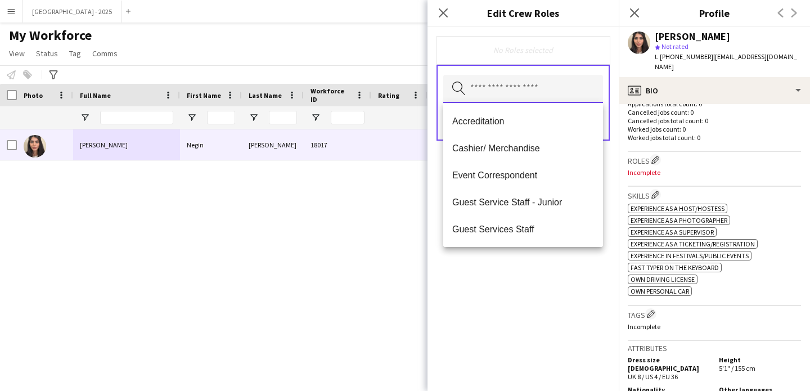
scroll to position [286, 0]
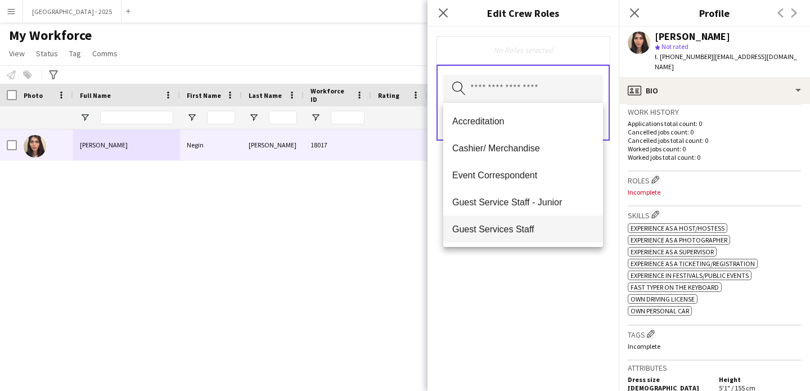
click at [552, 229] on span "Guest Services Staff" at bounding box center [523, 229] width 142 height 11
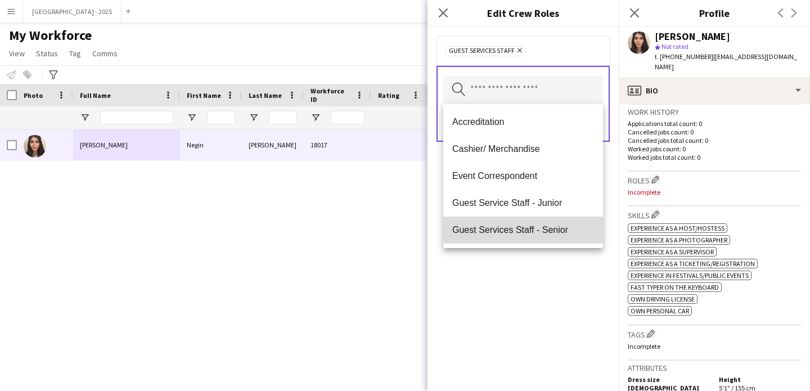
click at [552, 231] on span "Guest Services Staff - Senior" at bounding box center [523, 229] width 142 height 11
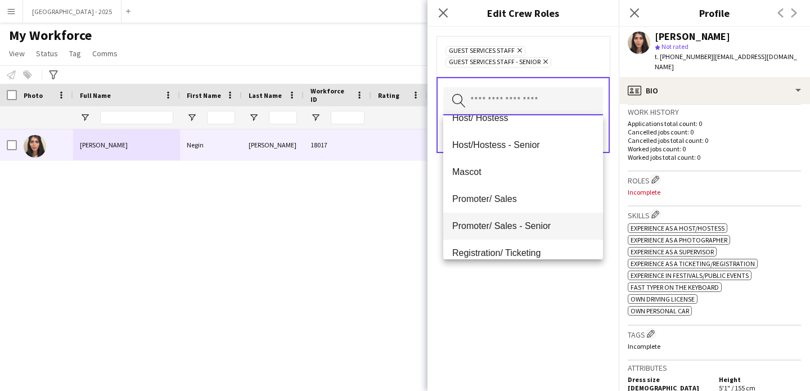
scroll to position [124, 0]
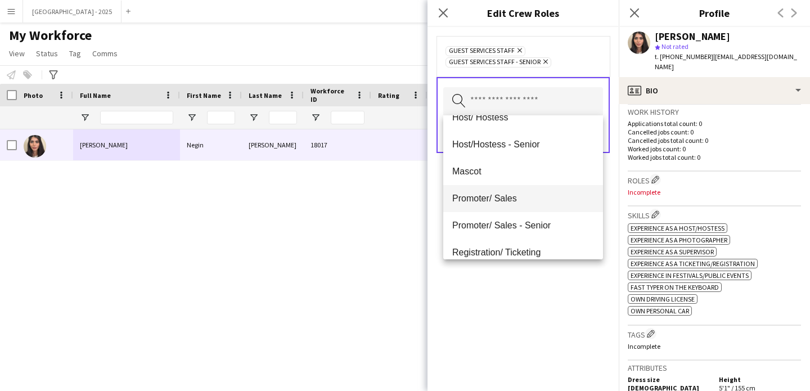
click at [515, 201] on span "Promoter/ Sales" at bounding box center [523, 198] width 142 height 11
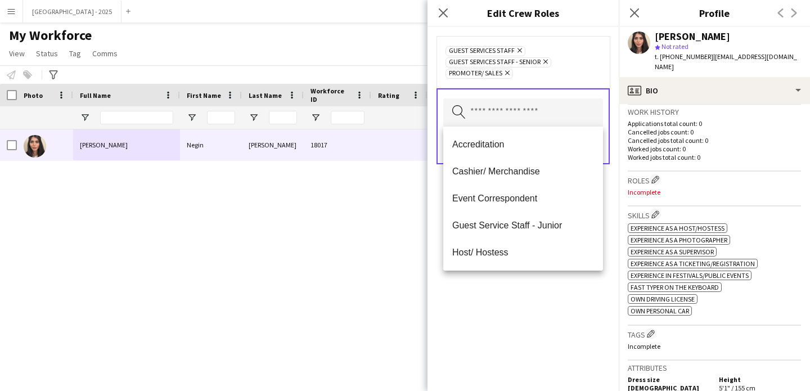
drag, startPoint x: 529, startPoint y: 289, endPoint x: 532, endPoint y: 276, distance: 13.2
click at [529, 288] on div "Guest Services Staff Remove Guest Services Staff - Senior Remove Promoter/ Sale…" at bounding box center [522, 209] width 191 height 364
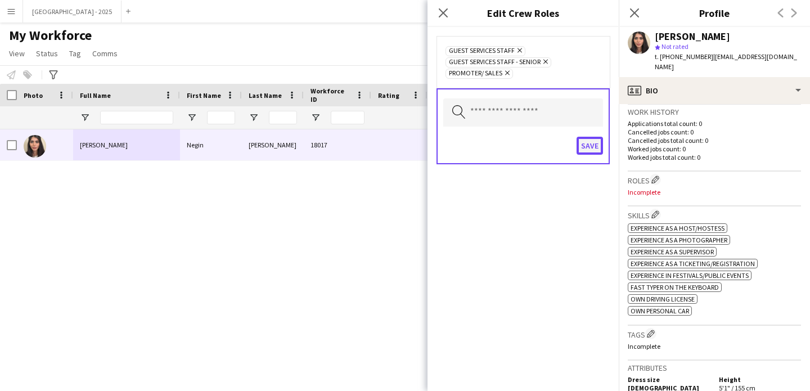
click at [580, 147] on button "Save" at bounding box center [590, 146] width 26 height 18
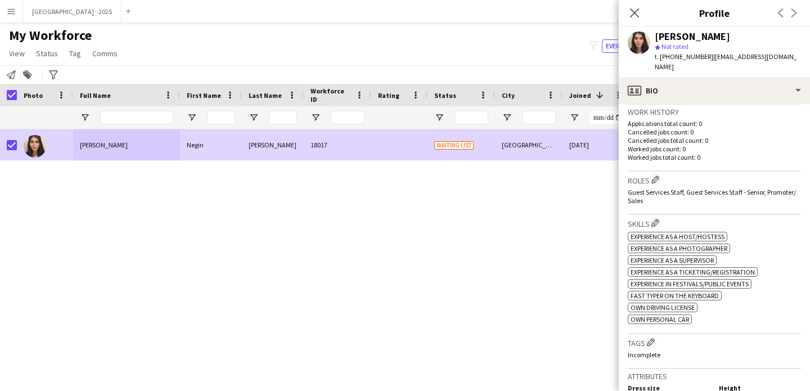
click at [44, 39] on span "My Workforce" at bounding box center [50, 35] width 83 height 17
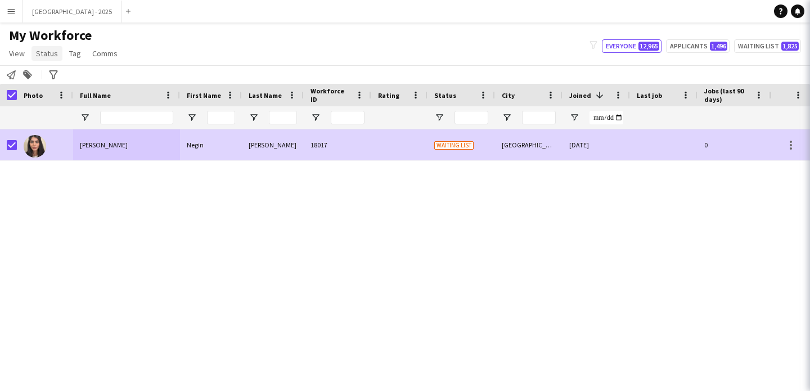
click at [44, 49] on span "Status" at bounding box center [47, 53] width 22 height 10
click at [47, 55] on span "Status" at bounding box center [47, 53] width 22 height 10
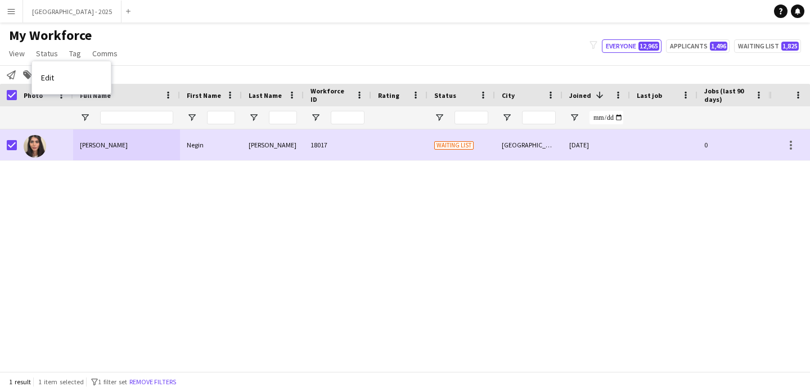
drag, startPoint x: 65, startPoint y: 73, endPoint x: 107, endPoint y: 79, distance: 42.6
click at [65, 73] on link "Edit" at bounding box center [71, 78] width 79 height 24
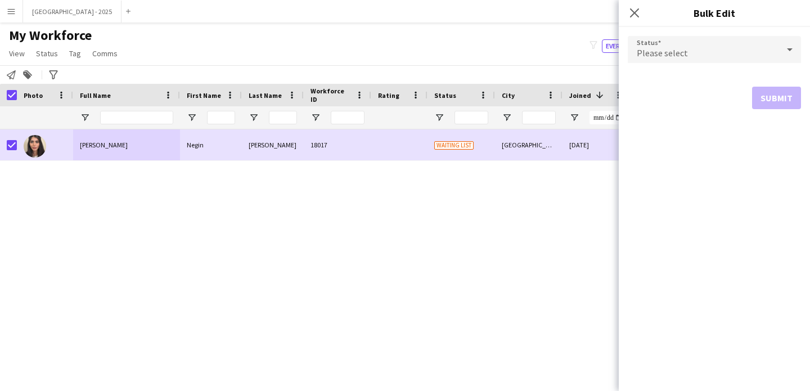
click at [682, 30] on form "Status Please select Submit" at bounding box center [714, 72] width 173 height 91
click at [682, 49] on span "Please select" at bounding box center [662, 52] width 51 height 11
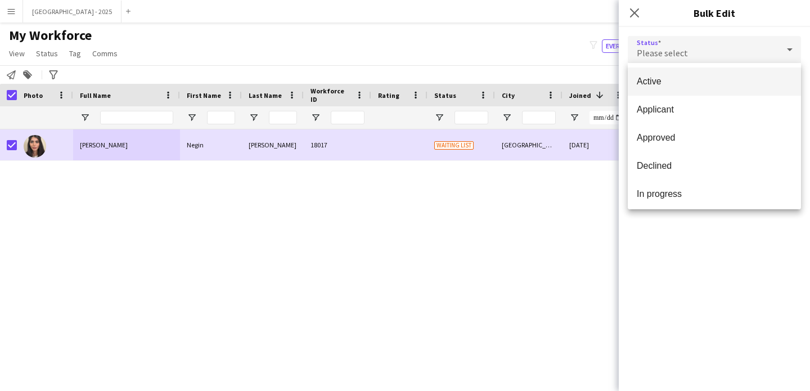
click at [682, 73] on mat-option "Active" at bounding box center [714, 81] width 173 height 28
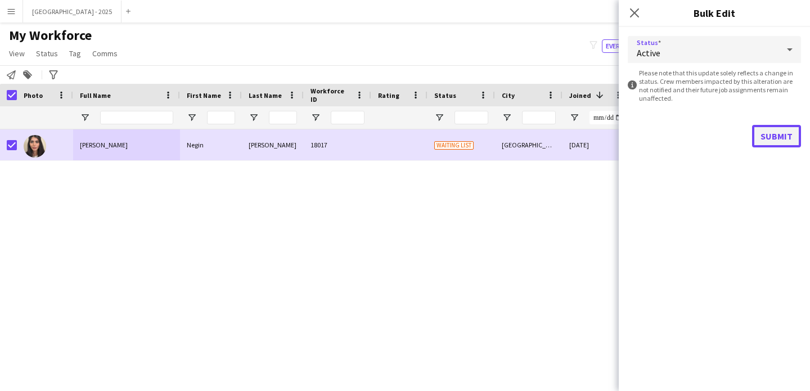
click at [775, 131] on button "Submit" at bounding box center [776, 136] width 49 height 22
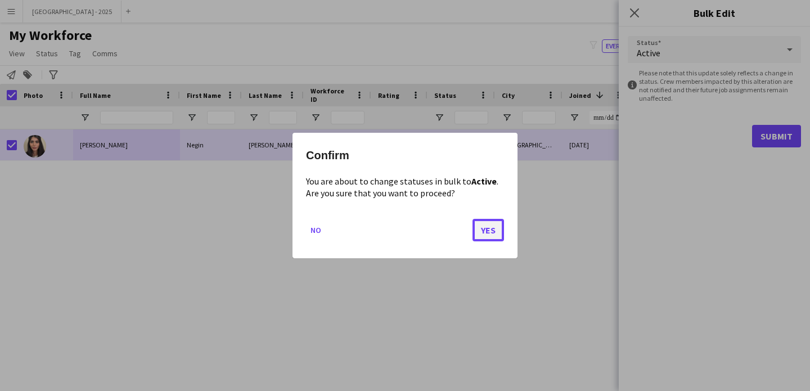
click at [489, 224] on button "Yes" at bounding box center [487, 230] width 31 height 22
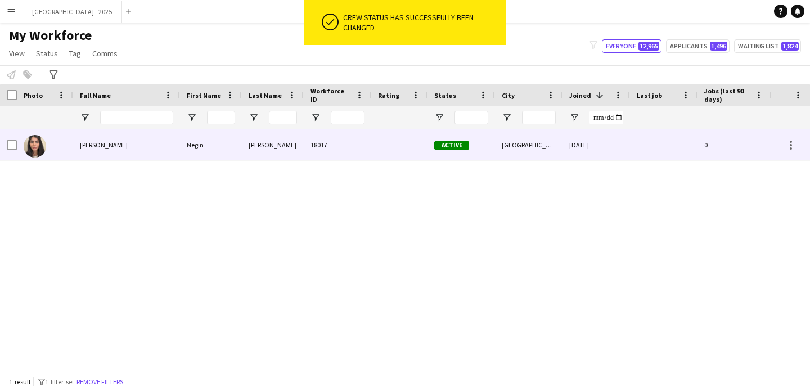
click at [37, 146] on img at bounding box center [35, 146] width 22 height 22
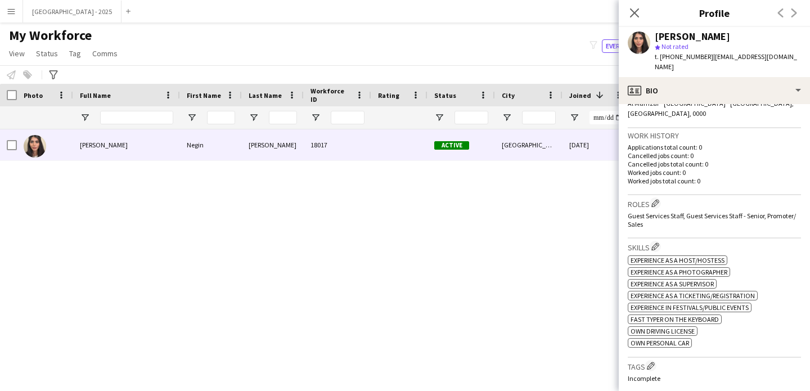
scroll to position [328, 0]
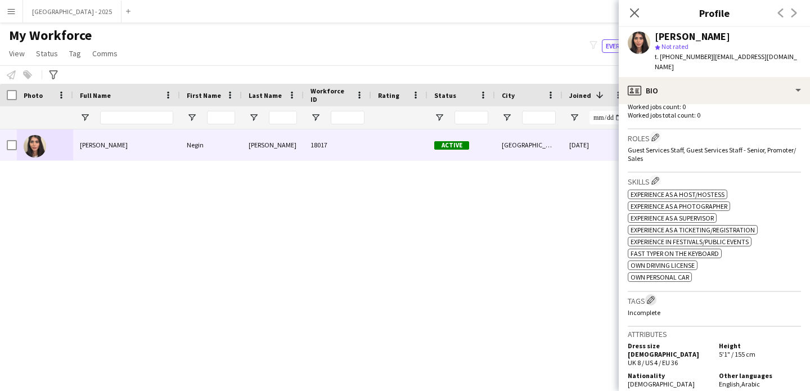
click at [649, 296] on app-icon "Edit crew company tags" at bounding box center [651, 300] width 8 height 8
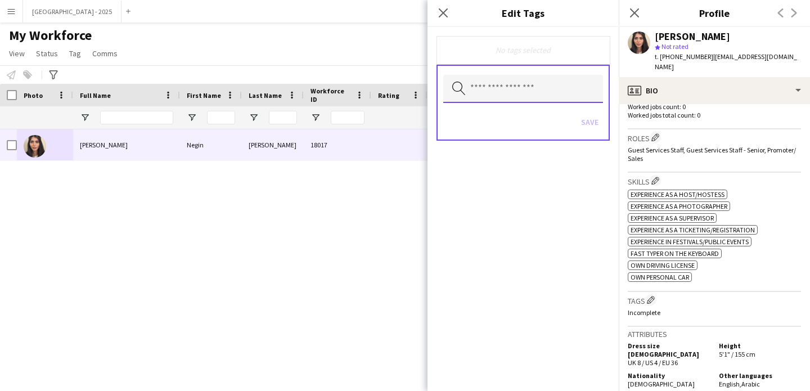
click at [485, 89] on input "text" at bounding box center [523, 89] width 160 height 28
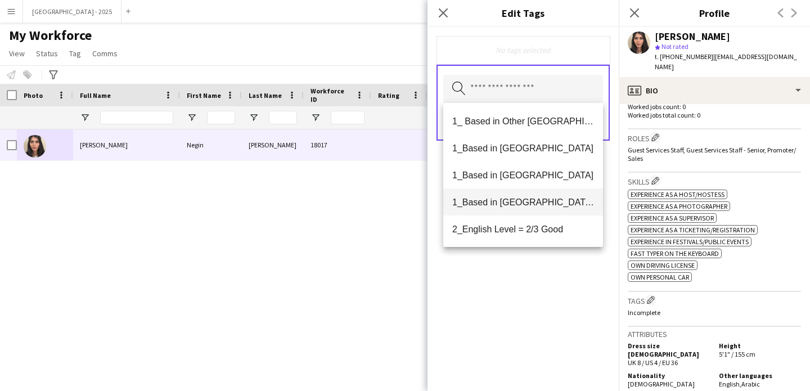
click at [516, 193] on mat-option "1_Based in [GEOGRAPHIC_DATA]/[GEOGRAPHIC_DATA]/Ajman" at bounding box center [523, 201] width 160 height 27
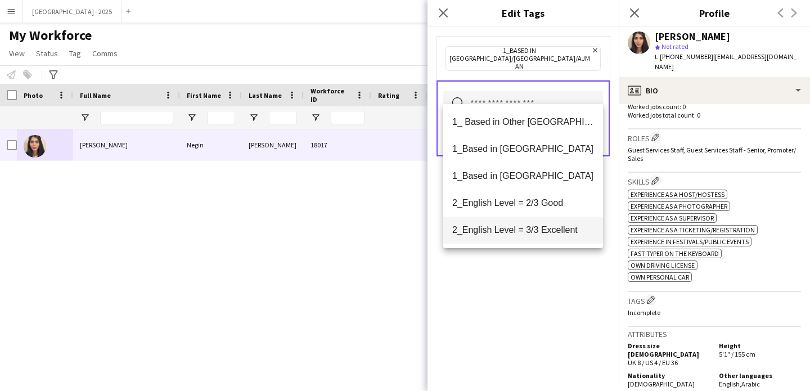
click at [526, 228] on span "2_English Level = 3/3 Excellent" at bounding box center [523, 229] width 142 height 11
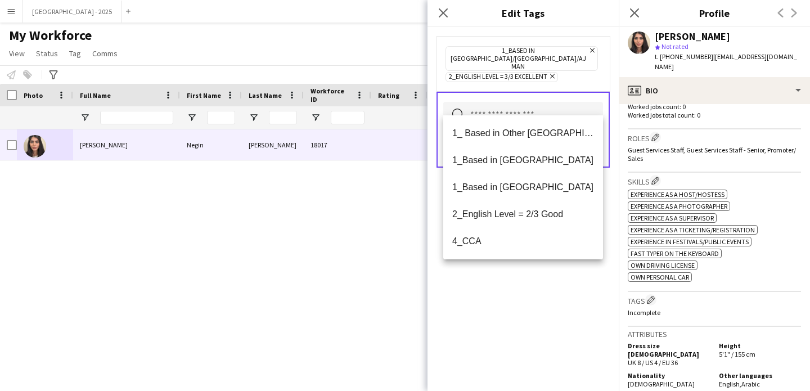
click at [536, 294] on div "1_Based in [GEOGRAPHIC_DATA]/[GEOGRAPHIC_DATA]/Ajman Remove 2_English Level = 3…" at bounding box center [522, 209] width 191 height 364
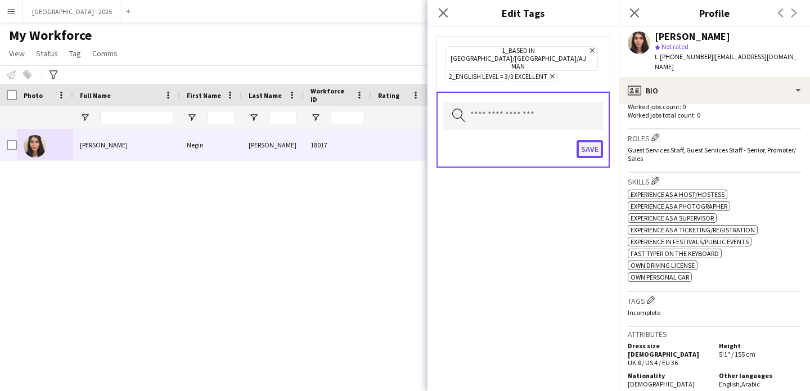
click at [592, 140] on button "Save" at bounding box center [590, 149] width 26 height 18
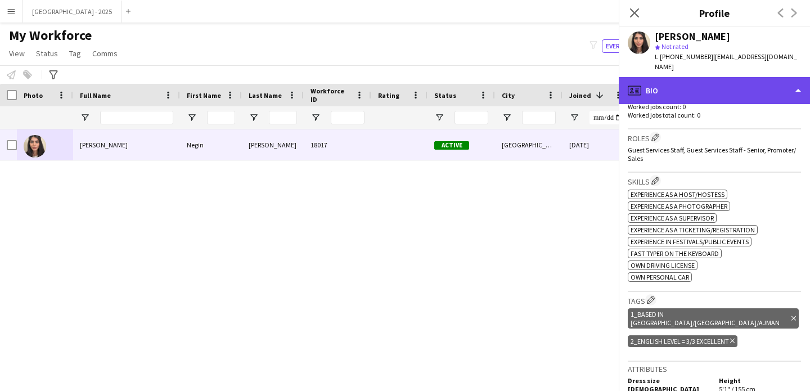
click at [719, 79] on div "profile Bio" at bounding box center [714, 90] width 191 height 27
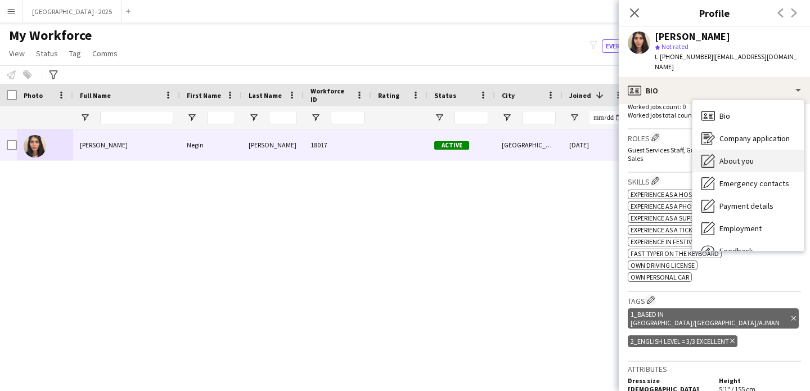
click at [754, 159] on div "About you About you" at bounding box center [747, 161] width 111 height 22
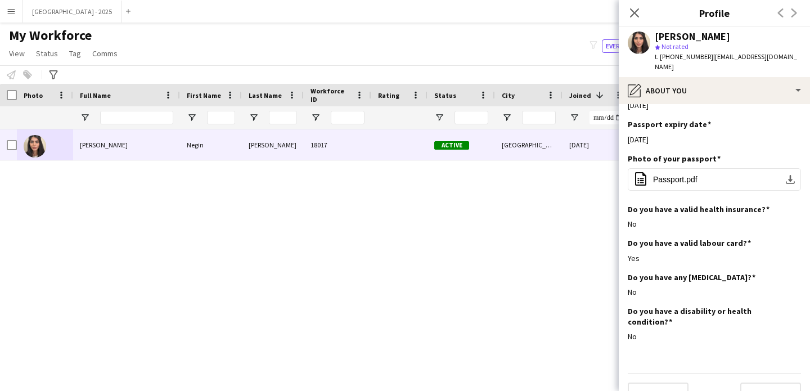
scroll to position [713, 0]
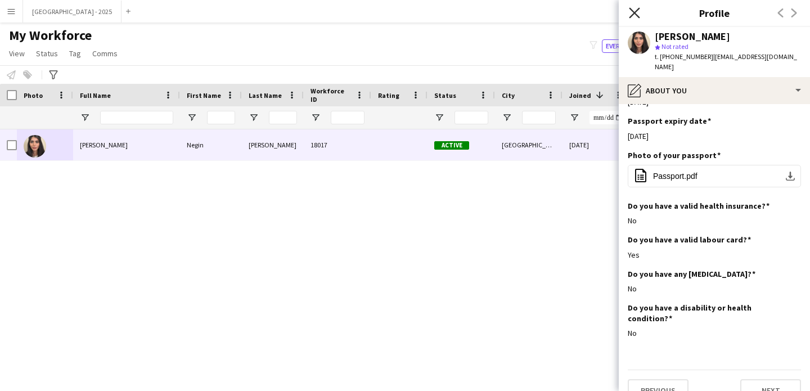
click at [629, 10] on icon "Close pop-in" at bounding box center [634, 12] width 11 height 11
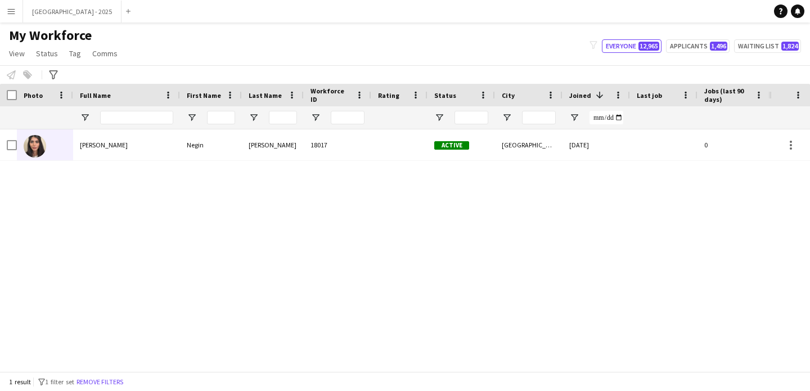
scroll to position [0, 379]
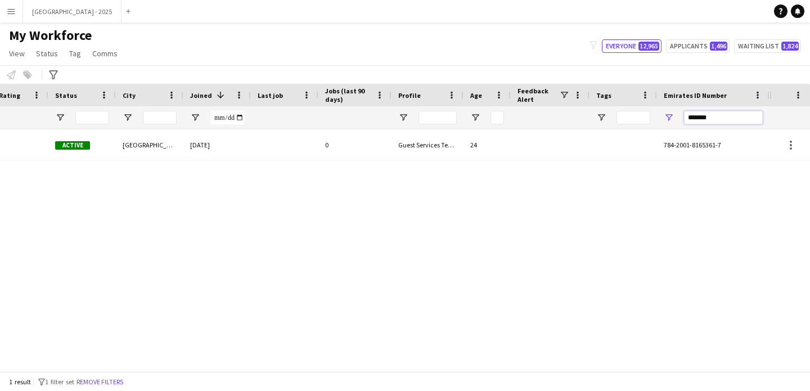
click at [731, 122] on input "*******" at bounding box center [723, 117] width 79 height 13
click at [732, 116] on input "*******" at bounding box center [723, 117] width 79 height 13
paste input "Emirates ID Number Filter Input"
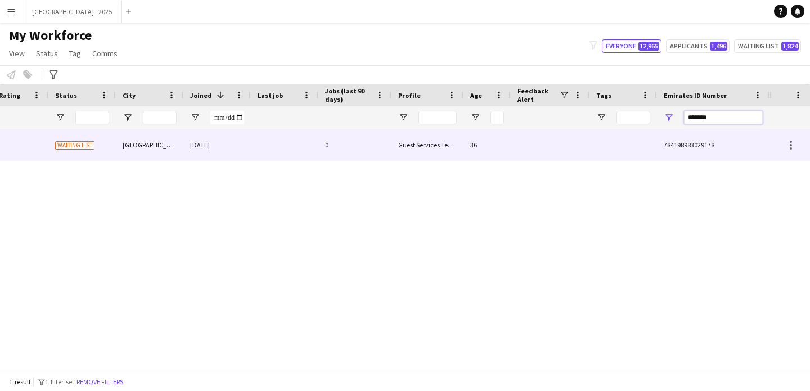
type input "*******"
click at [627, 135] on div at bounding box center [622, 144] width 67 height 31
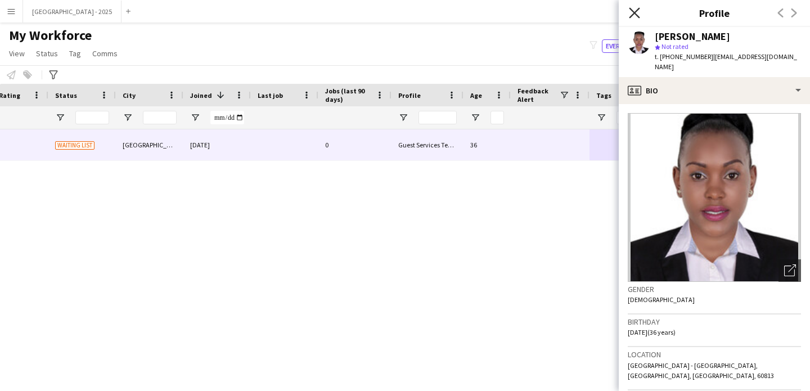
click at [636, 13] on icon "Close pop-in" at bounding box center [634, 12] width 11 height 11
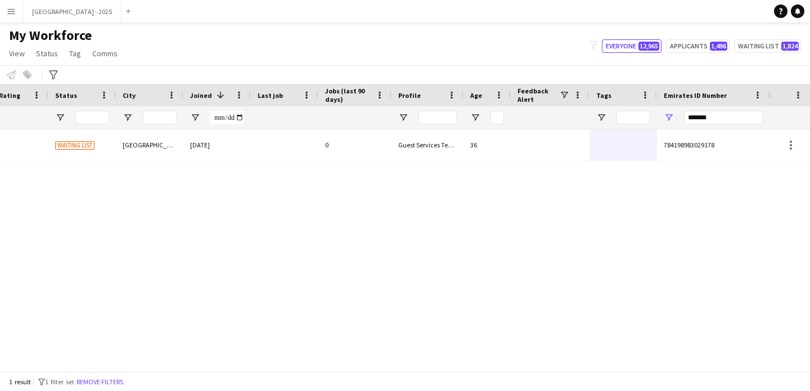
scroll to position [0, 0]
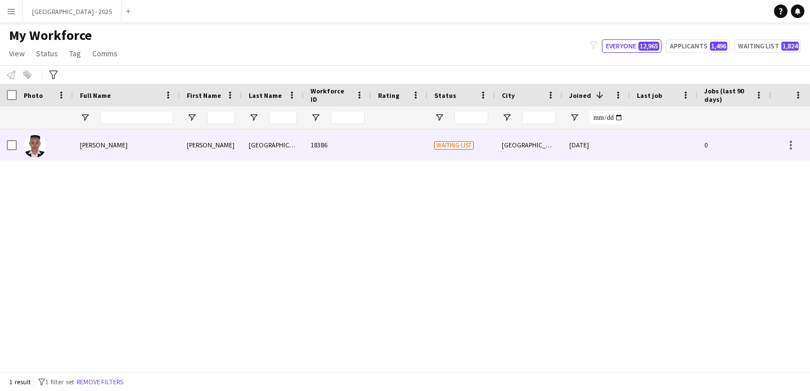
click at [109, 143] on span "Caroline Mwangi" at bounding box center [104, 145] width 48 height 8
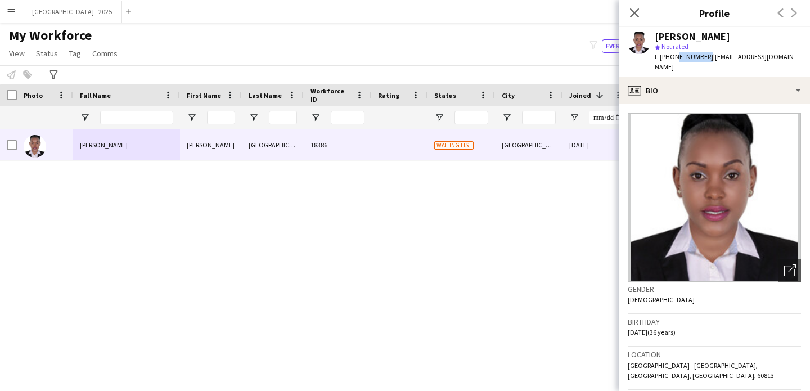
drag, startPoint x: 673, startPoint y: 56, endPoint x: 703, endPoint y: 61, distance: 30.2
click at [703, 61] on div "t. +971589128407 | njericaroline287@gmail.com" at bounding box center [728, 62] width 146 height 20
copy span "589128407"
click at [633, 9] on icon "Close pop-in" at bounding box center [634, 12] width 11 height 11
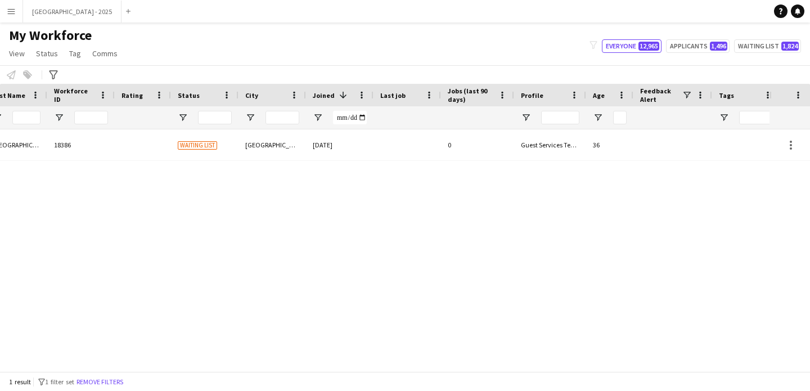
scroll to position [0, 379]
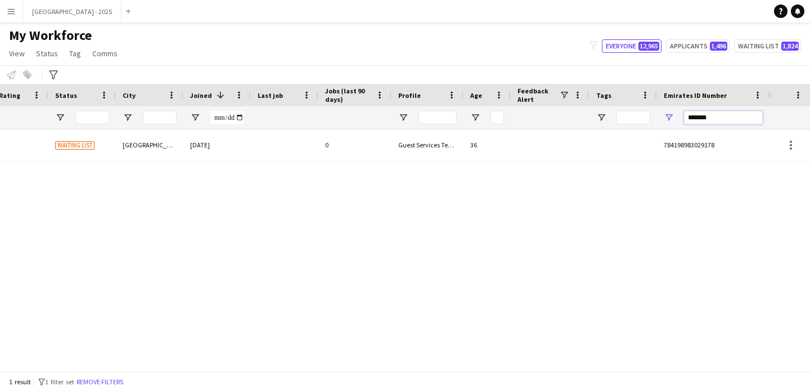
click at [738, 123] on input "*******" at bounding box center [723, 117] width 79 height 13
click at [737, 121] on input "*******" at bounding box center [723, 117] width 79 height 13
paste input "Emirates ID Number Filter Input"
click at [754, 121] on input "*******" at bounding box center [723, 117] width 79 height 13
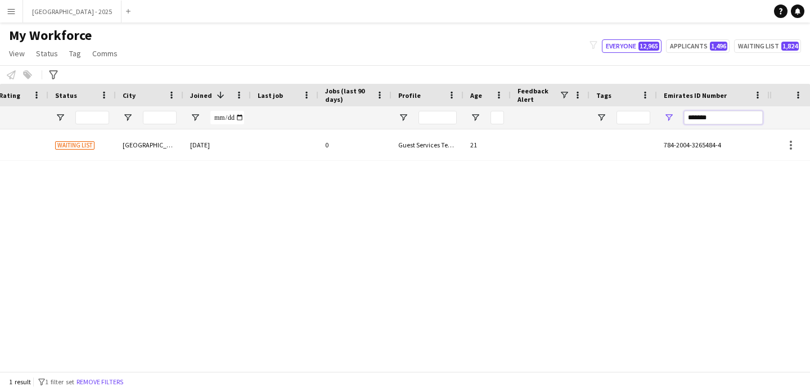
click at [754, 121] on input "*******" at bounding box center [723, 117] width 79 height 13
paste input "Emirates ID Number Filter Input"
click at [700, 112] on input "*******" at bounding box center [723, 117] width 79 height 13
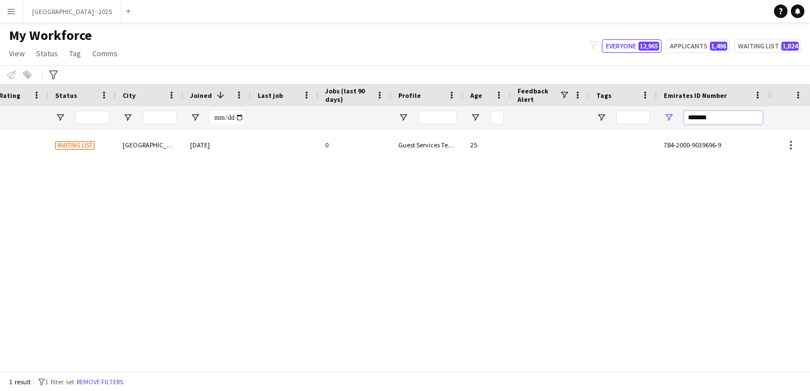
click at [700, 112] on input "*******" at bounding box center [723, 117] width 79 height 13
paste input "Emirates ID Number Filter Input"
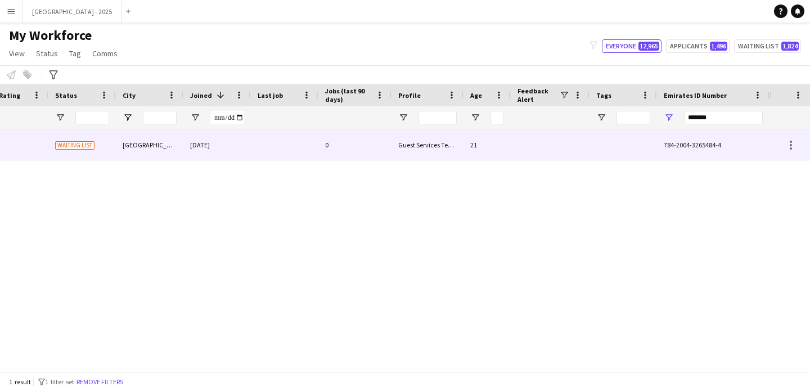
click at [438, 146] on div "Guest Services Team" at bounding box center [427, 144] width 72 height 31
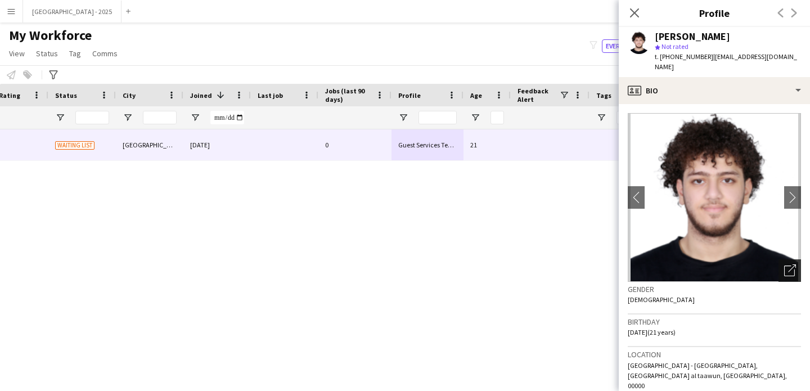
click at [784, 264] on icon "Open photos pop-in" at bounding box center [790, 270] width 12 height 12
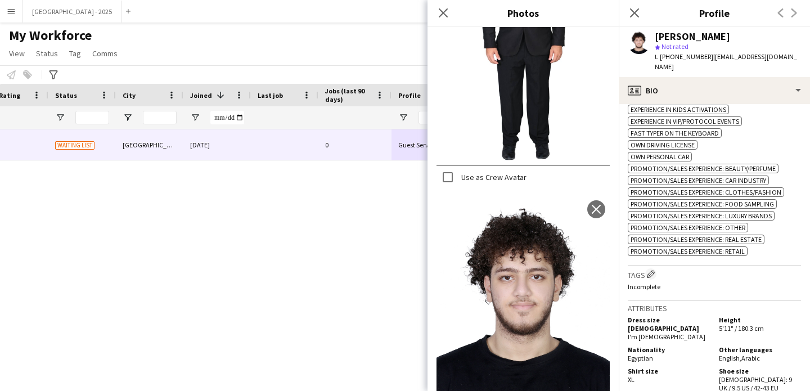
scroll to position [580, 0]
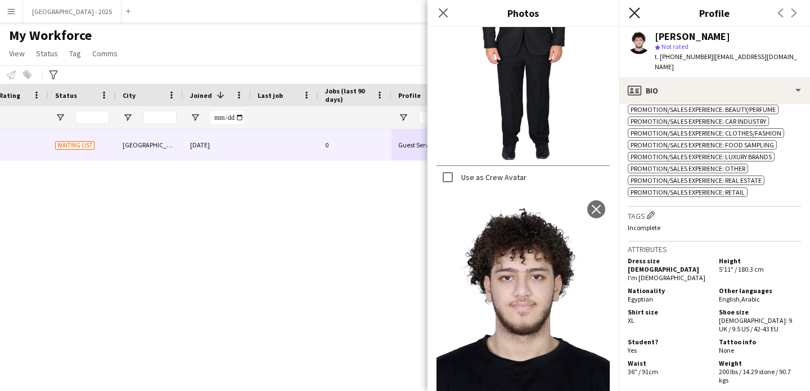
click at [638, 13] on icon "Close pop-in" at bounding box center [634, 12] width 11 height 11
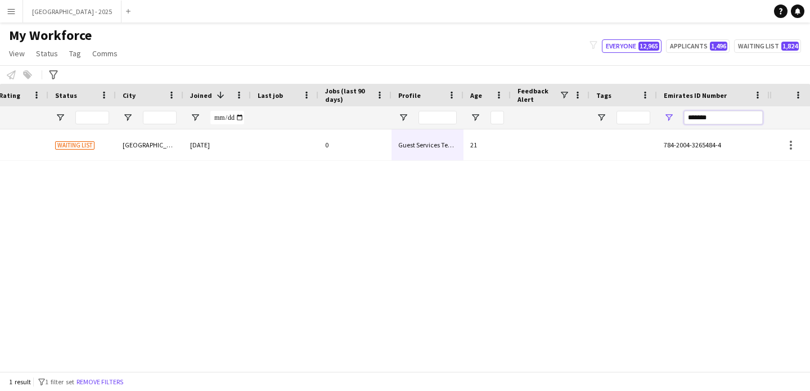
click at [726, 121] on input "*******" at bounding box center [723, 117] width 79 height 13
paste input "Emirates ID Number Filter Input"
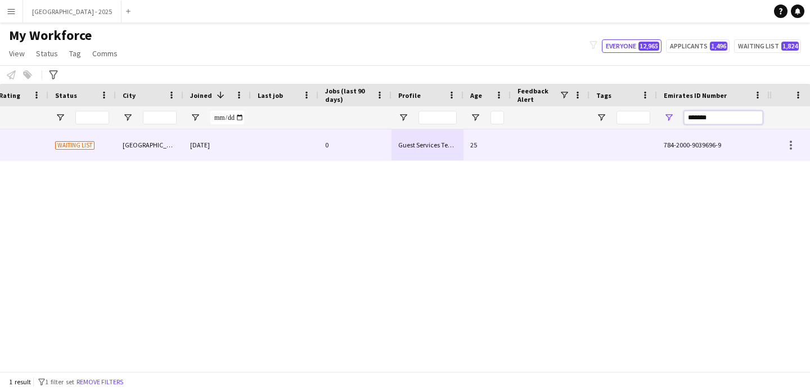
type input "*******"
click at [262, 141] on div at bounding box center [284, 144] width 67 height 31
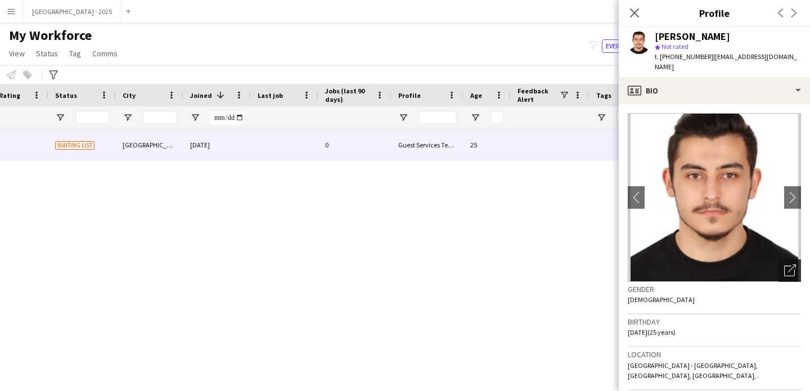
click at [788, 264] on icon at bounding box center [792, 268] width 8 height 8
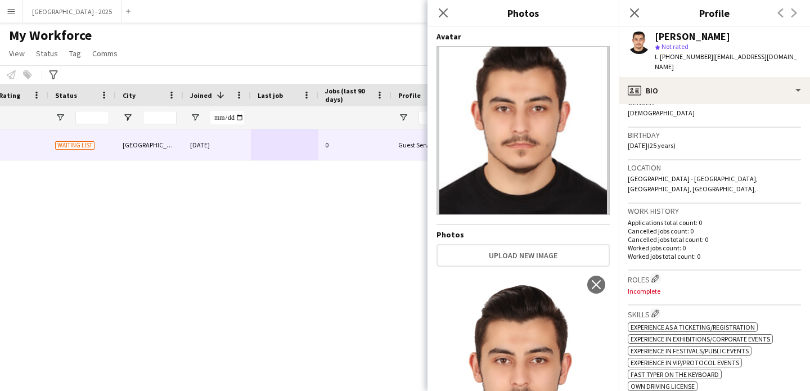
scroll to position [192, 0]
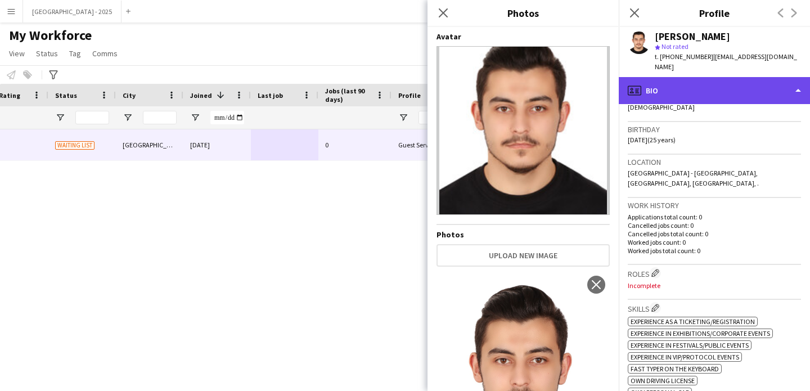
click at [688, 77] on div "profile Bio" at bounding box center [714, 90] width 191 height 27
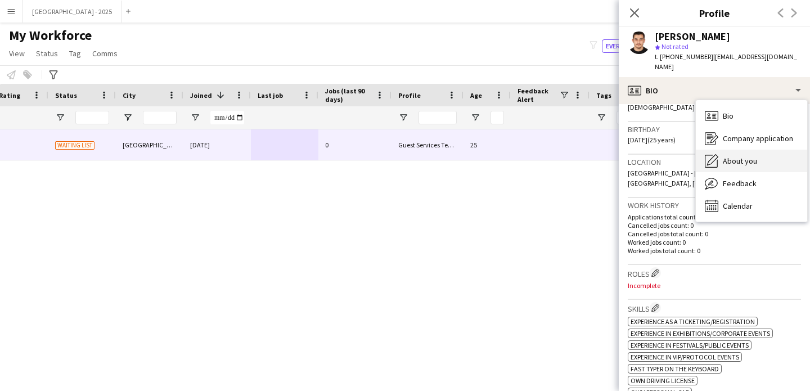
click at [741, 156] on span "About you" at bounding box center [740, 161] width 34 height 10
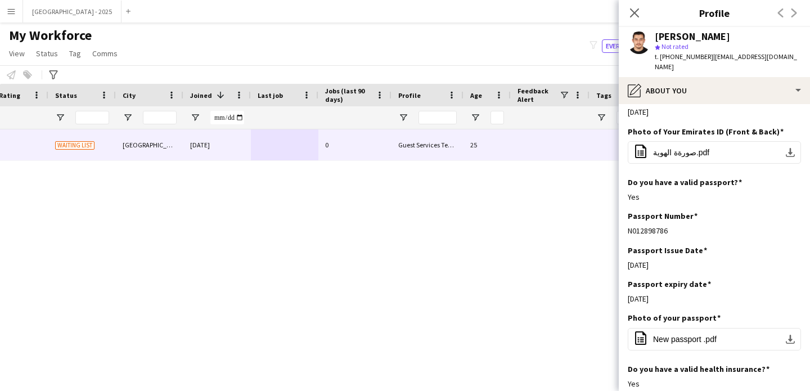
scroll to position [591, 0]
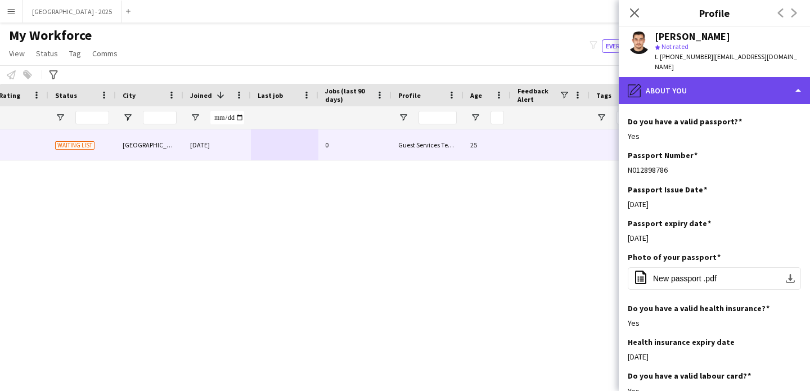
click at [672, 92] on div "pencil4 About you" at bounding box center [714, 90] width 191 height 27
click at [680, 87] on div "pencil4 About you" at bounding box center [714, 90] width 191 height 27
click at [704, 77] on div "pencil4 About you" at bounding box center [714, 90] width 191 height 27
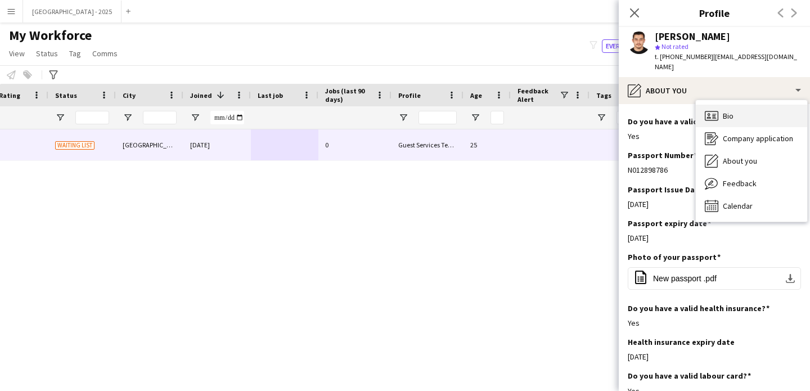
click at [727, 111] on span "Bio" at bounding box center [728, 116] width 11 height 10
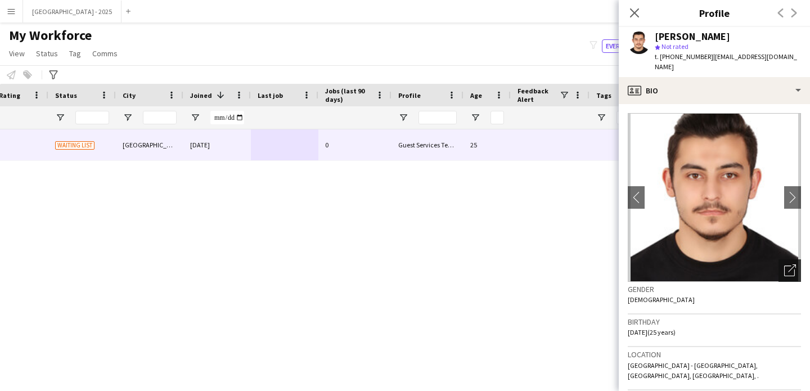
click at [786, 264] on icon "Open photos pop-in" at bounding box center [790, 270] width 12 height 12
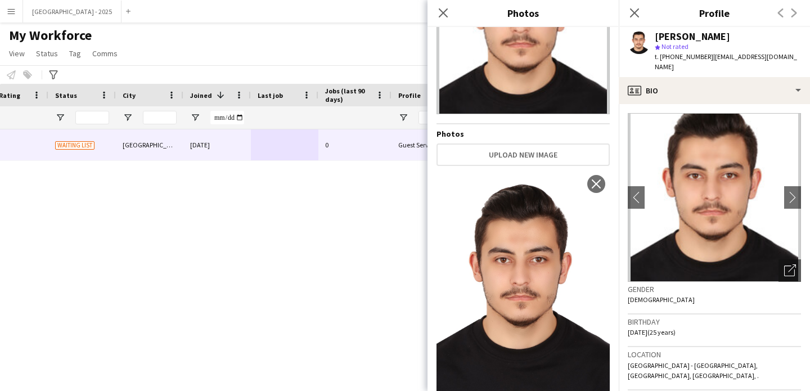
scroll to position [113, 0]
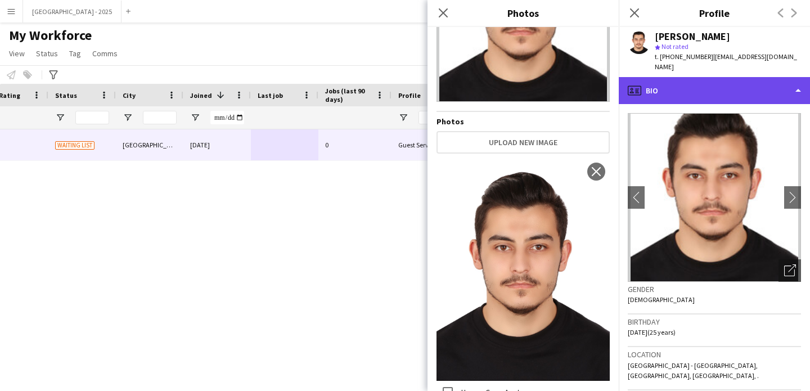
click at [669, 88] on div "profile Bio" at bounding box center [714, 90] width 191 height 27
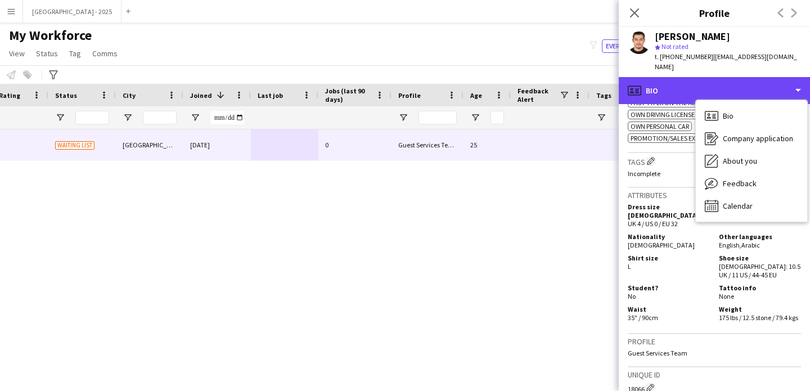
scroll to position [466, 0]
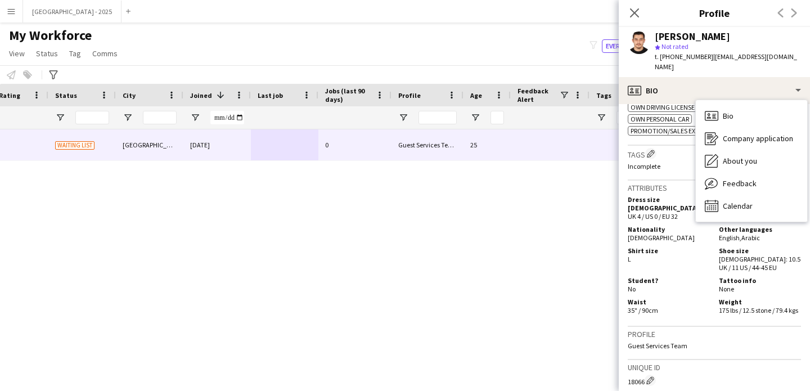
click at [693, 246] on div "Shirt size L" at bounding box center [671, 258] width 87 height 25
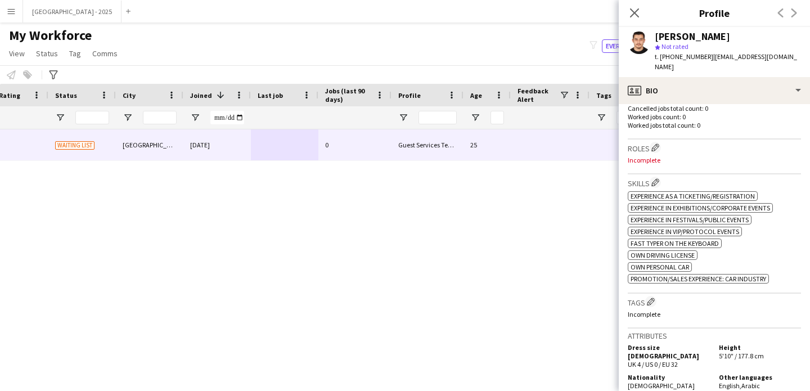
scroll to position [262, 0]
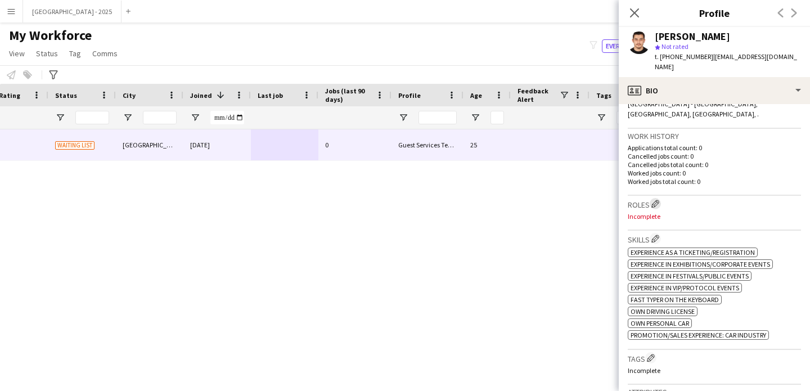
click at [656, 200] on app-icon "Edit crew company roles" at bounding box center [655, 204] width 8 height 8
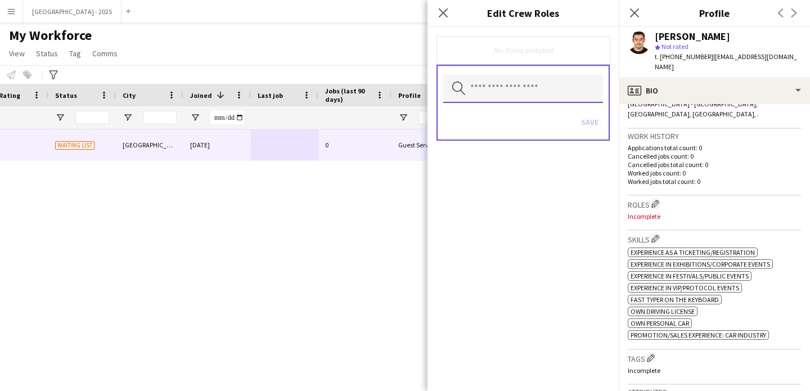
click at [528, 96] on input "text" at bounding box center [523, 89] width 160 height 28
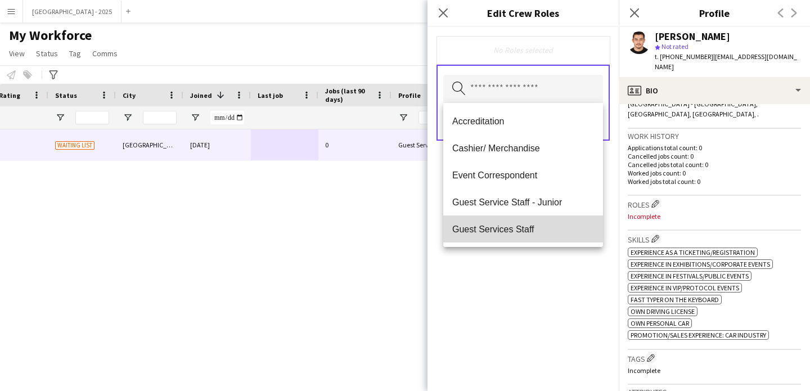
click at [535, 222] on mat-option "Guest Services Staff" at bounding box center [523, 228] width 160 height 27
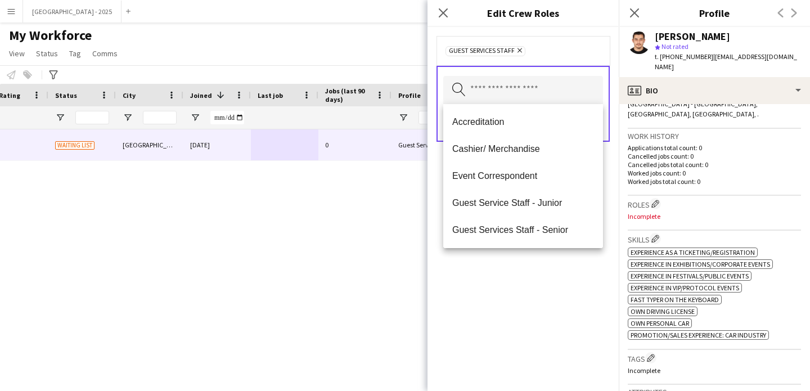
click at [547, 267] on div "Guest Services Staff Remove Search by role type Save" at bounding box center [522, 209] width 191 height 364
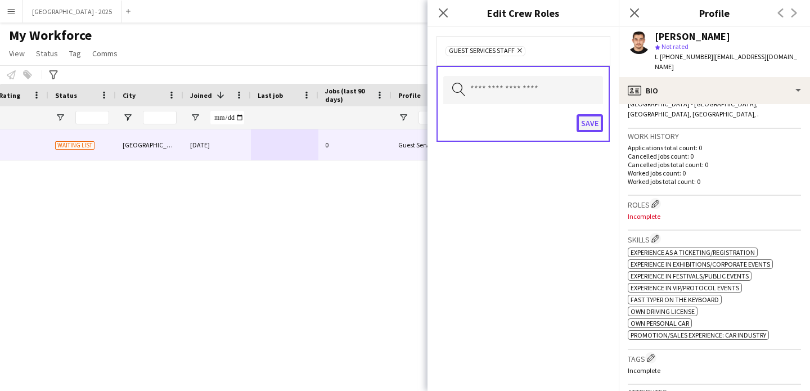
drag, startPoint x: 588, startPoint y: 120, endPoint x: 592, endPoint y: 125, distance: 6.4
click at [588, 120] on button "Save" at bounding box center [590, 123] width 26 height 18
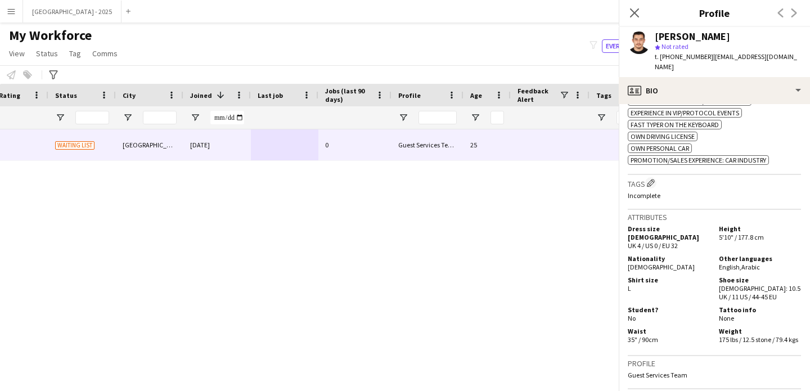
scroll to position [473, 0]
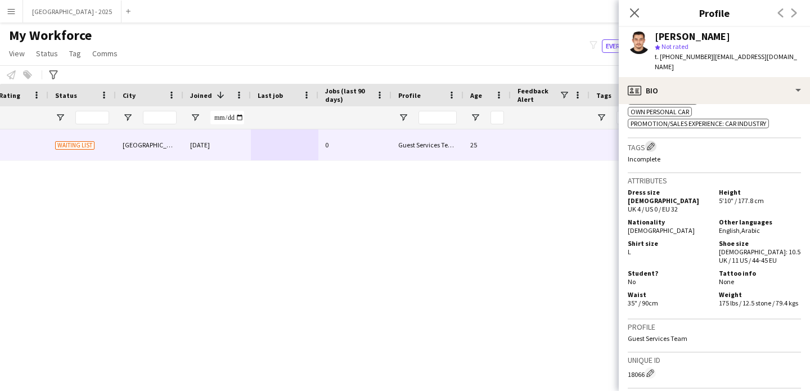
click at [654, 142] on app-icon "Edit crew company tags" at bounding box center [651, 146] width 8 height 8
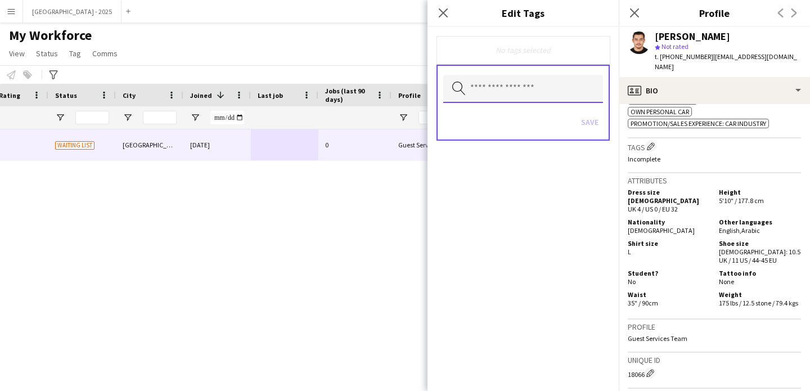
click at [522, 92] on input "text" at bounding box center [523, 89] width 160 height 28
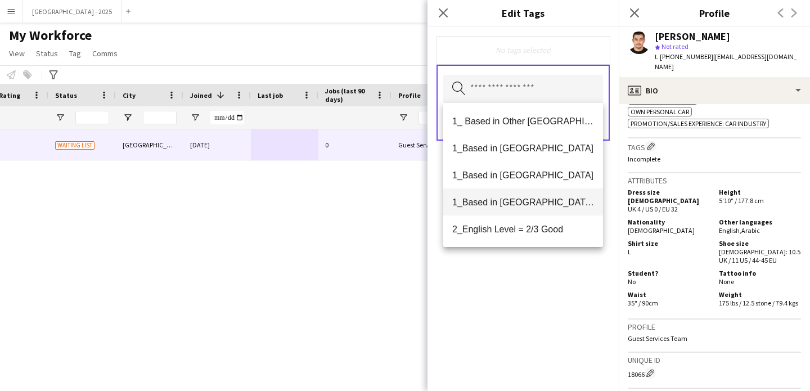
click at [532, 201] on span "1_Based in [GEOGRAPHIC_DATA]/[GEOGRAPHIC_DATA]/Ajman" at bounding box center [523, 202] width 142 height 11
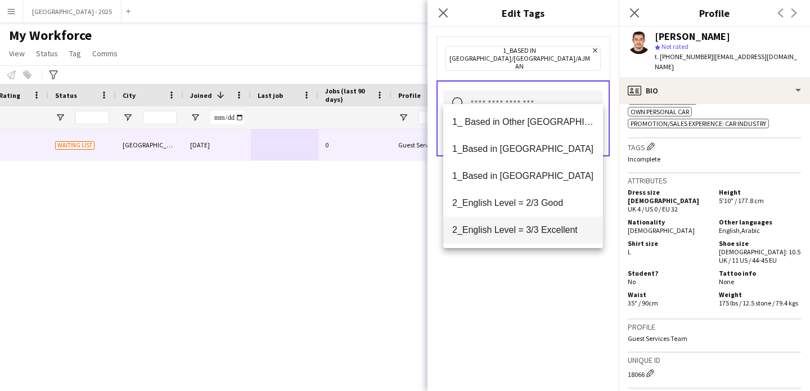
drag, startPoint x: 539, startPoint y: 192, endPoint x: 540, endPoint y: 218, distance: 25.9
click at [539, 192] on mat-option "2_English Level = 2/3 Good" at bounding box center [523, 203] width 160 height 27
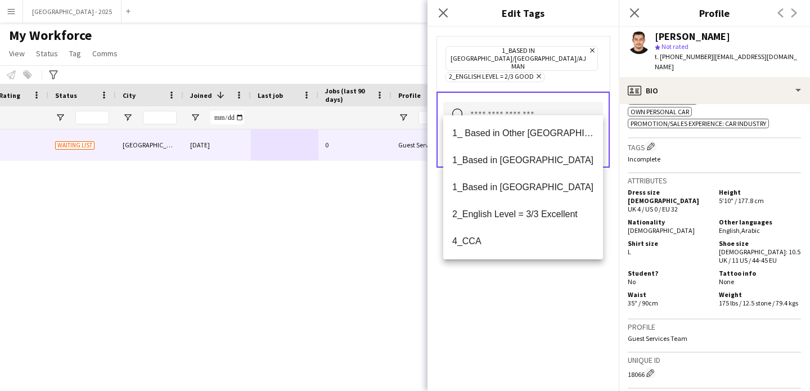
drag, startPoint x: 552, startPoint y: 296, endPoint x: 554, endPoint y: 287, distance: 8.6
click at [552, 296] on div "1_Based in Dubai/Sharjah/Ajman Remove 2_English Level = 2/3 Good Remove Search …" at bounding box center [522, 209] width 191 height 364
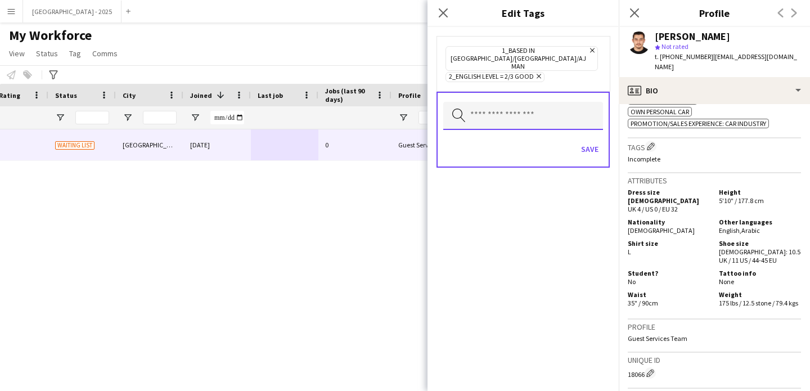
click at [591, 102] on input "text" at bounding box center [523, 116] width 160 height 28
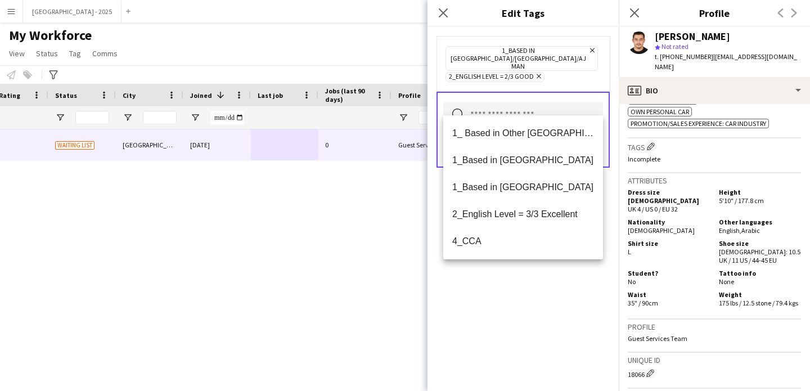
click at [583, 125] on mat-option "1_ Based in Other [GEOGRAPHIC_DATA]" at bounding box center [523, 133] width 160 height 27
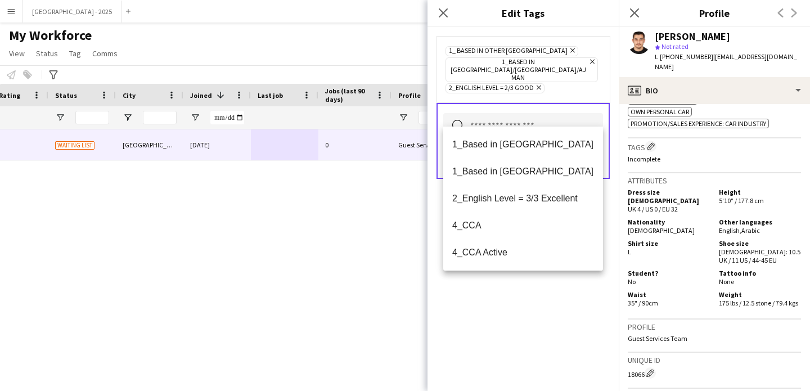
click at [568, 49] on icon "Remove" at bounding box center [571, 50] width 7 height 7
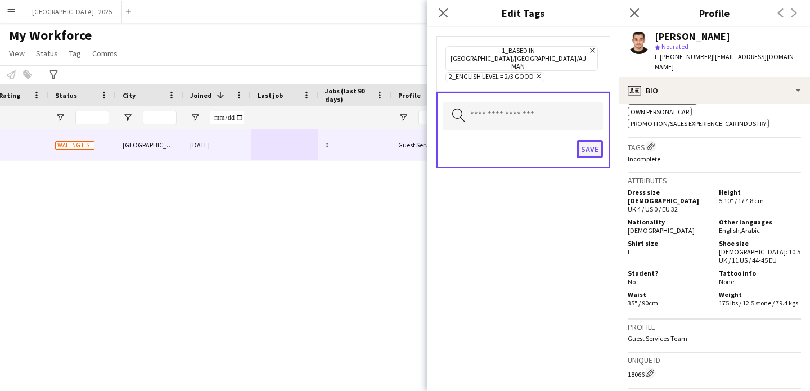
click at [595, 140] on button "Save" at bounding box center [590, 149] width 26 height 18
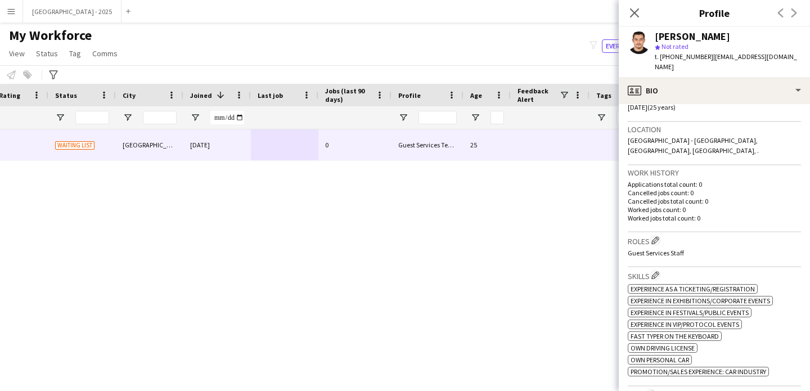
scroll to position [233, 0]
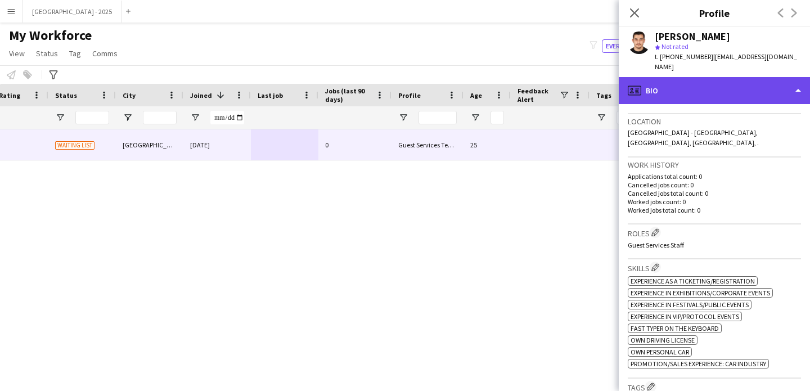
click at [733, 78] on div "profile Bio" at bounding box center [714, 90] width 191 height 27
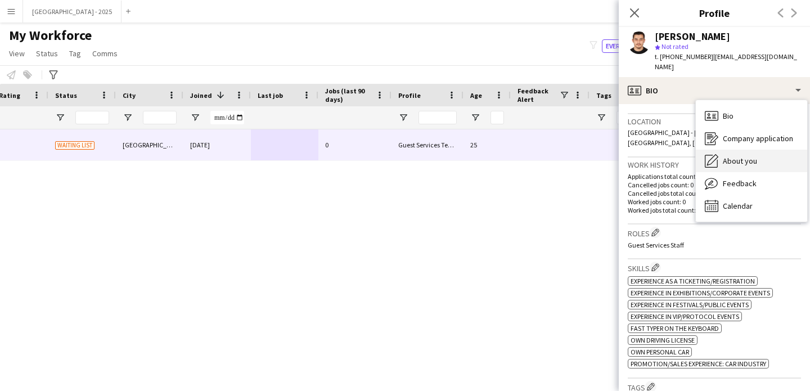
click at [742, 156] on span "About you" at bounding box center [740, 161] width 34 height 10
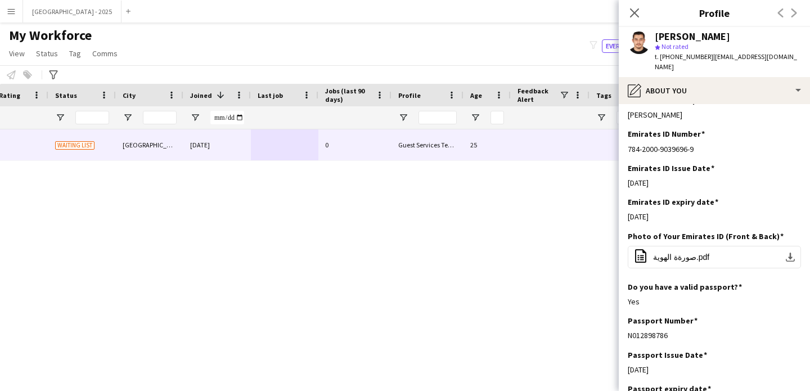
scroll to position [0, 0]
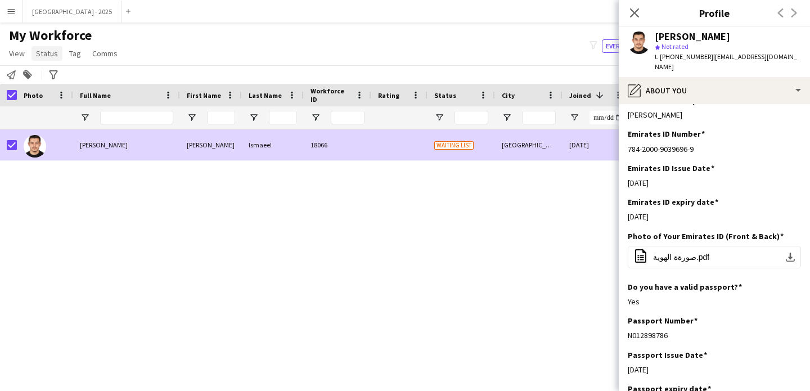
click at [59, 38] on span "My Workforce" at bounding box center [50, 35] width 83 height 17
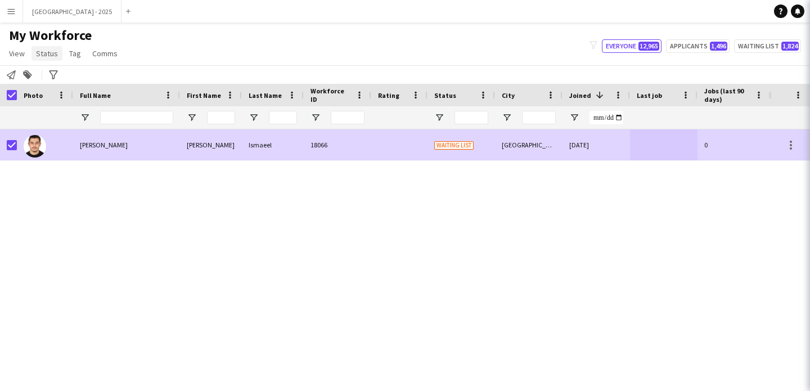
click at [57, 54] on link "Status" at bounding box center [46, 53] width 31 height 15
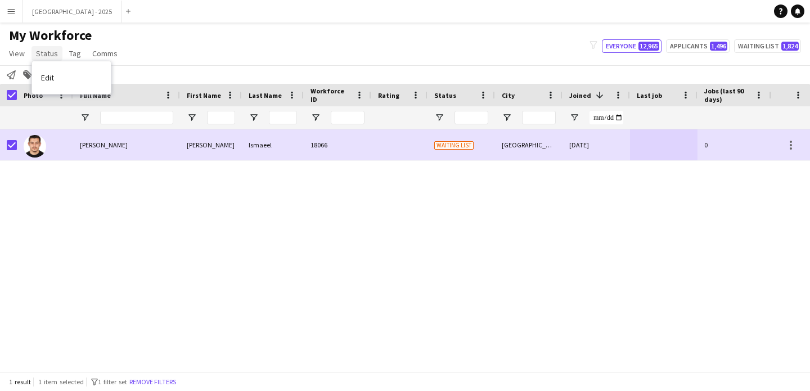
click at [53, 54] on span "Status" at bounding box center [47, 53] width 22 height 10
click at [59, 84] on link "Edit" at bounding box center [71, 78] width 79 height 24
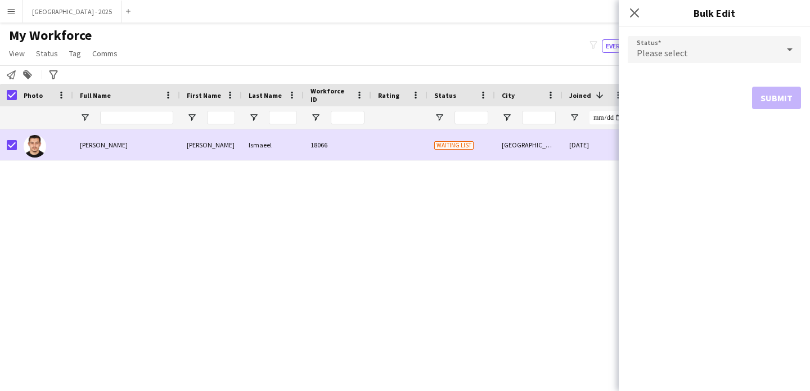
click at [654, 47] on span "Please select" at bounding box center [662, 52] width 51 height 11
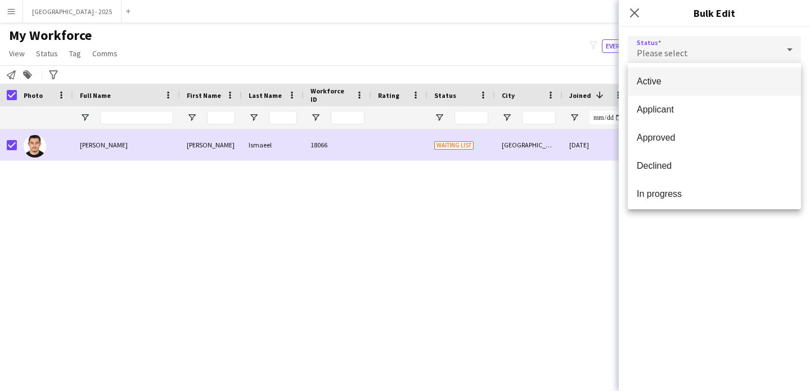
click at [669, 84] on span "Active" at bounding box center [714, 81] width 155 height 11
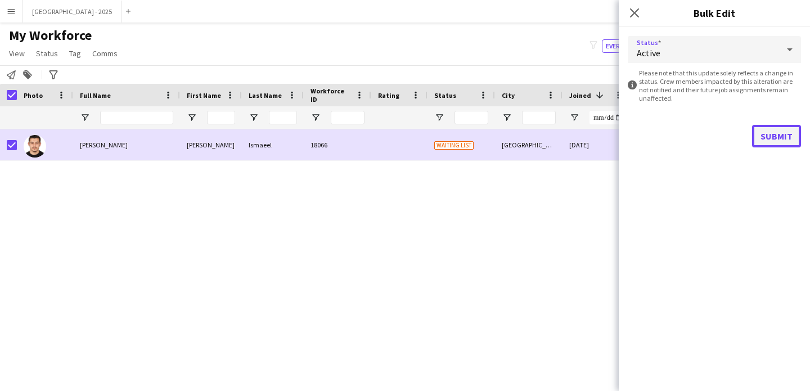
click at [773, 130] on button "Submit" at bounding box center [776, 136] width 49 height 22
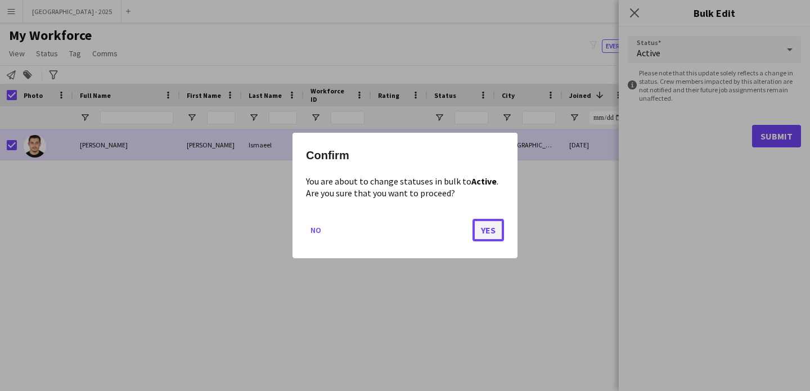
click at [489, 228] on button "Yes" at bounding box center [487, 230] width 31 height 22
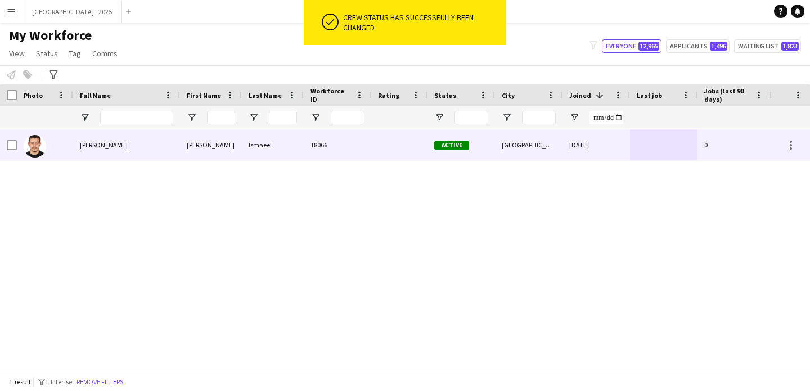
click at [57, 147] on div at bounding box center [45, 144] width 56 height 31
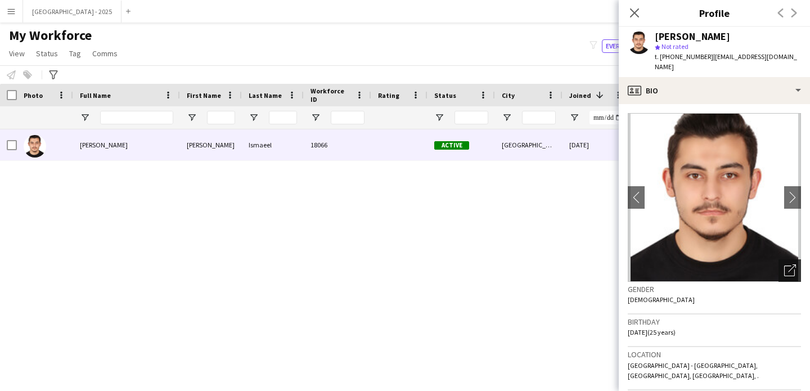
click at [784, 264] on icon "Open photos pop-in" at bounding box center [790, 270] width 12 height 12
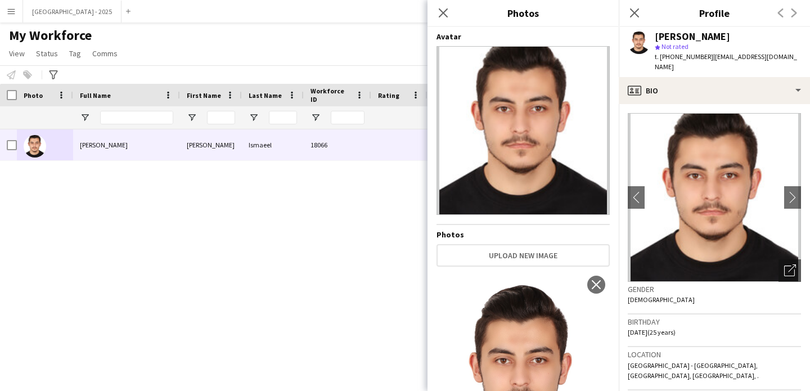
click at [367, 199] on div "Ismaeel 18066 Active Dubai 25-11-2024 0 Guest Services Team 25 Mohammed Mohamme…" at bounding box center [384, 245] width 769 height 233
click at [441, 12] on icon "Close pop-in" at bounding box center [443, 12] width 11 height 11
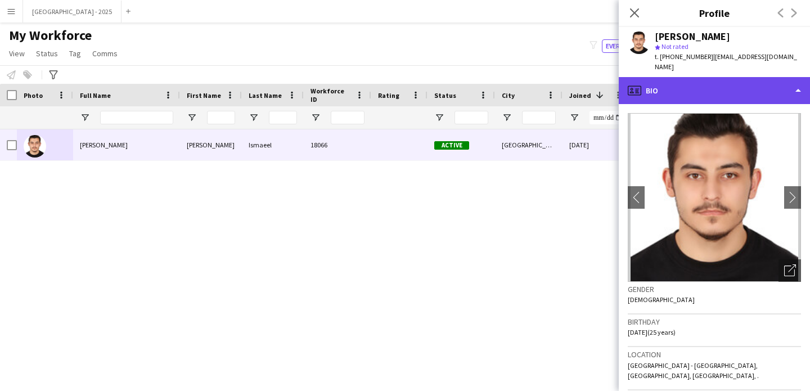
click at [642, 80] on div "profile Bio" at bounding box center [714, 90] width 191 height 27
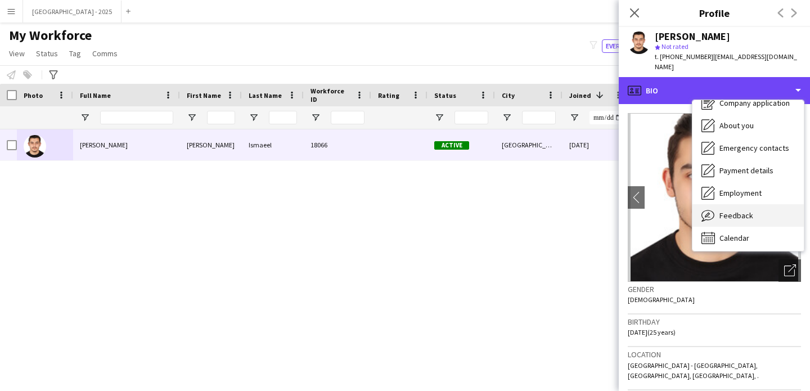
scroll to position [38, 0]
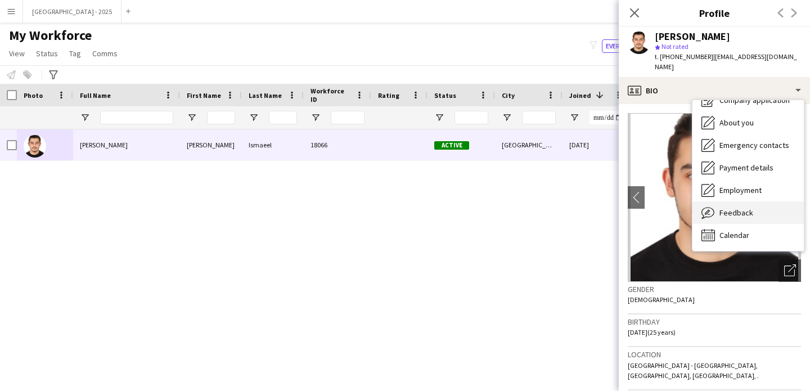
click at [727, 201] on div "Feedback Feedback" at bounding box center [747, 212] width 111 height 22
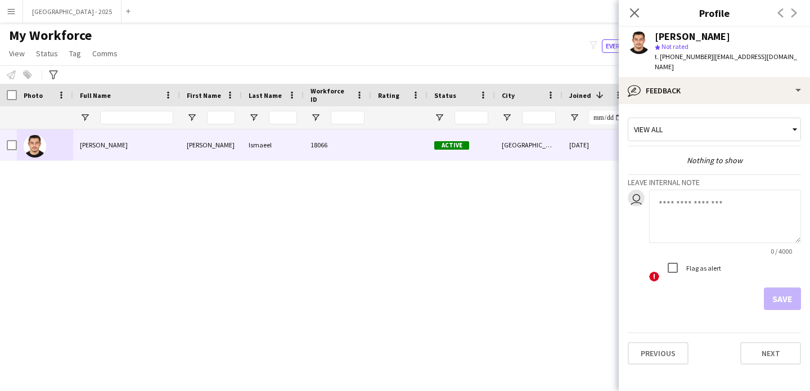
click at [701, 202] on textarea at bounding box center [725, 216] width 152 height 53
type textarea "*"
click at [633, 16] on icon "Close pop-in" at bounding box center [634, 12] width 11 height 11
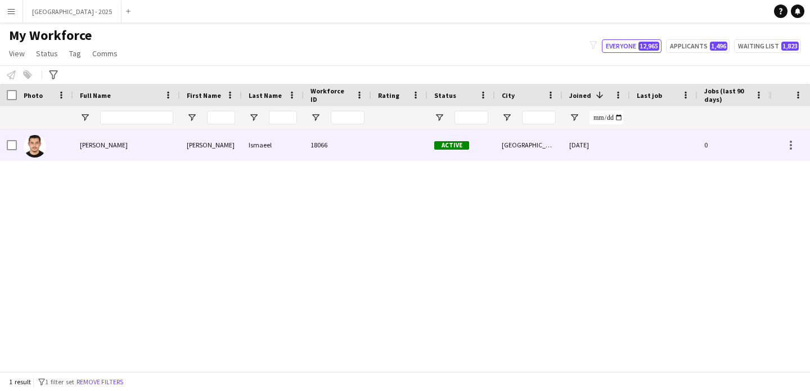
click at [86, 155] on div "Mohammed Ismaeel" at bounding box center [126, 144] width 107 height 31
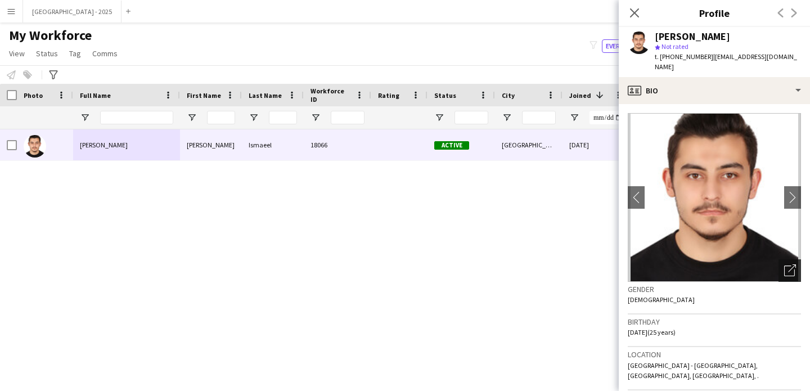
click at [785, 264] on icon "Open photos pop-in" at bounding box center [790, 270] width 12 height 12
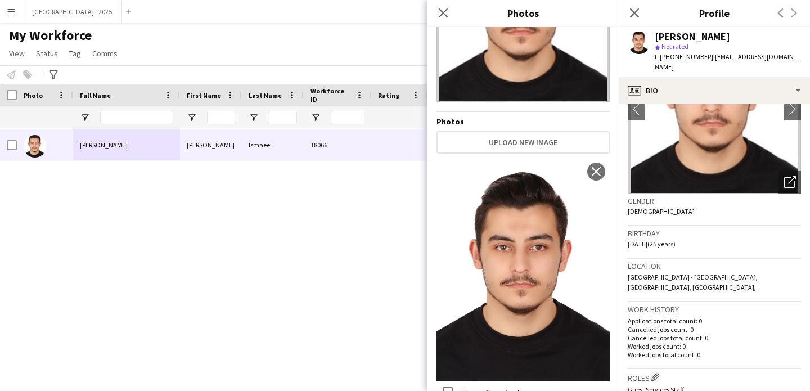
scroll to position [233, 0]
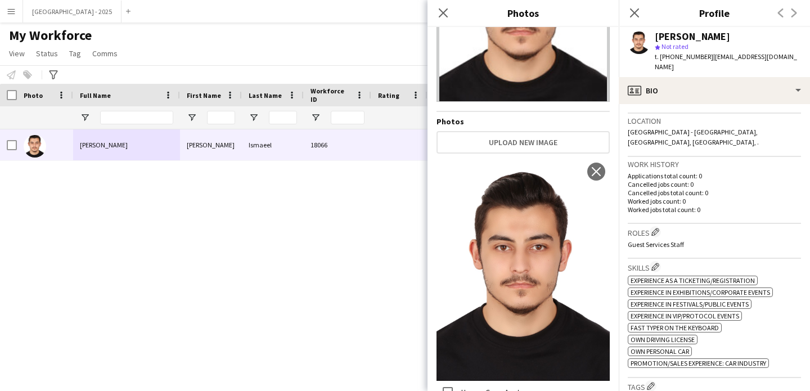
click at [694, 226] on h3 "Roles Edit crew company roles" at bounding box center [714, 232] width 173 height 12
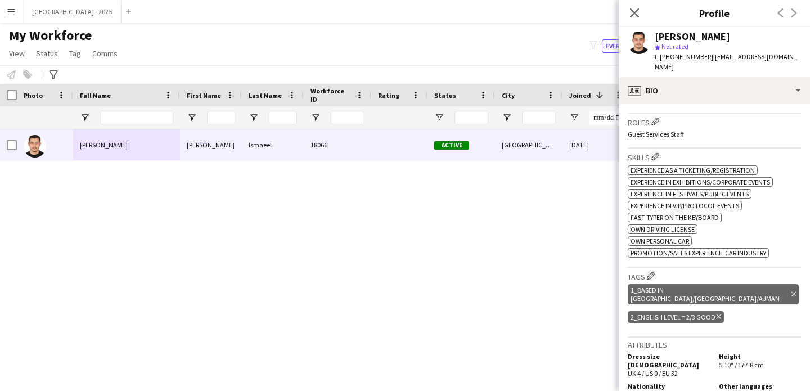
scroll to position [214, 0]
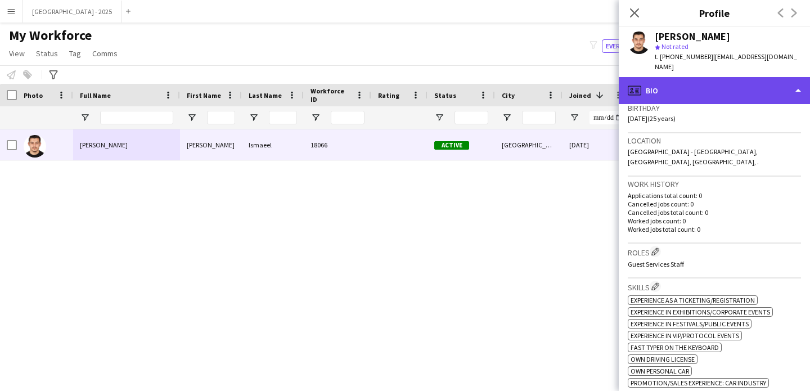
click at [683, 79] on div "profile Bio" at bounding box center [714, 90] width 191 height 27
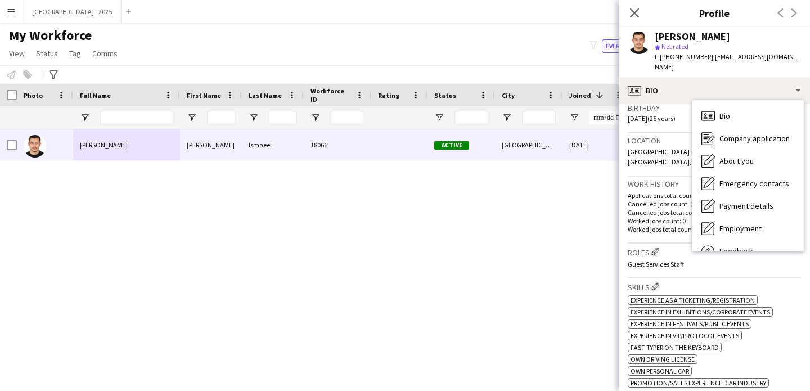
click at [666, 246] on h3 "Roles Edit crew company roles" at bounding box center [714, 252] width 173 height 12
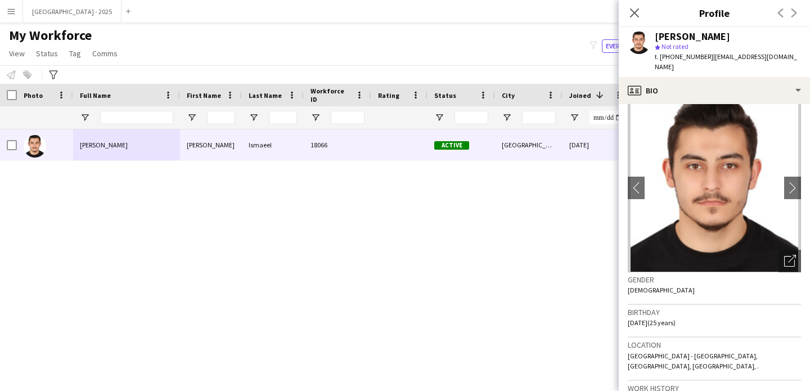
scroll to position [0, 0]
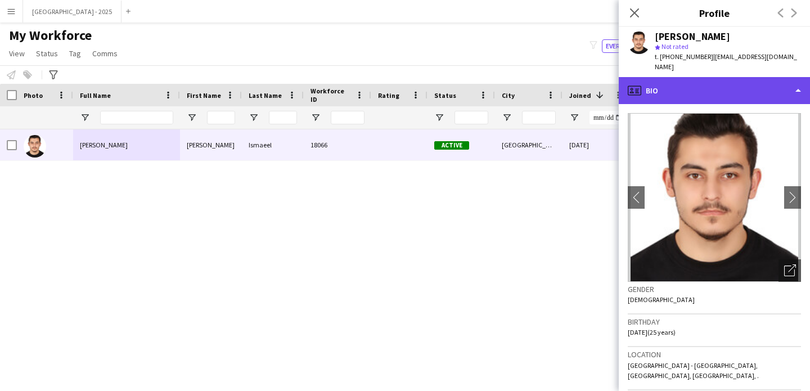
click at [701, 77] on div "profile Bio" at bounding box center [714, 90] width 191 height 27
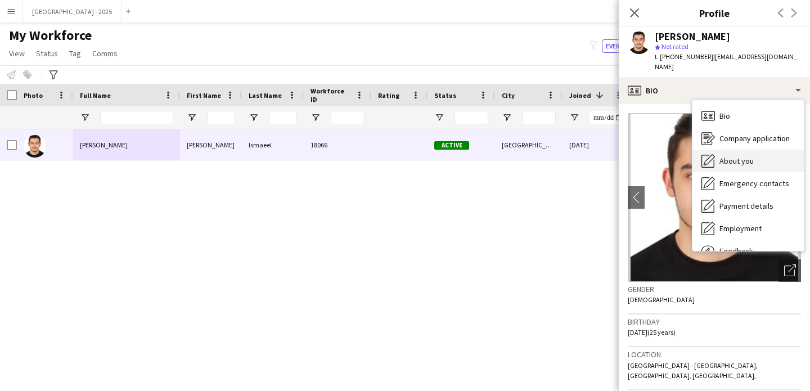
click at [752, 156] on div "About you About you" at bounding box center [747, 161] width 111 height 22
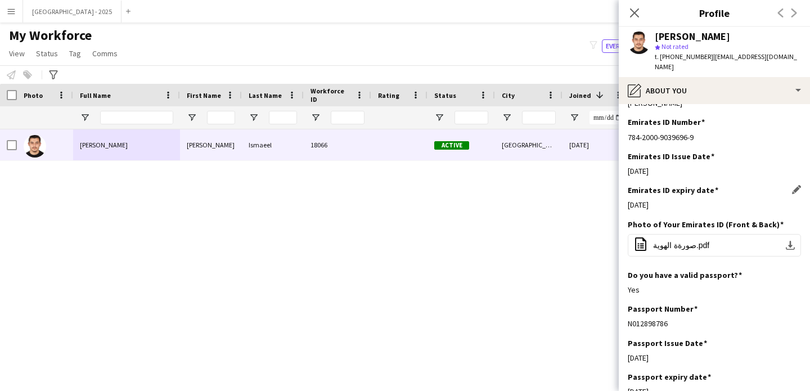
scroll to position [430, 0]
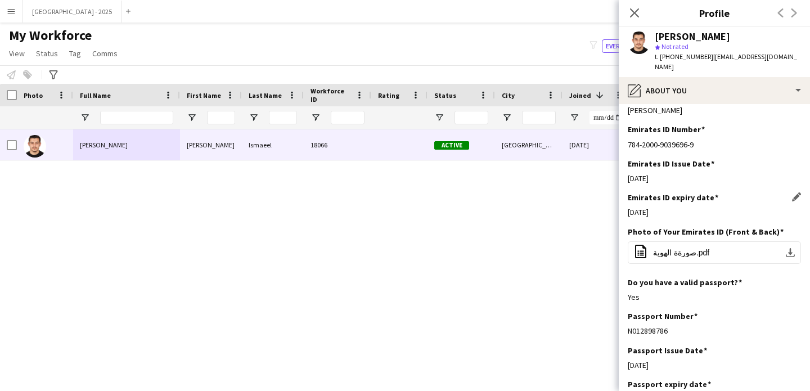
drag, startPoint x: 631, startPoint y: 202, endPoint x: 702, endPoint y: 205, distance: 71.5
click at [683, 207] on div "31-07-2025" at bounding box center [714, 212] width 173 height 10
click at [690, 277] on h3 "Do you have a valid passport?" at bounding box center [685, 282] width 114 height 10
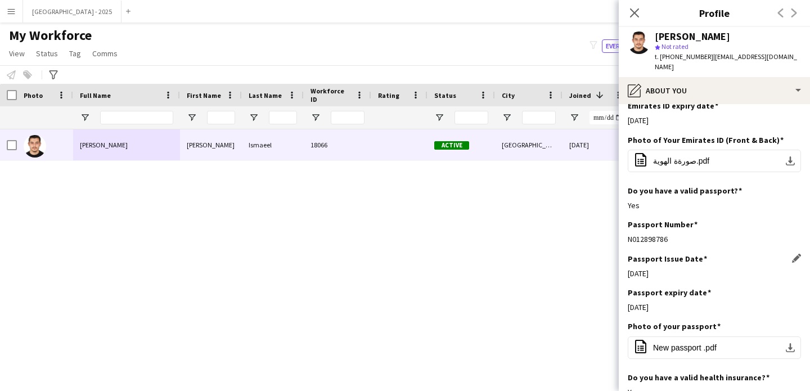
scroll to position [631, 0]
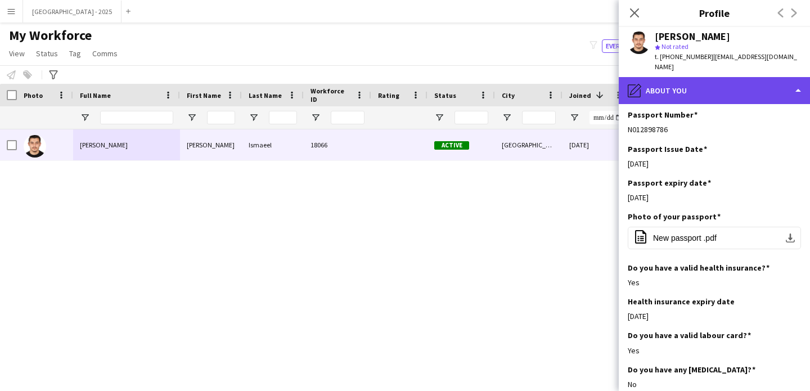
click at [702, 84] on div "pencil4 About you" at bounding box center [714, 90] width 191 height 27
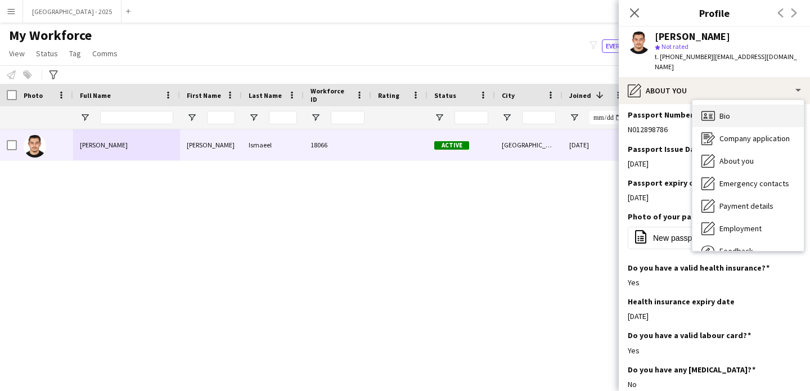
click at [766, 107] on div "Bio Bio" at bounding box center [747, 116] width 111 height 22
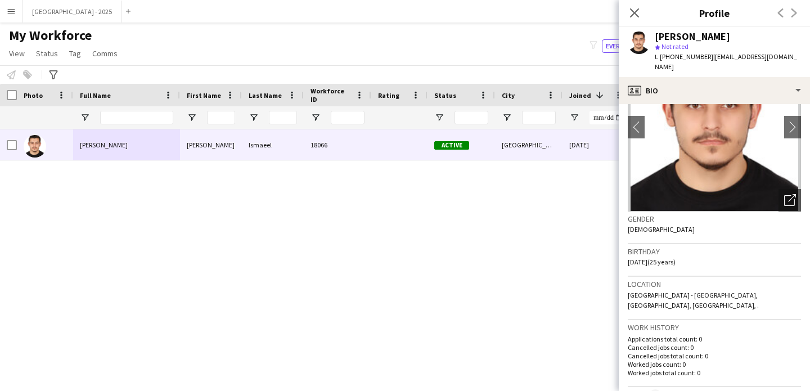
scroll to position [5, 0]
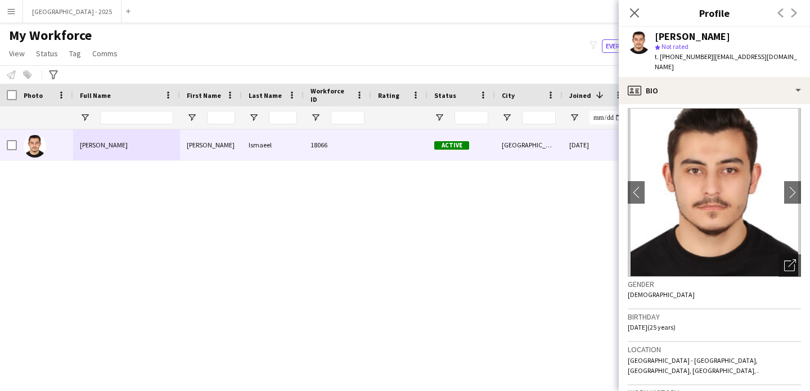
click at [633, 18] on app-icon "Close pop-in" at bounding box center [634, 12] width 13 height 13
